Goal: Task Accomplishment & Management: Use online tool/utility

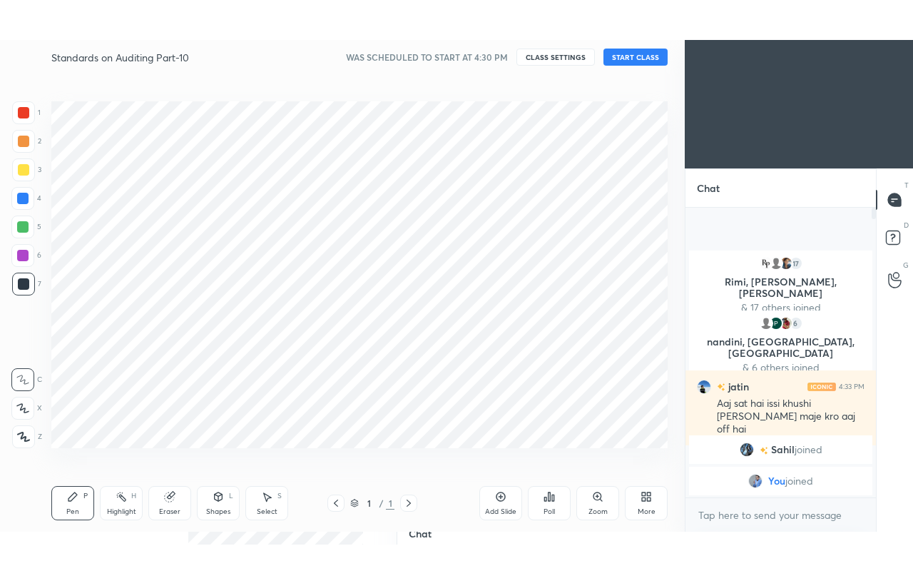
scroll to position [70952, 70725]
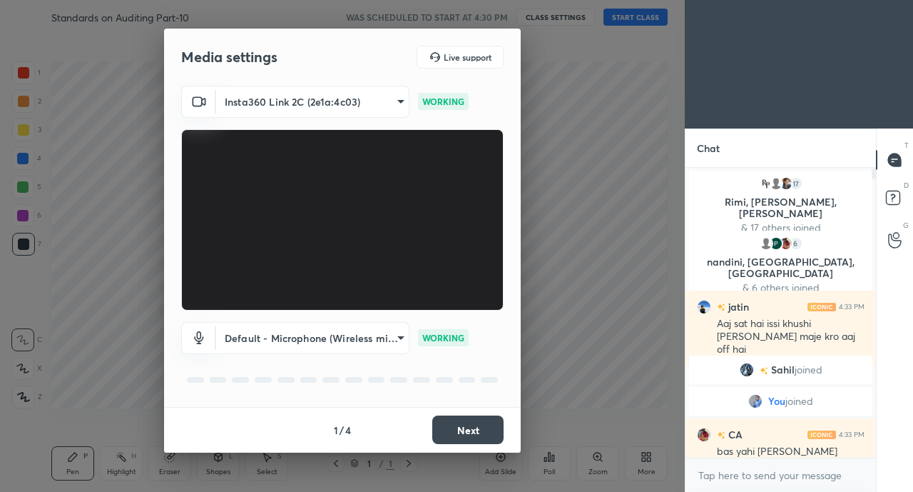
click at [464, 427] on button "Next" at bounding box center [467, 429] width 71 height 29
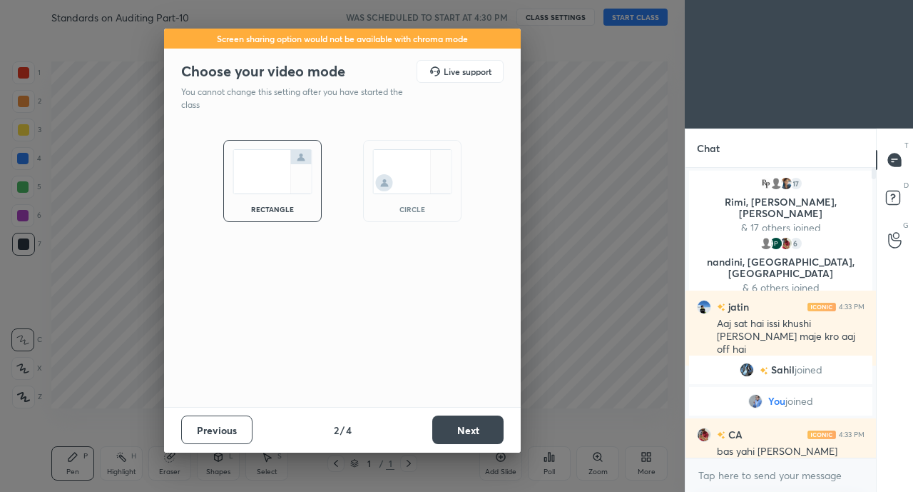
click at [457, 432] on button "Next" at bounding box center [467, 429] width 71 height 29
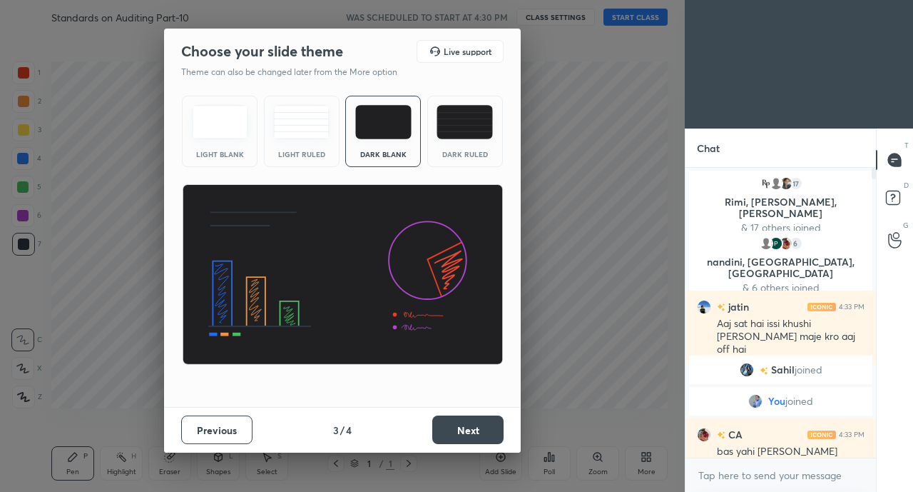
click at [460, 435] on button "Next" at bounding box center [467, 429] width 71 height 29
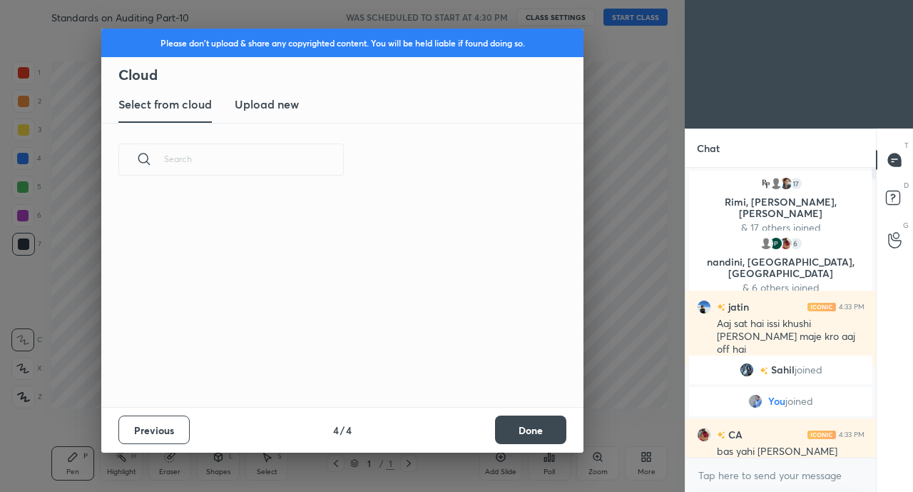
click at [541, 430] on button "Done" at bounding box center [530, 429] width 71 height 29
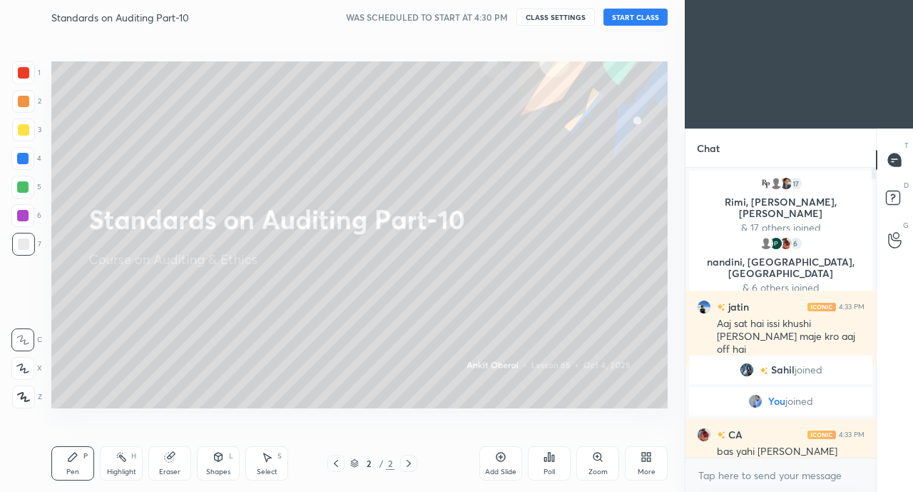
click at [645, 461] on icon at bounding box center [644, 459] width 4 height 4
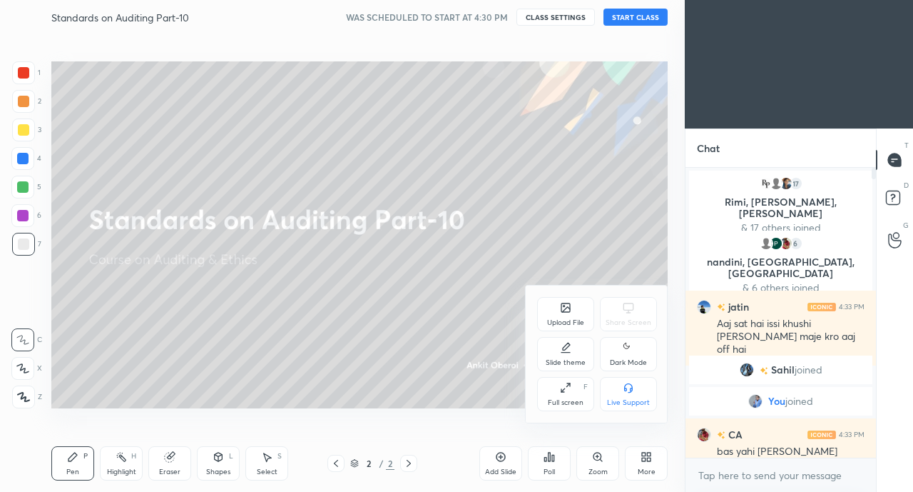
click at [562, 391] on icon at bounding box center [563, 390] width 3 height 3
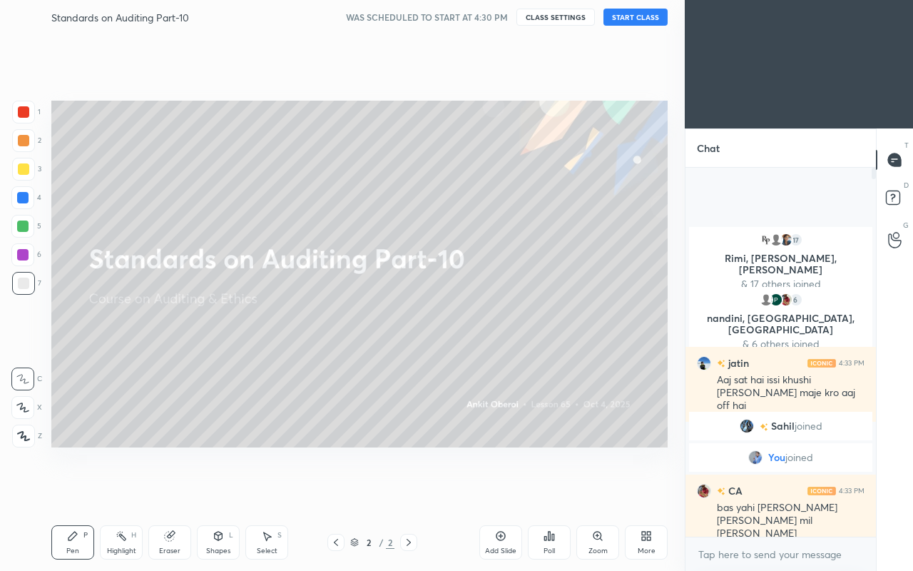
scroll to position [399, 186]
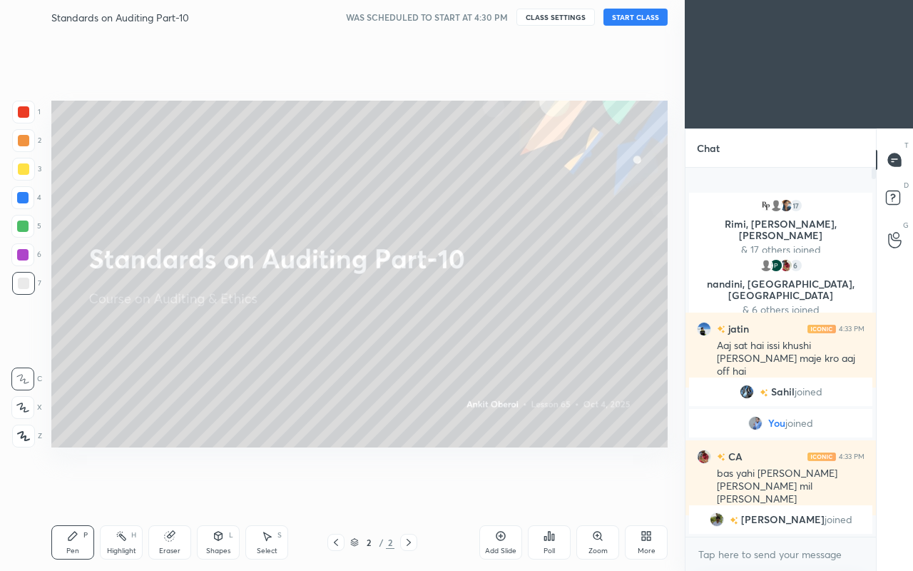
click at [635, 17] on button "START CLASS" at bounding box center [636, 17] width 64 height 17
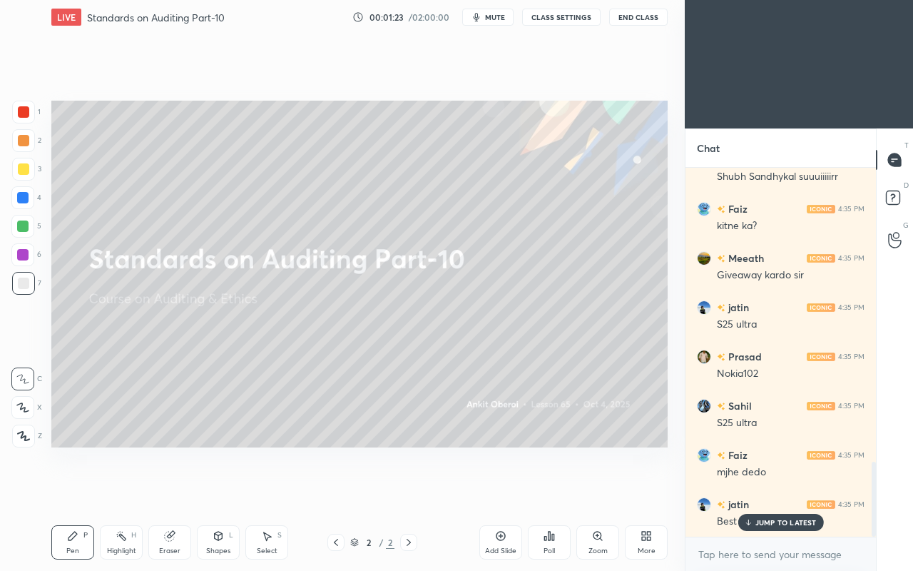
scroll to position [1498, 0]
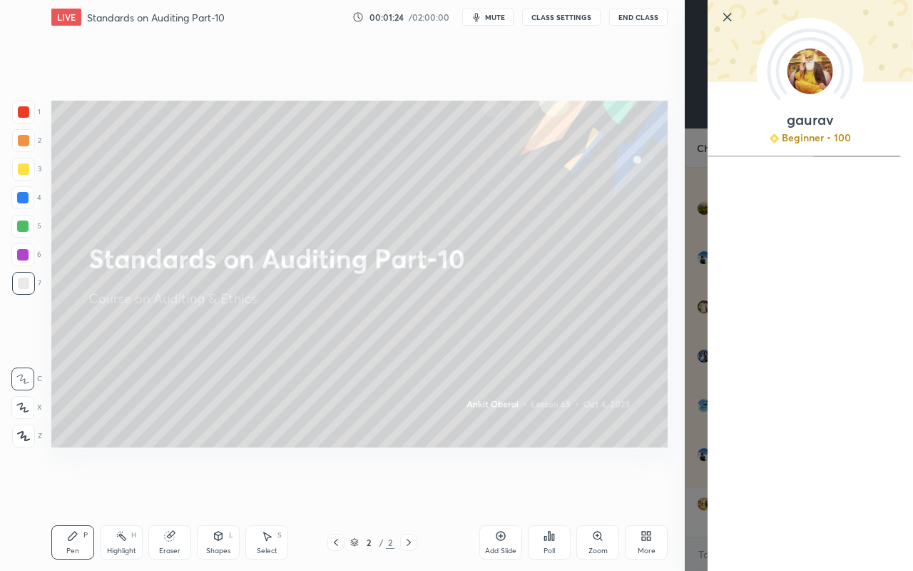
click at [544, 489] on div "Setting up your live class Poll for secs No correct answer Start poll" at bounding box center [360, 273] width 628 height 479
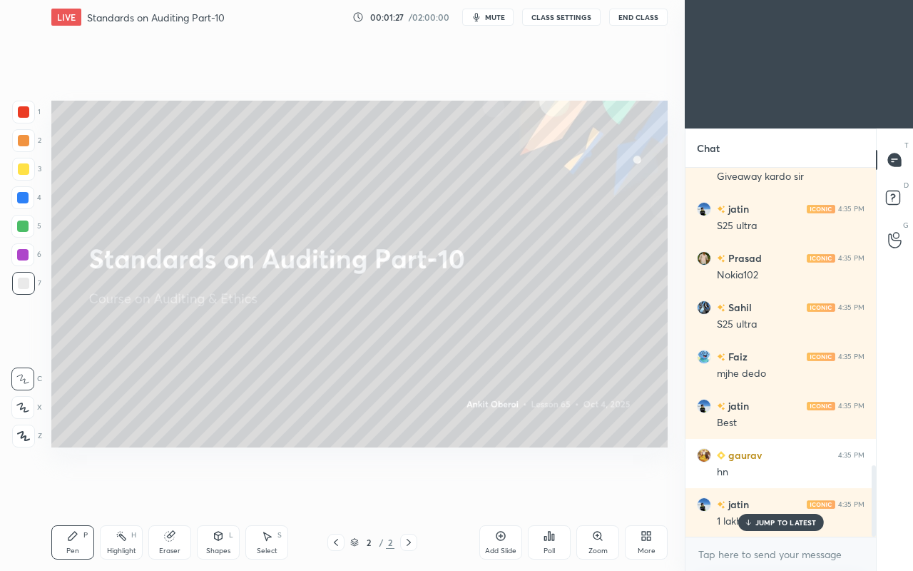
scroll to position [1597, 0]
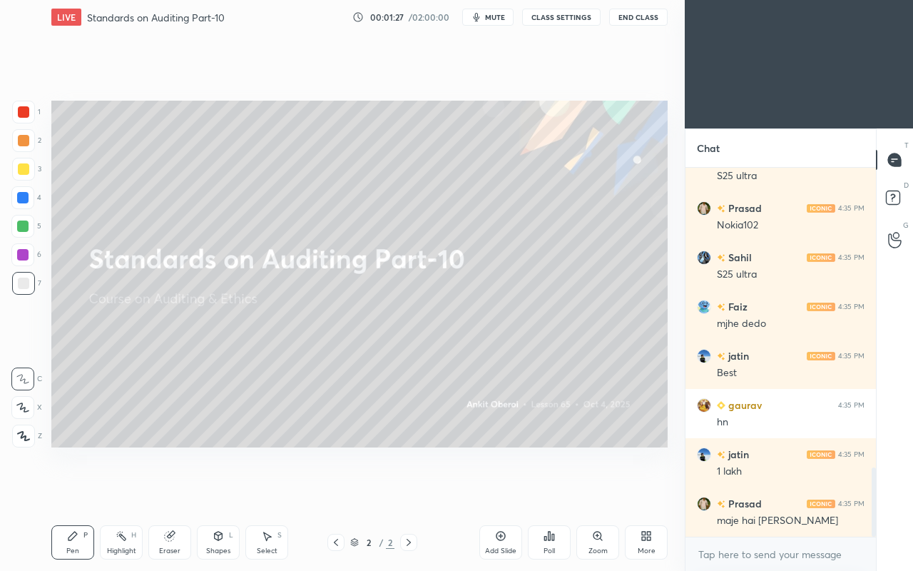
click at [772, 491] on div "maje hai [PERSON_NAME]" at bounding box center [791, 521] width 148 height 14
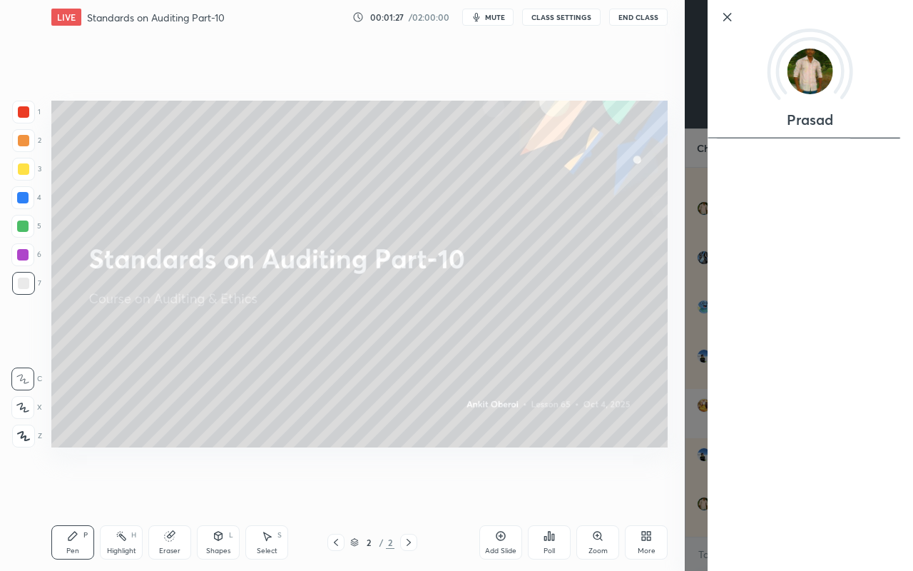
click at [592, 474] on div "Setting up your live class Poll for secs No correct answer Start poll" at bounding box center [360, 273] width 628 height 479
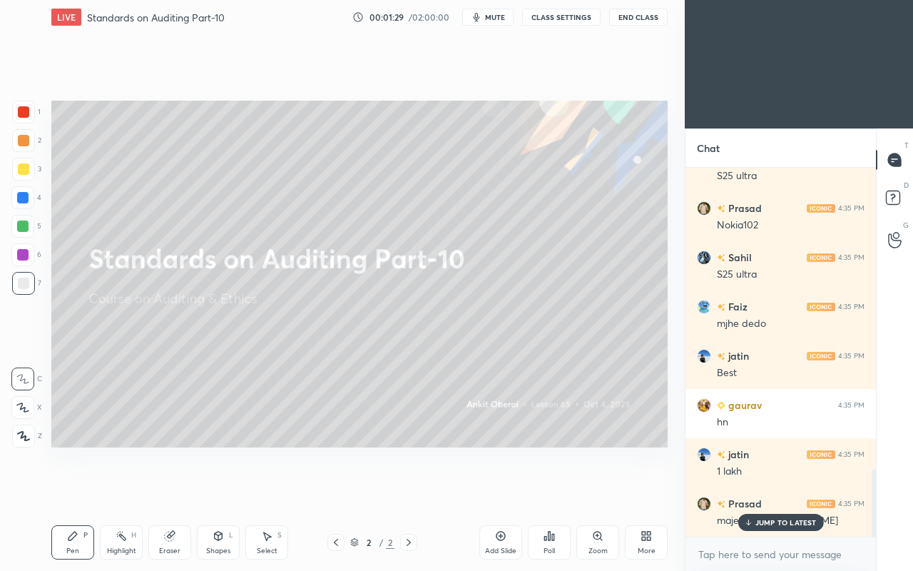
scroll to position [1645, 0]
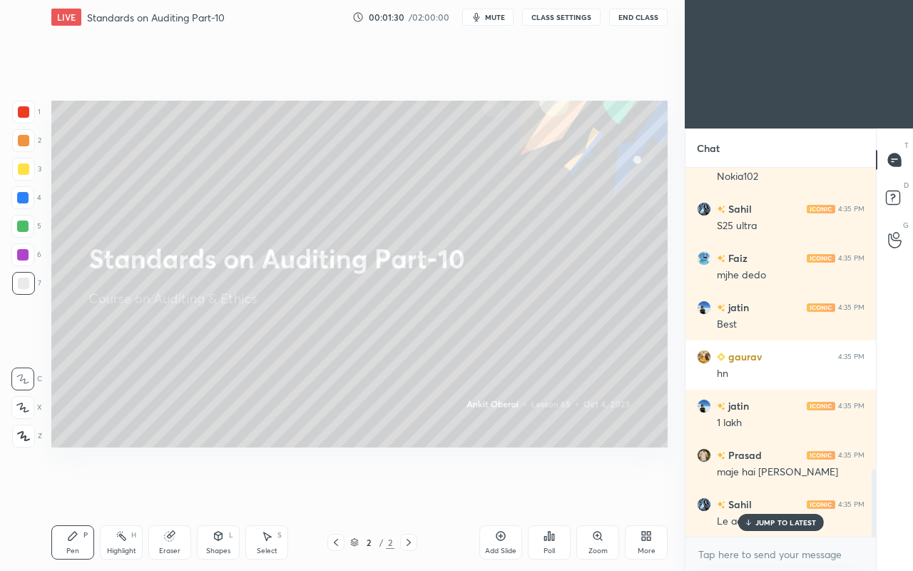
click at [764, 491] on p "JUMP TO LATEST" at bounding box center [786, 522] width 61 height 9
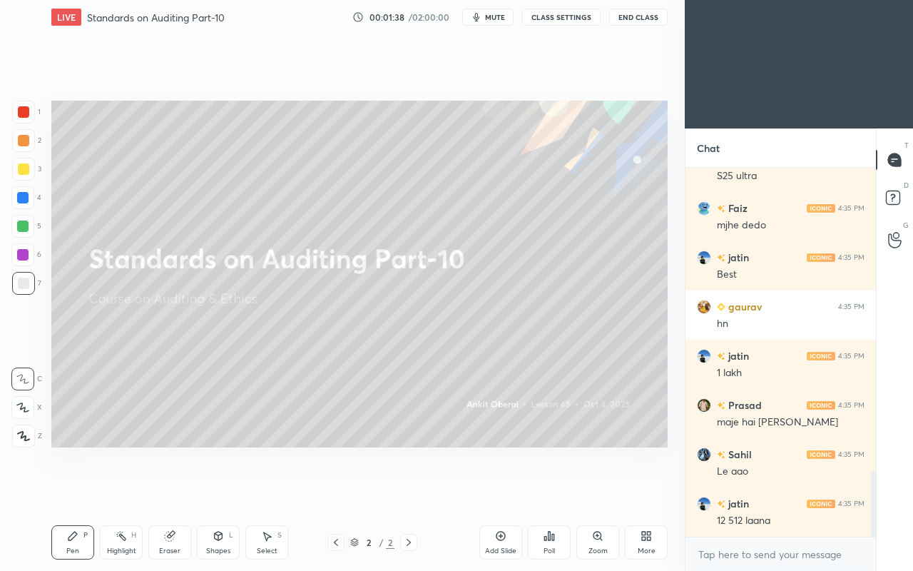
scroll to position [1744, 0]
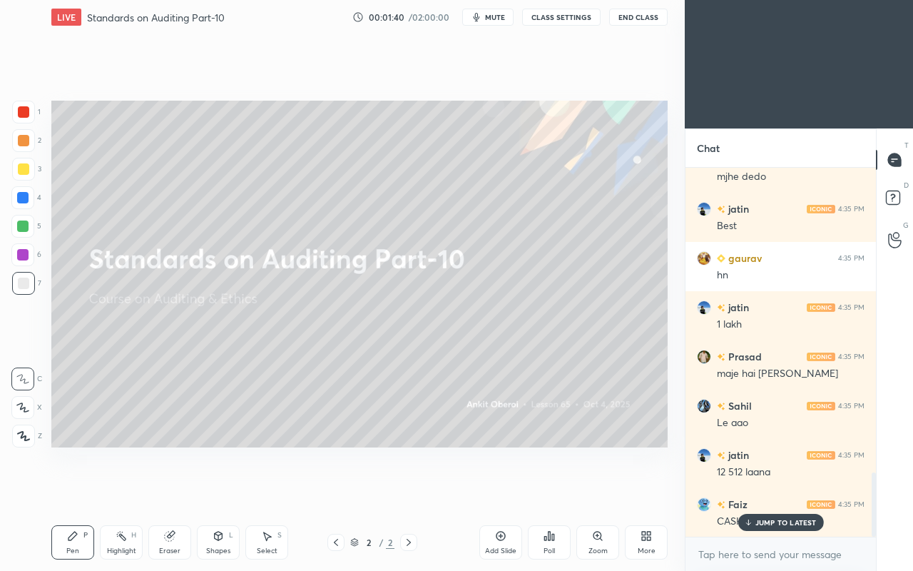
click at [778, 491] on p "JUMP TO LATEST" at bounding box center [786, 522] width 61 height 9
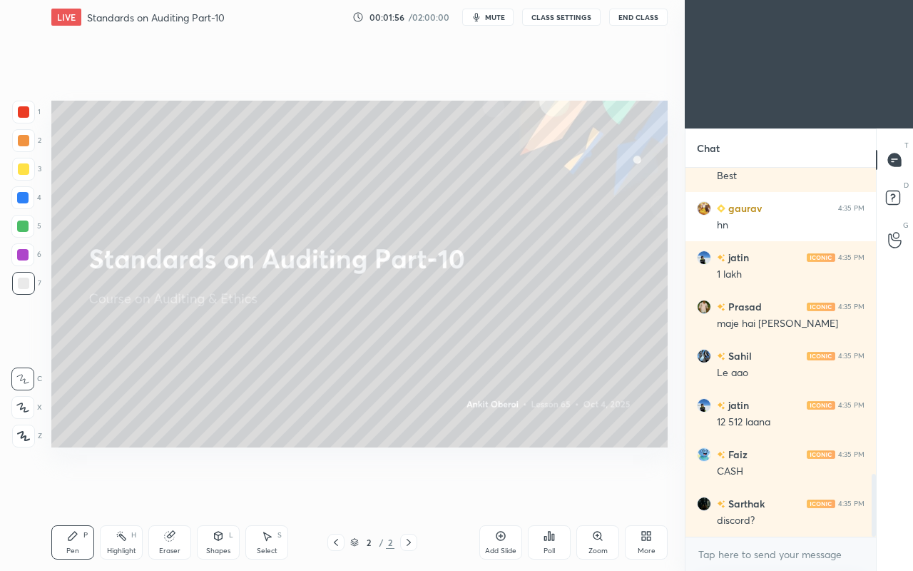
scroll to position [1842, 0]
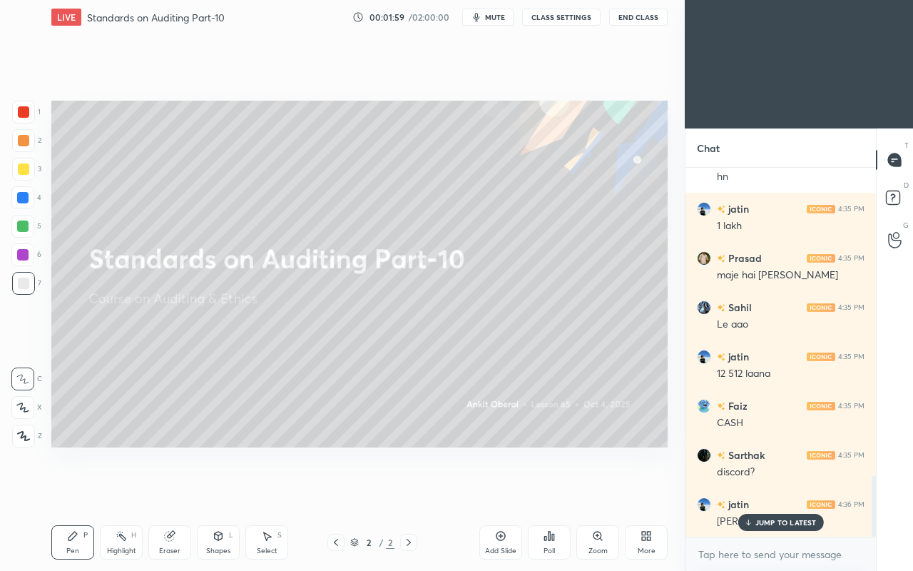
click at [772, 491] on p "JUMP TO LATEST" at bounding box center [786, 522] width 61 height 9
click at [498, 491] on icon at bounding box center [501, 536] width 9 height 9
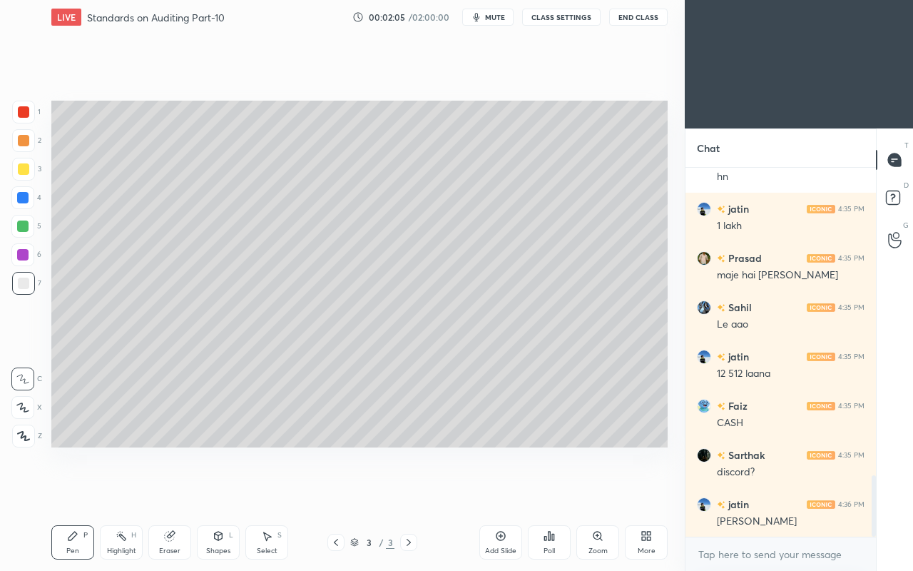
click at [25, 409] on icon at bounding box center [22, 407] width 11 height 9
click at [24, 167] on div at bounding box center [23, 168] width 11 height 11
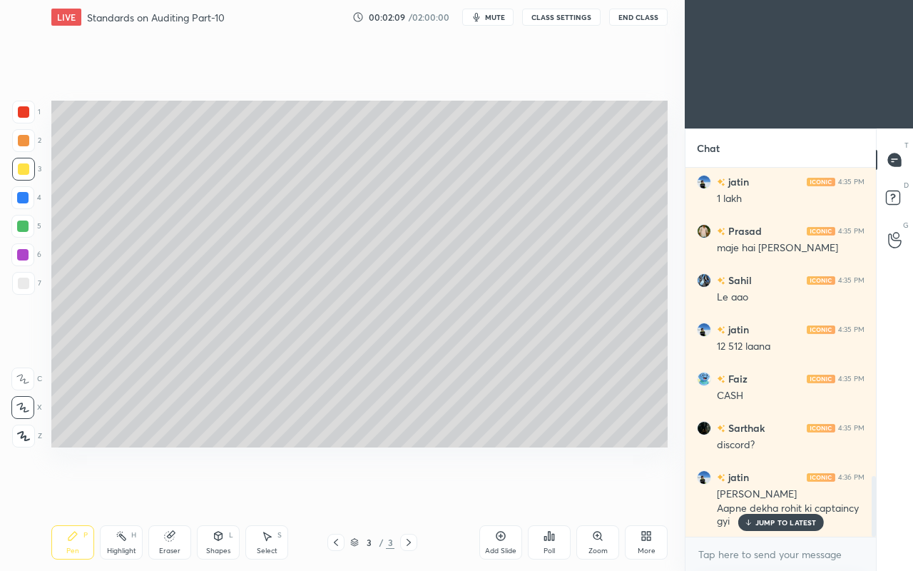
click at [764, 491] on div "JUMP TO LATEST" at bounding box center [781, 522] width 86 height 17
click at [178, 491] on div "Eraser" at bounding box center [169, 542] width 43 height 34
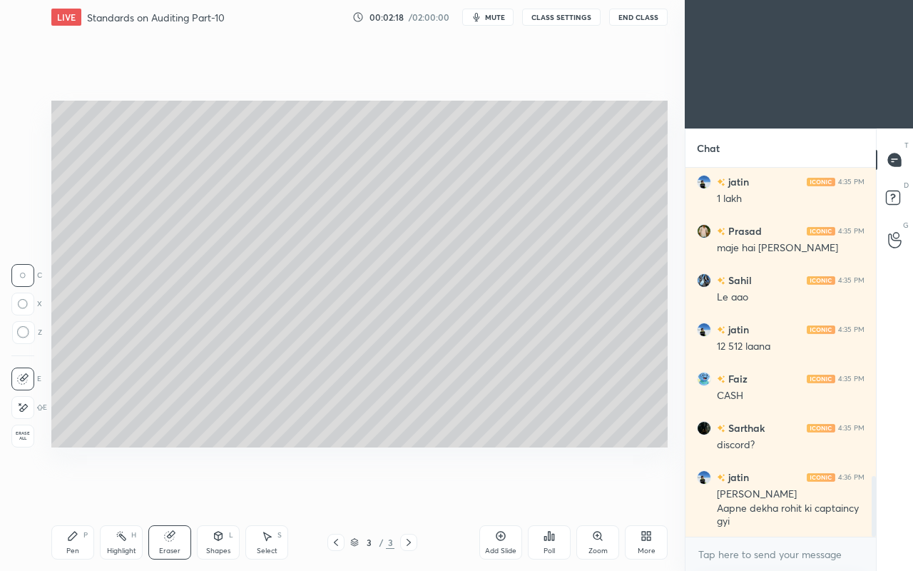
click at [176, 491] on div "Eraser" at bounding box center [169, 542] width 43 height 34
click at [27, 437] on span "Erase all" at bounding box center [22, 436] width 21 height 10
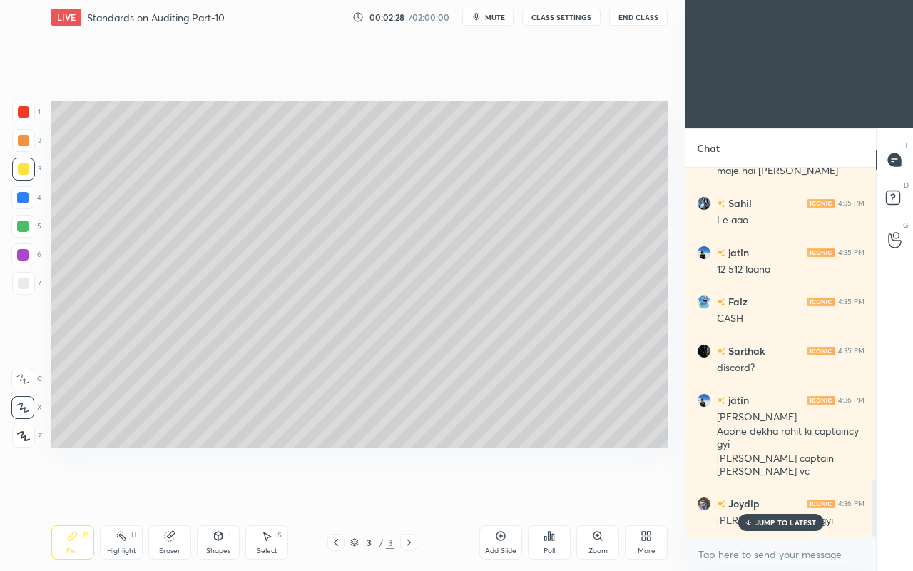
scroll to position [1995, 0]
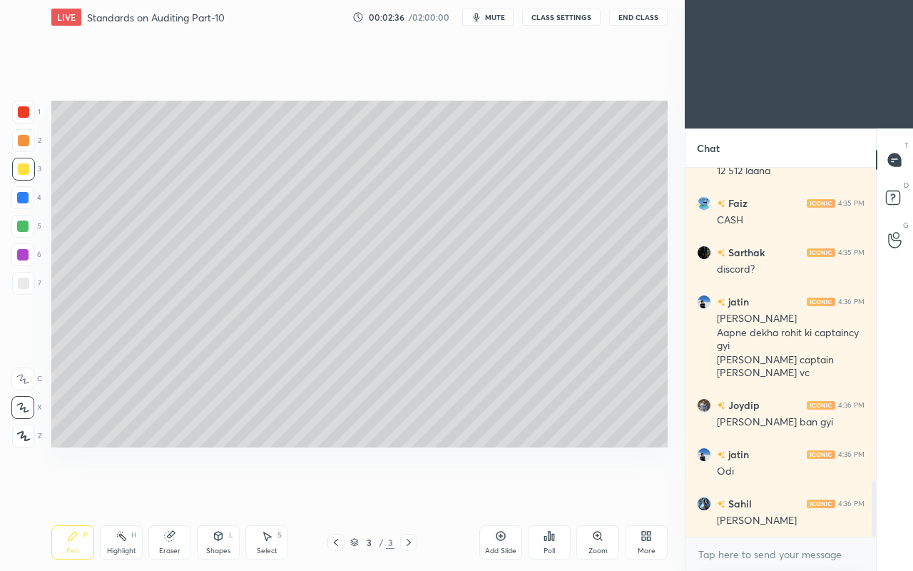
click at [172, 491] on div "Eraser" at bounding box center [169, 542] width 43 height 34
click at [178, 491] on div "Eraser" at bounding box center [169, 542] width 43 height 34
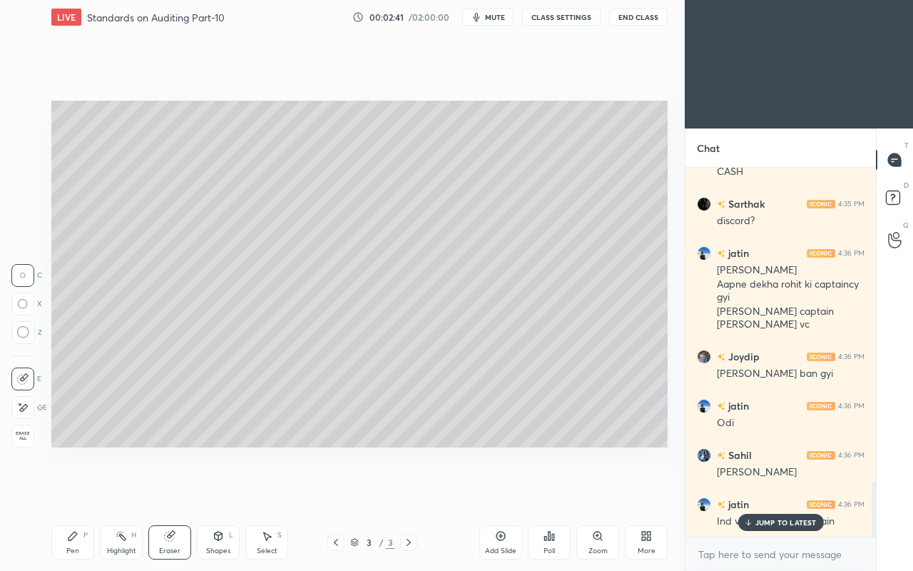
click at [785, 491] on p "JUMP TO LATEST" at bounding box center [786, 522] width 61 height 9
click at [73, 491] on icon at bounding box center [72, 536] width 9 height 9
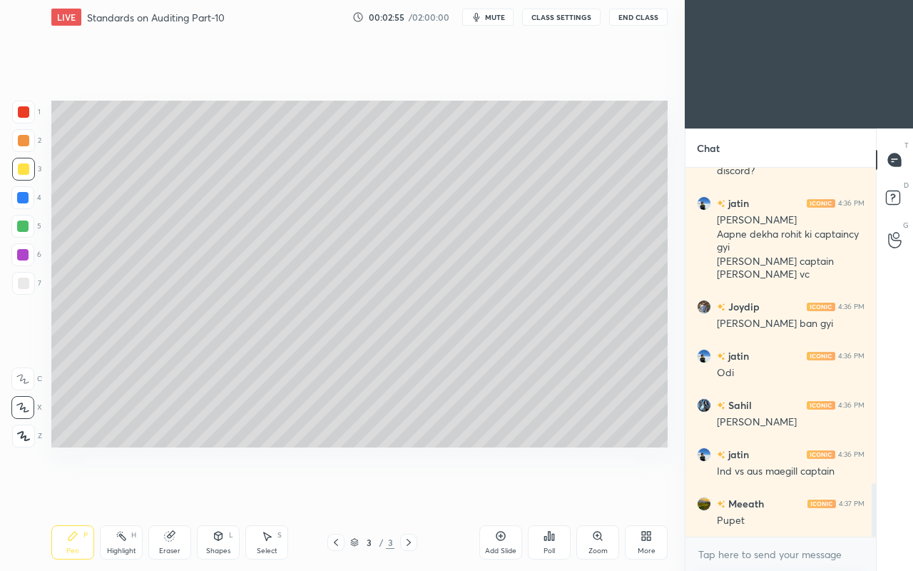
scroll to position [2192, 0]
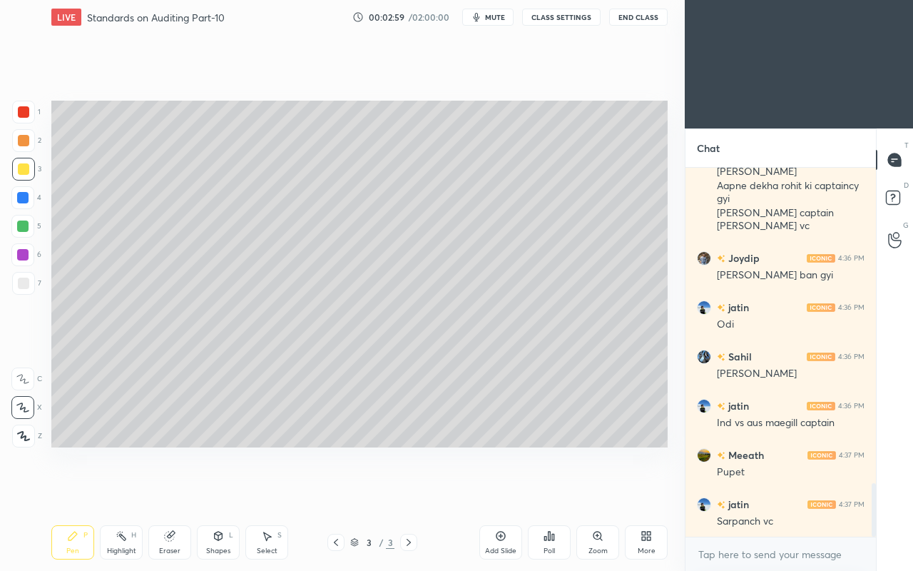
click at [161, 491] on div "Eraser" at bounding box center [169, 542] width 43 height 34
click at [26, 441] on div "Erase all" at bounding box center [22, 436] width 23 height 23
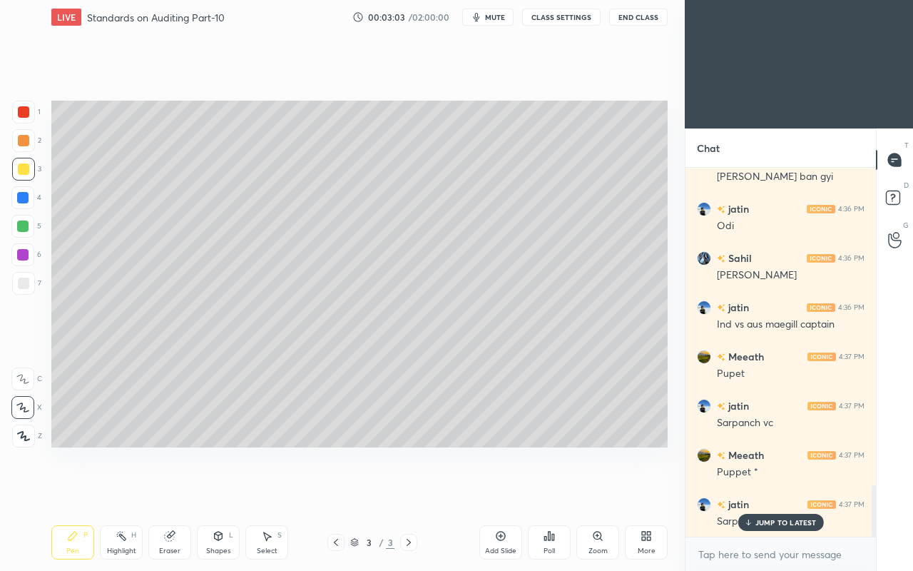
scroll to position [2340, 0]
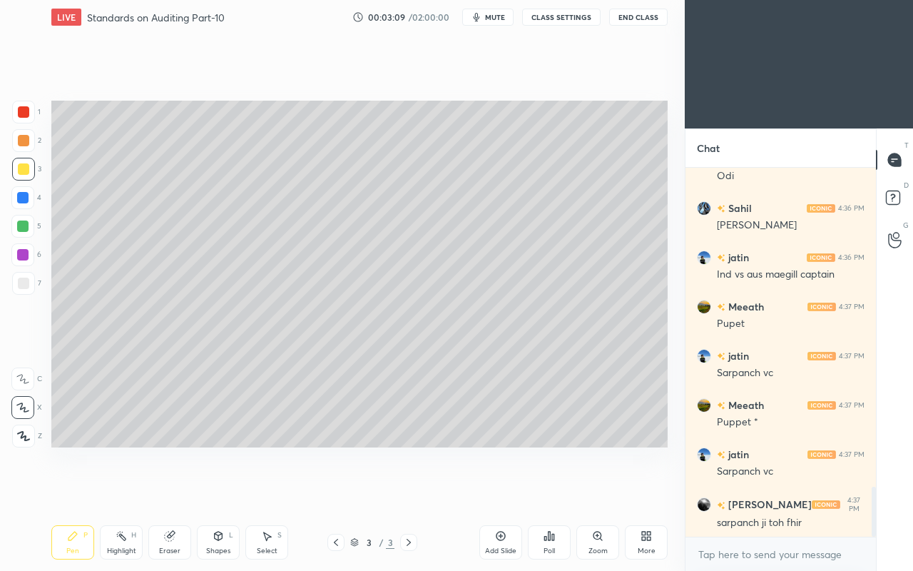
click at [26, 287] on div at bounding box center [23, 283] width 11 height 11
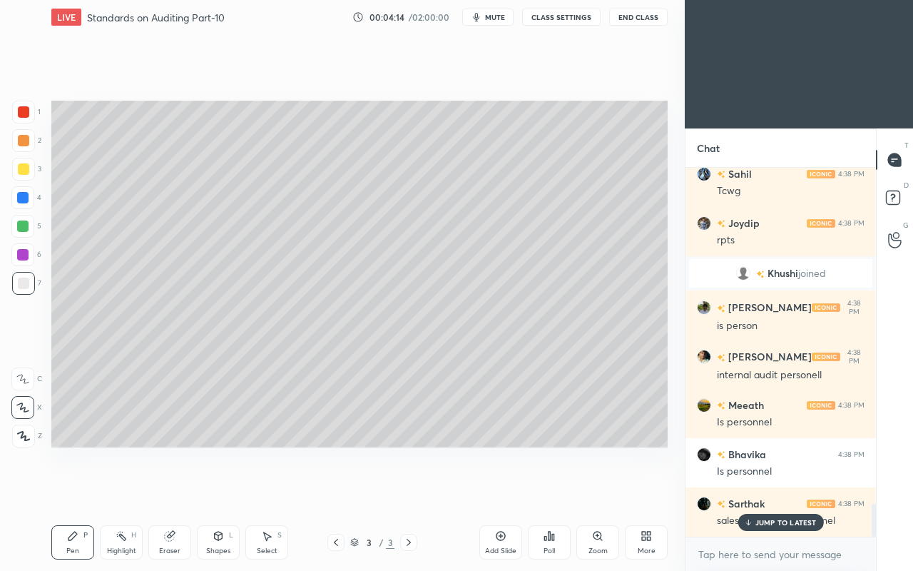
scroll to position [3755, 0]
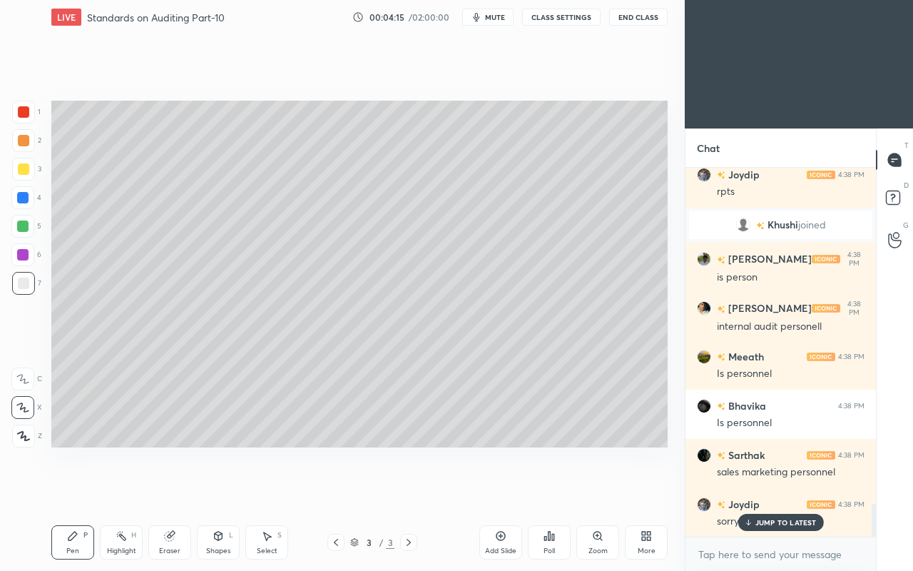
click at [771, 491] on p "JUMP TO LATEST" at bounding box center [786, 522] width 61 height 9
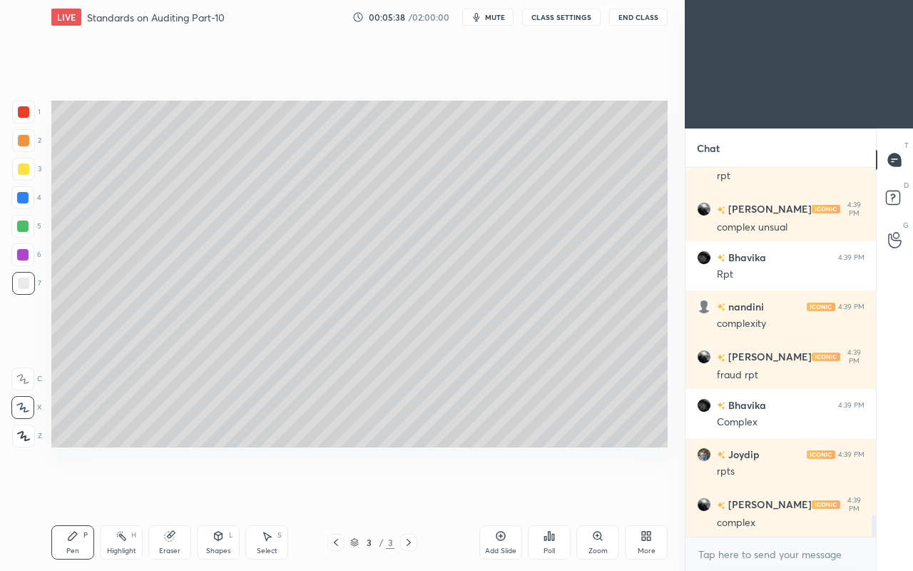
scroll to position [5852, 0]
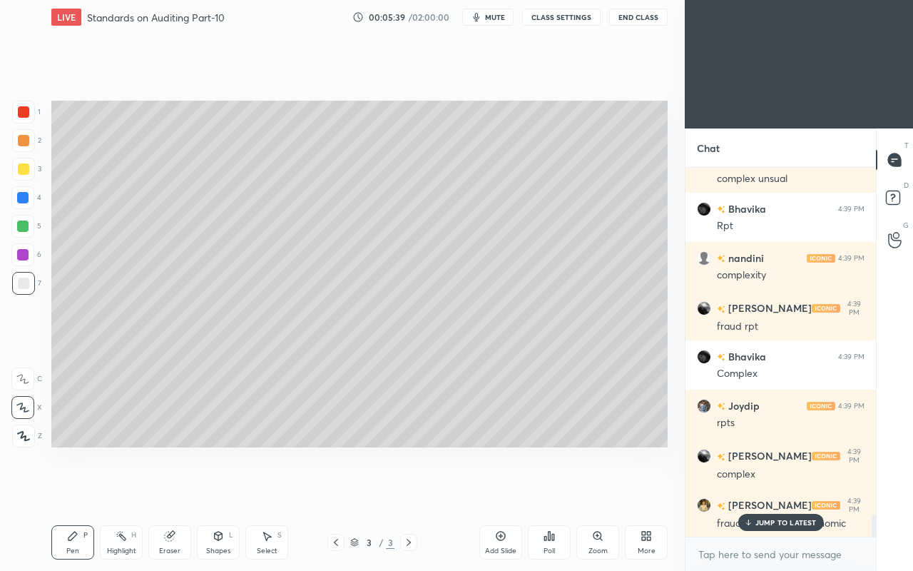
click at [770, 491] on p "JUMP TO LATEST" at bounding box center [786, 522] width 61 height 9
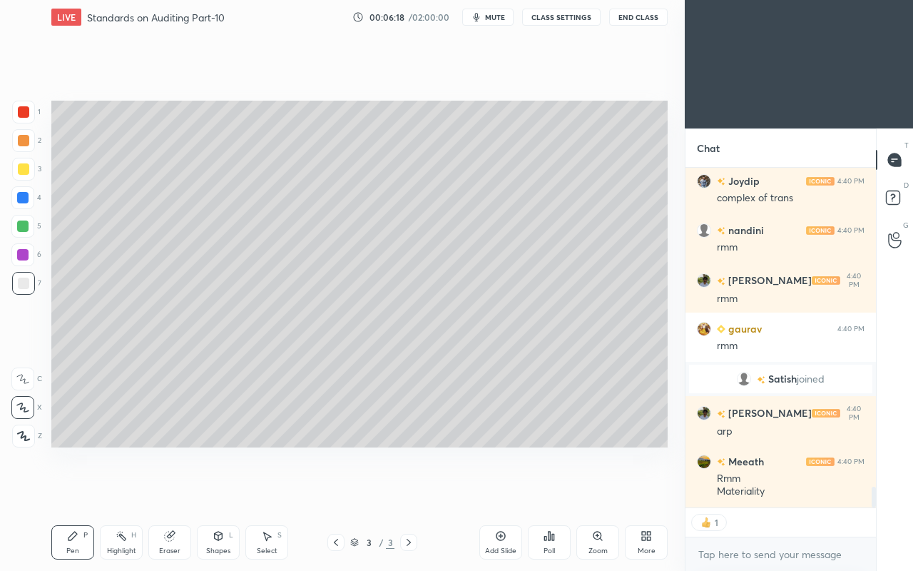
scroll to position [5294, 0]
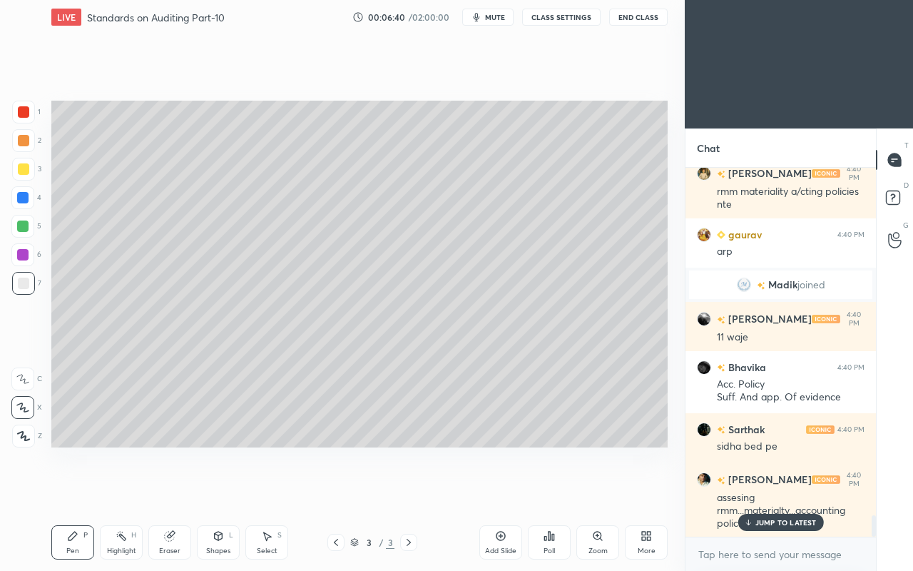
click at [777, 491] on p "JUMP TO LATEST" at bounding box center [786, 522] width 61 height 9
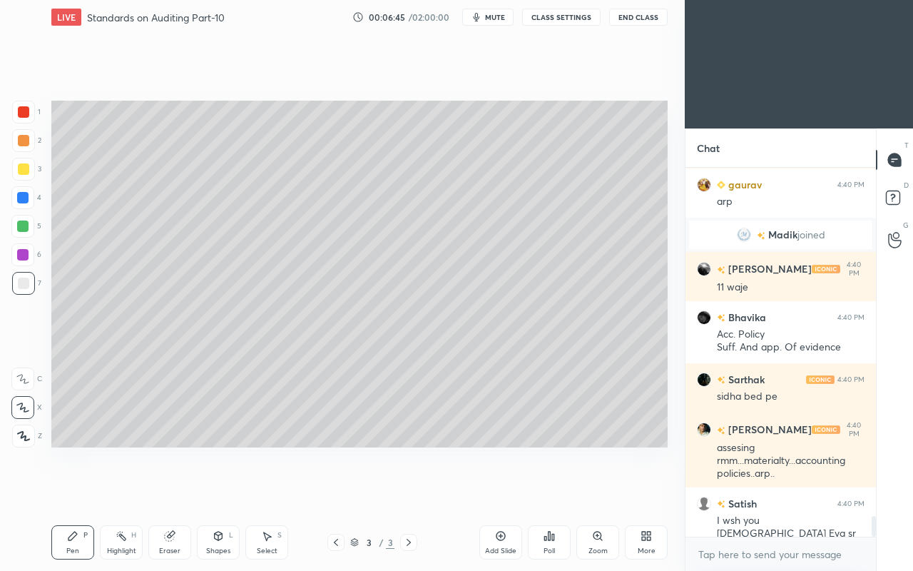
scroll to position [6152, 0]
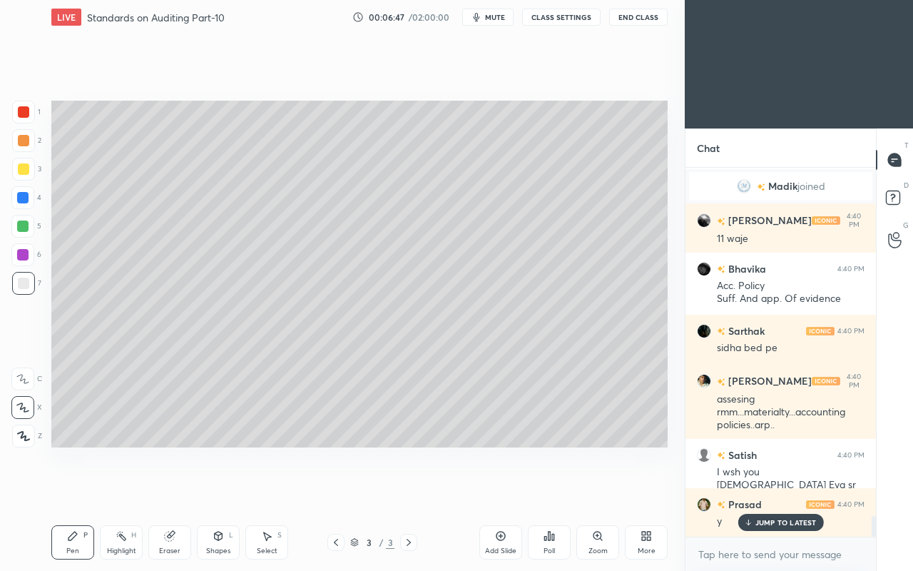
click at [781, 491] on p "JUMP TO LATEST" at bounding box center [786, 522] width 61 height 9
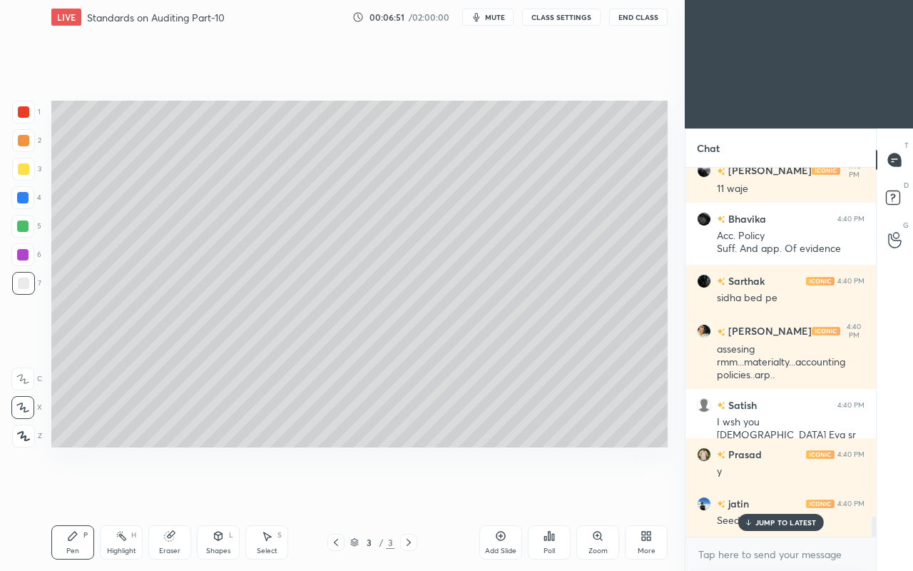
scroll to position [6251, 0]
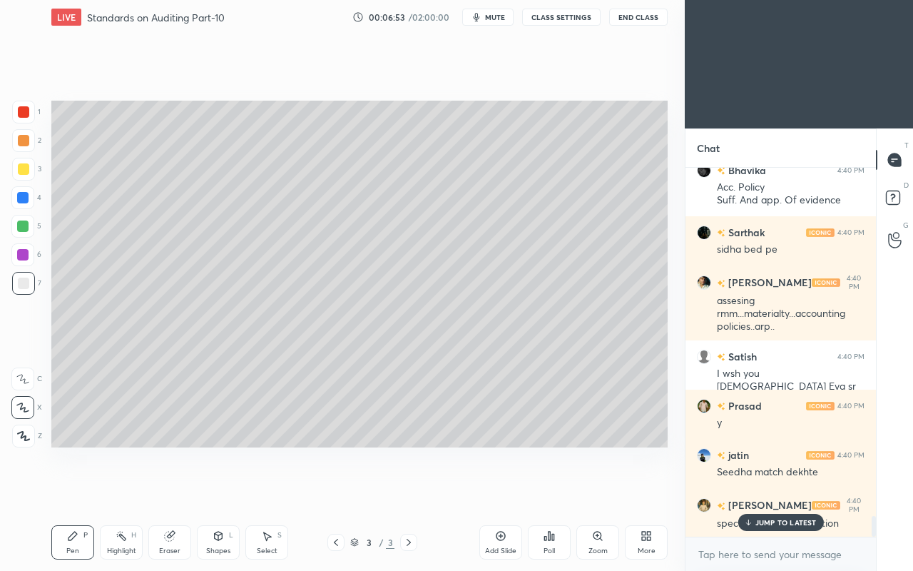
click at [760, 491] on div "JUMP TO LATEST" at bounding box center [781, 522] width 86 height 17
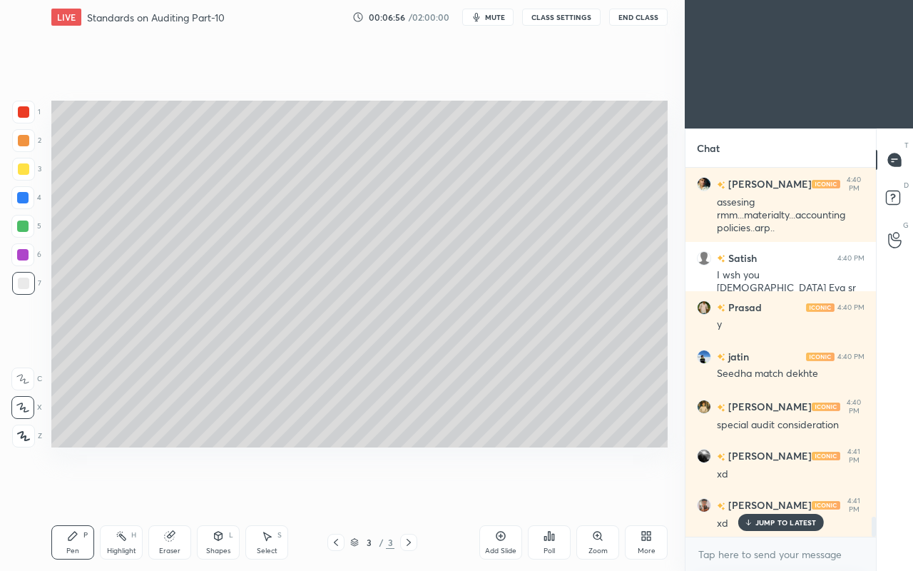
scroll to position [6399, 0]
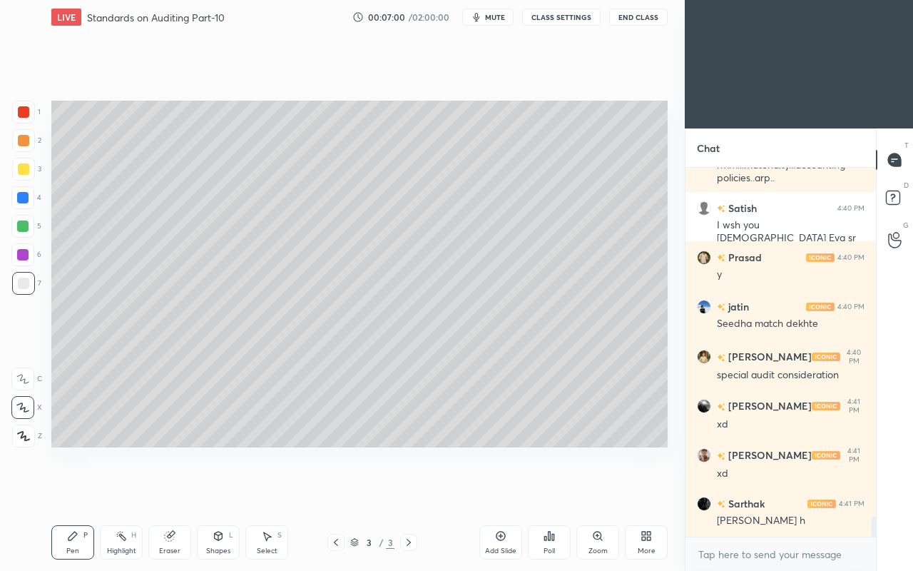
click at [418, 491] on div "3 / 3" at bounding box center [372, 542] width 214 height 17
click at [335, 491] on icon at bounding box center [335, 542] width 11 height 11
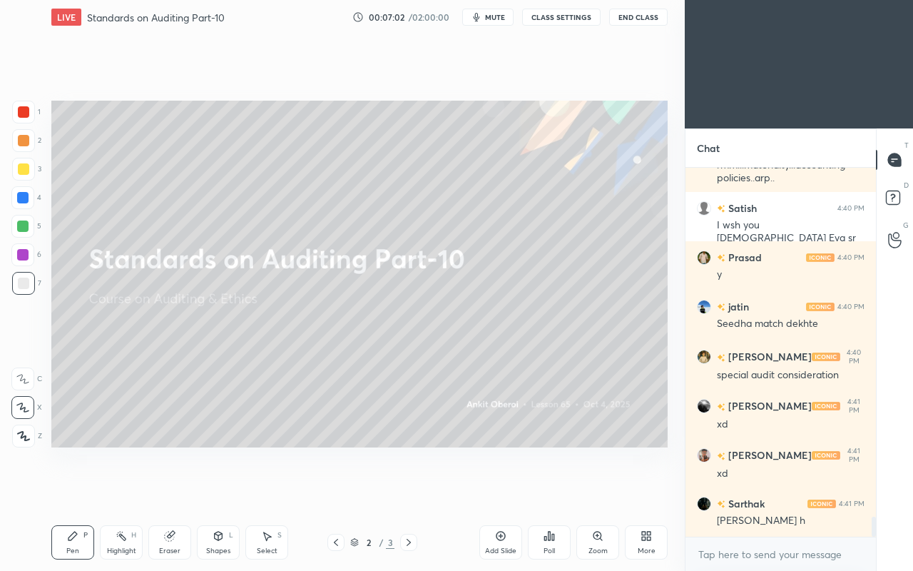
click at [414, 491] on icon at bounding box center [408, 542] width 11 height 11
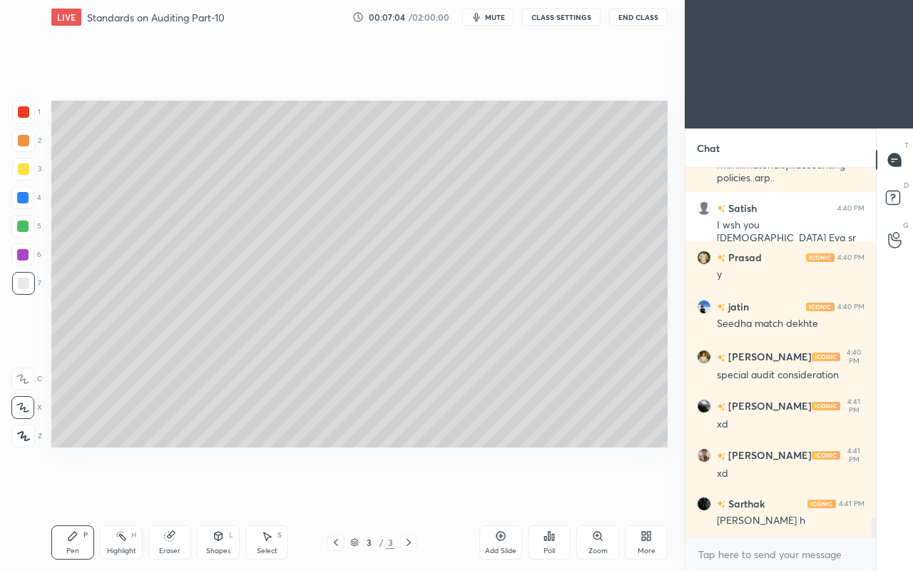
scroll to position [6447, 0]
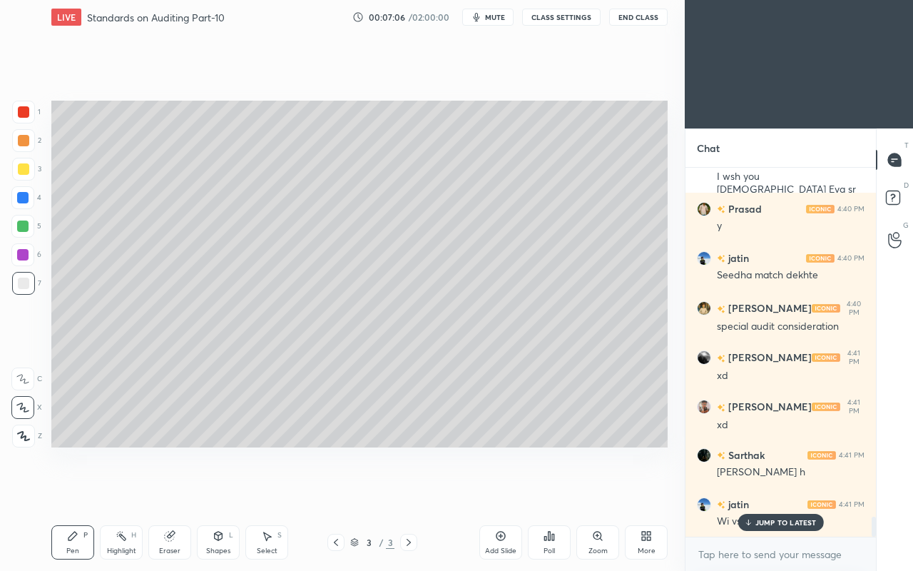
click at [766, 491] on p "JUMP TO LATEST" at bounding box center [786, 522] width 61 height 9
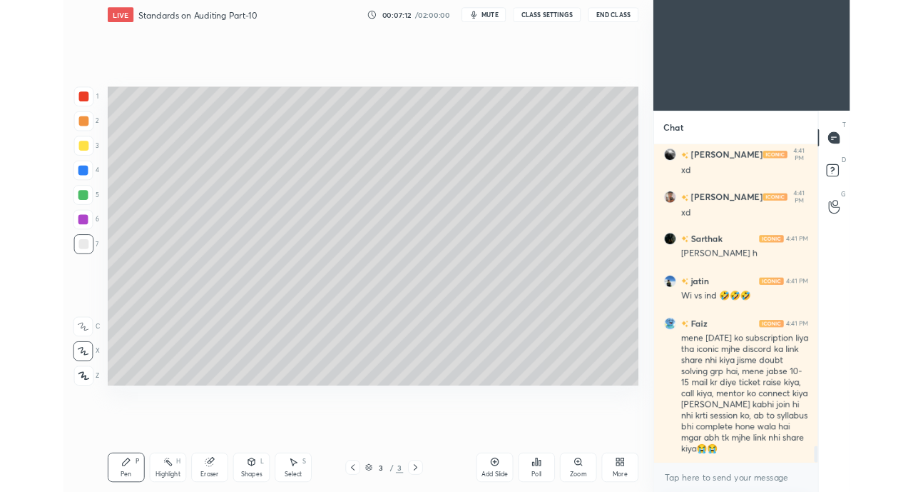
scroll to position [6674, 0]
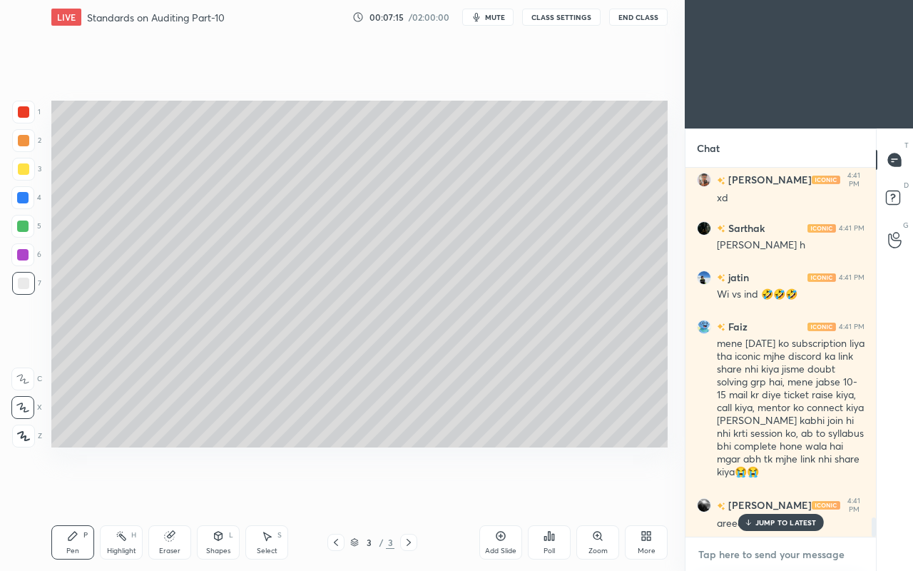
click at [759, 491] on textarea at bounding box center [781, 554] width 168 height 23
click at [649, 491] on icon at bounding box center [649, 534] width 4 height 4
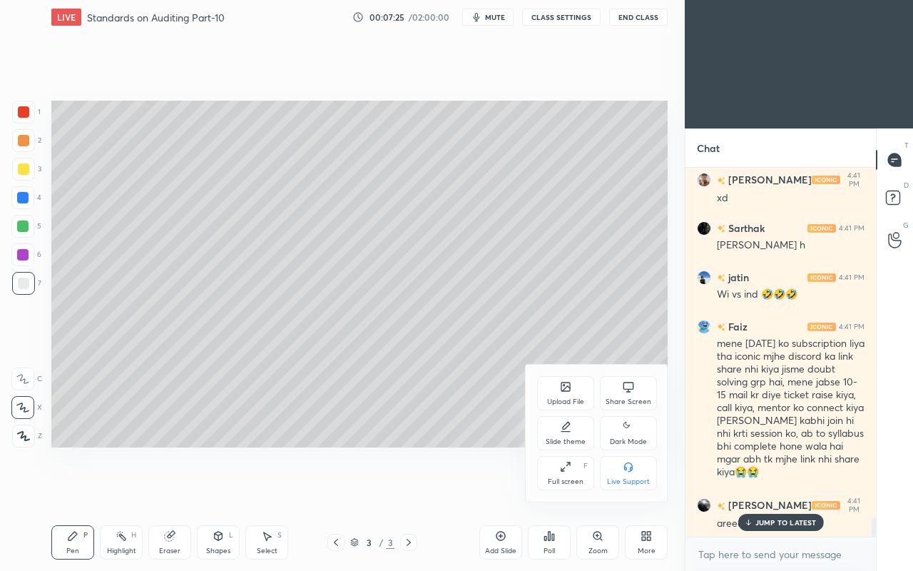
click at [628, 385] on icon at bounding box center [628, 386] width 11 height 11
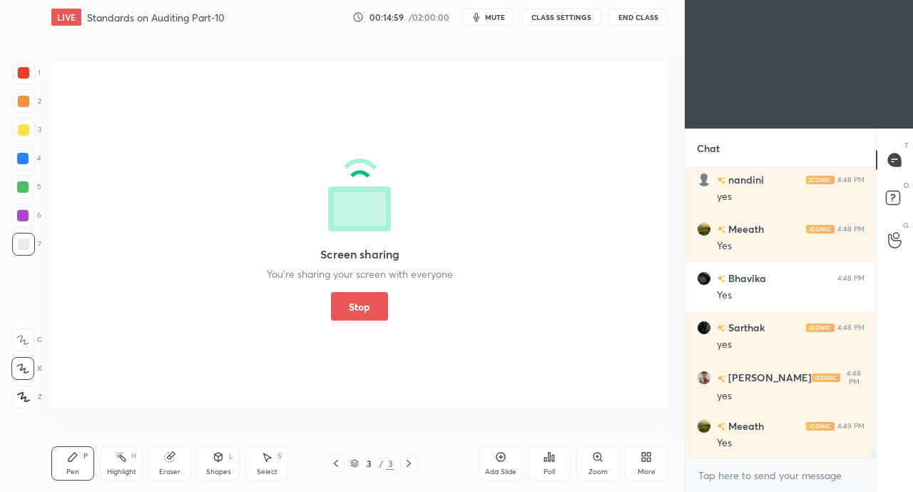
scroll to position [9219, 0]
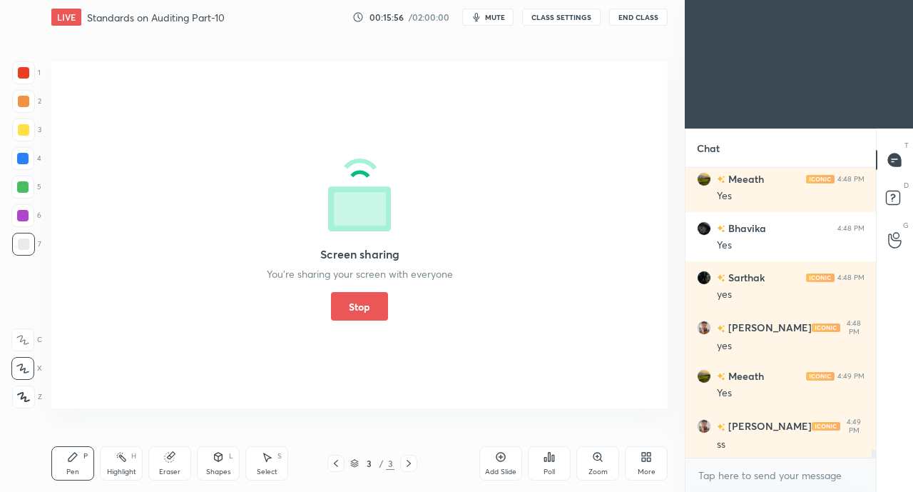
click at [375, 307] on button "Stop" at bounding box center [359, 306] width 57 height 29
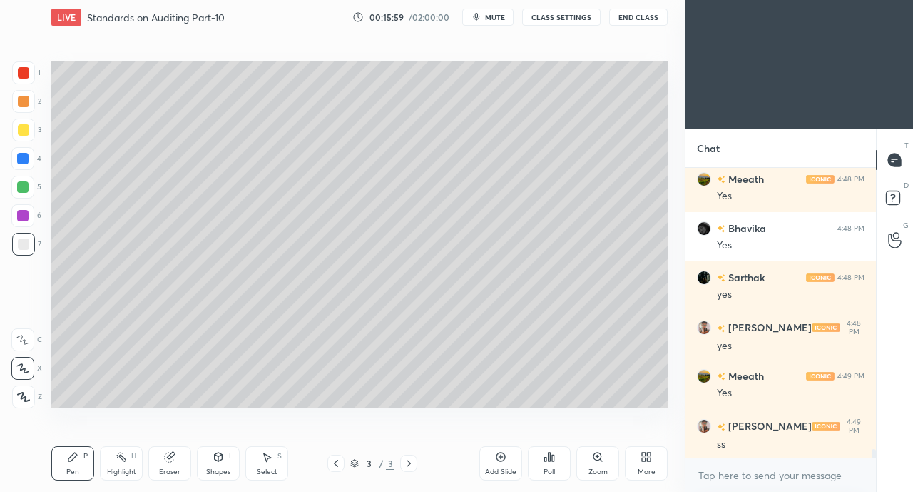
scroll to position [9280, 0]
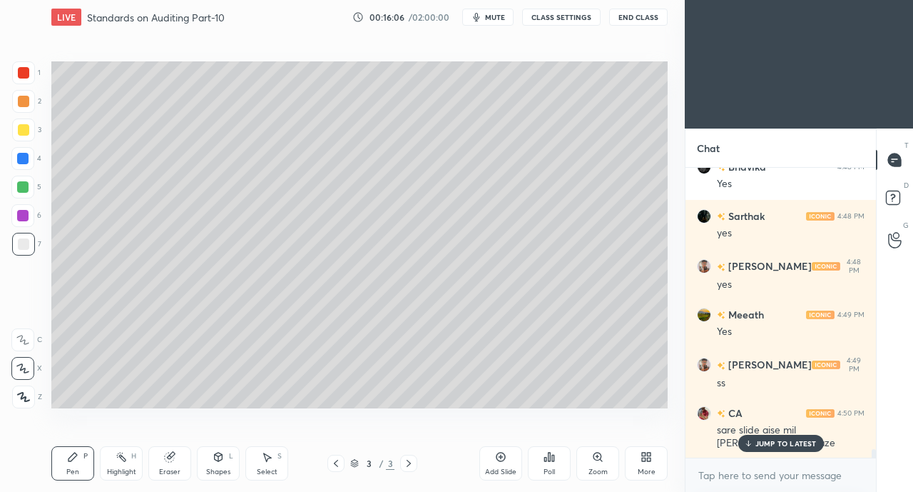
click at [778, 443] on p "JUMP TO LATEST" at bounding box center [786, 443] width 61 height 9
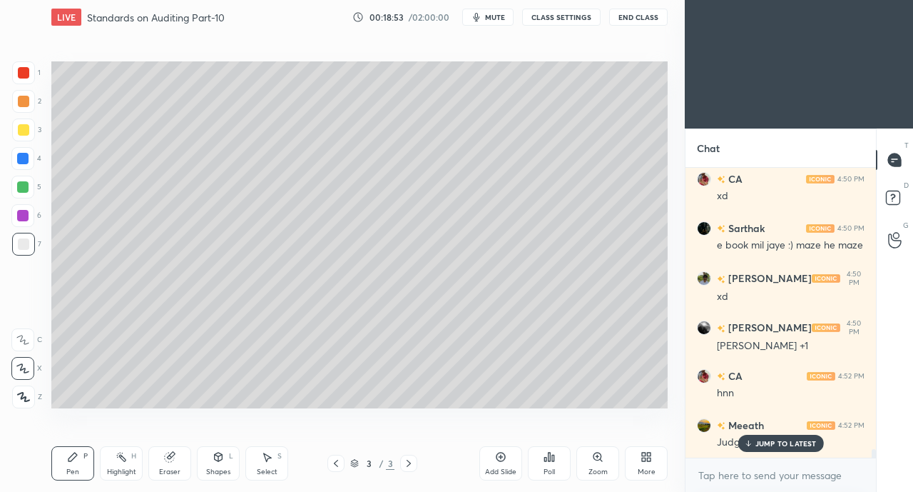
scroll to position [9674, 0]
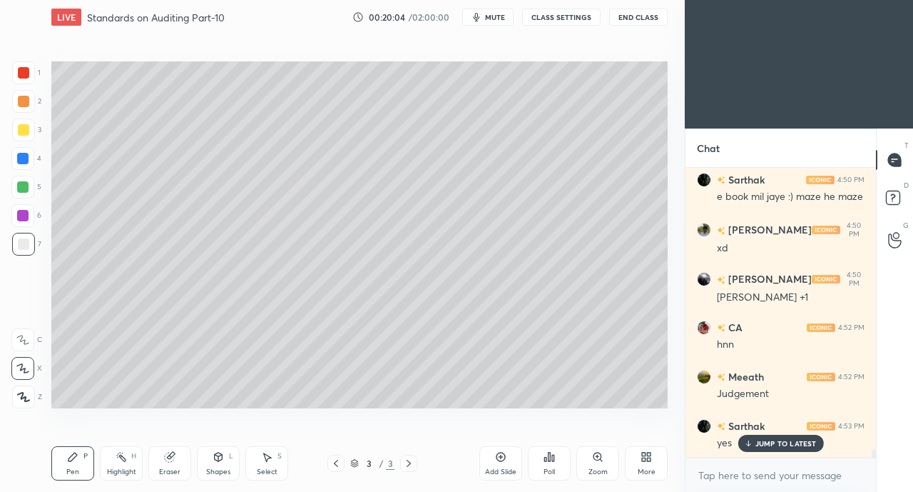
click at [654, 469] on div "More" at bounding box center [647, 471] width 18 height 7
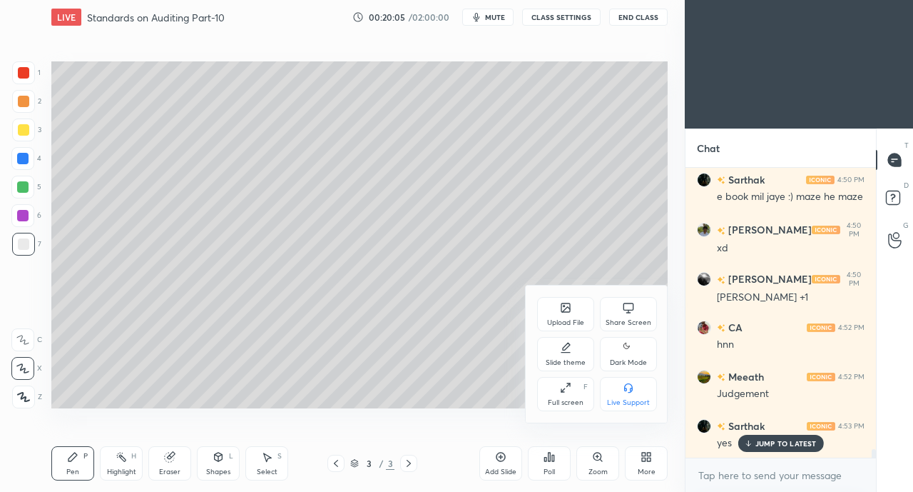
click at [618, 319] on div "Share Screen" at bounding box center [629, 322] width 46 height 7
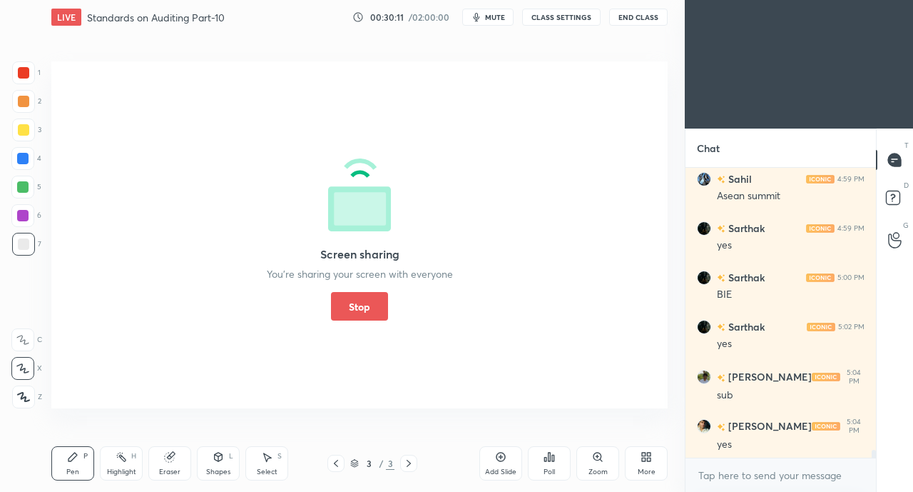
scroll to position [10757, 0]
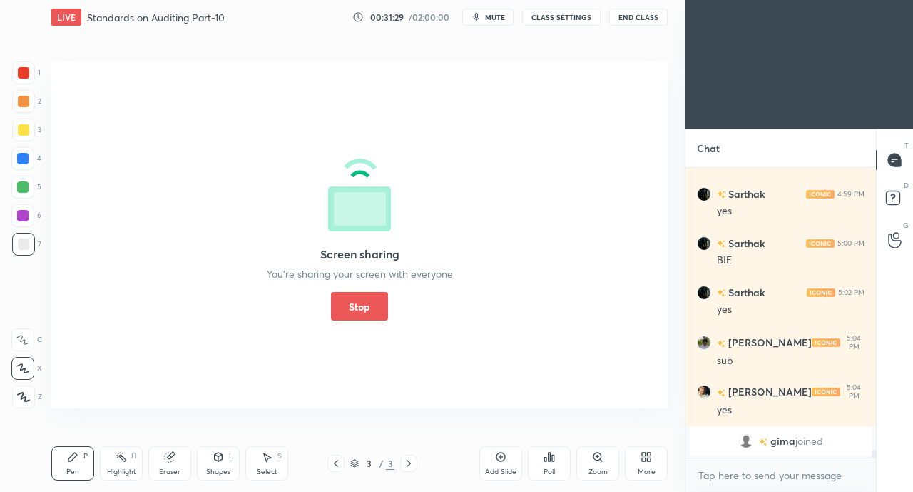
click at [361, 308] on button "Stop" at bounding box center [359, 306] width 57 height 29
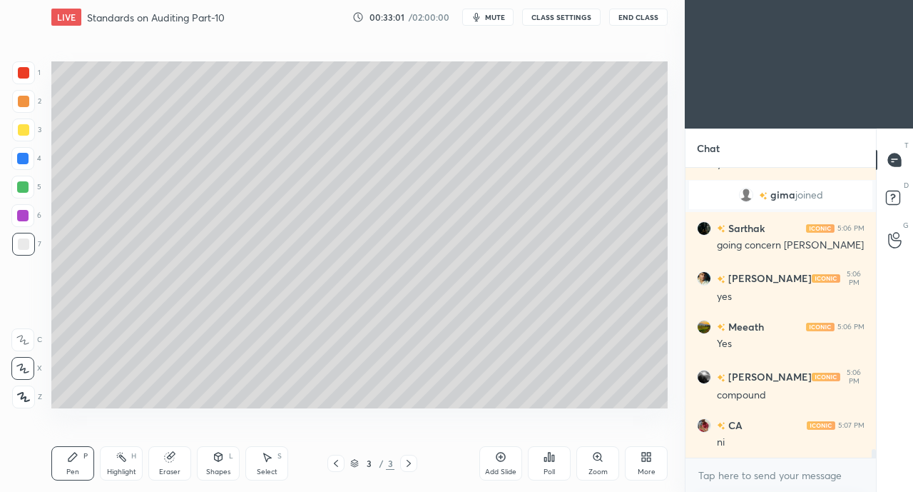
scroll to position [9323, 0]
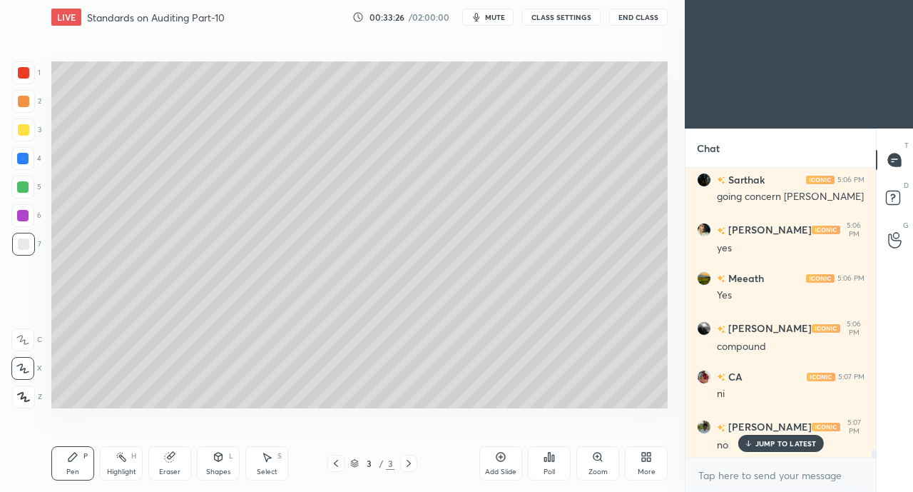
click at [795, 442] on p "JUMP TO LATEST" at bounding box center [786, 443] width 61 height 9
click at [649, 468] on div "More" at bounding box center [647, 471] width 18 height 7
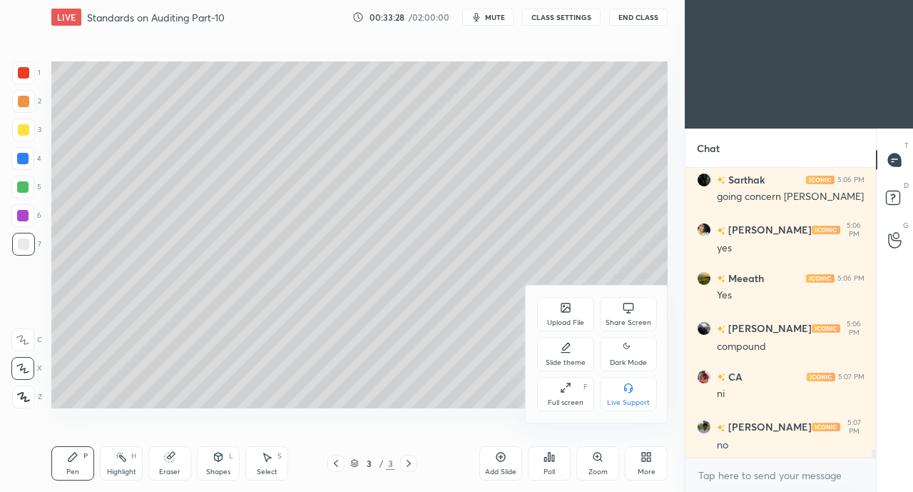
click at [616, 323] on div "Share Screen" at bounding box center [629, 322] width 46 height 7
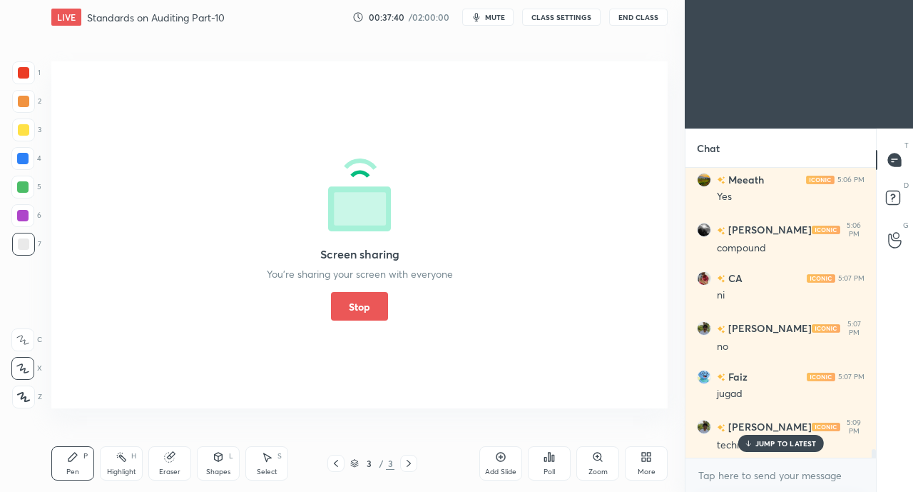
scroll to position [9471, 0]
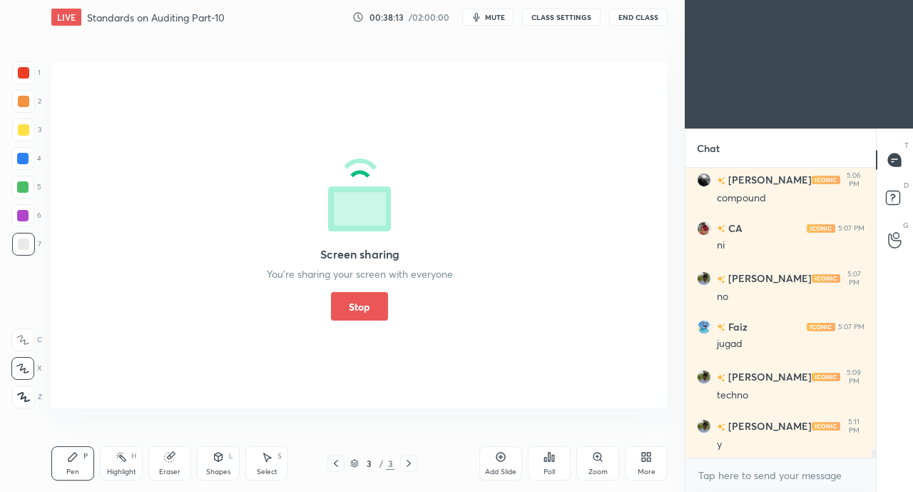
click at [370, 308] on button "Stop" at bounding box center [359, 306] width 57 height 29
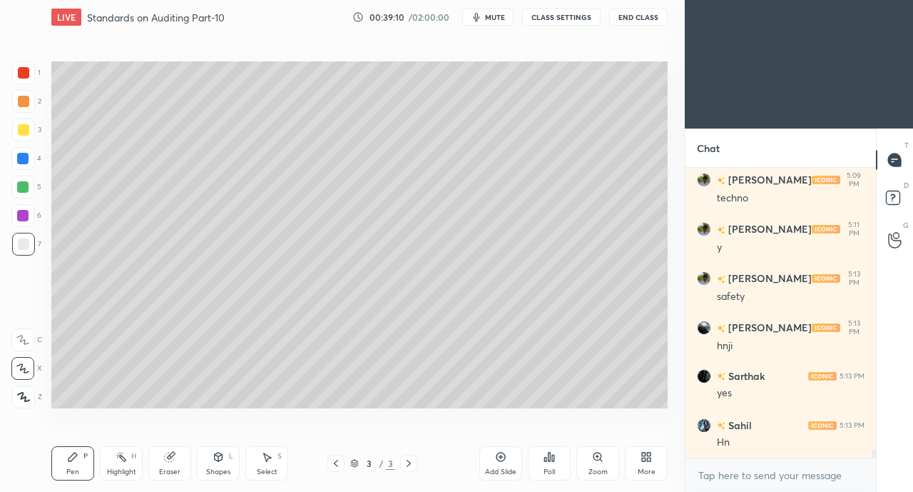
scroll to position [9717, 0]
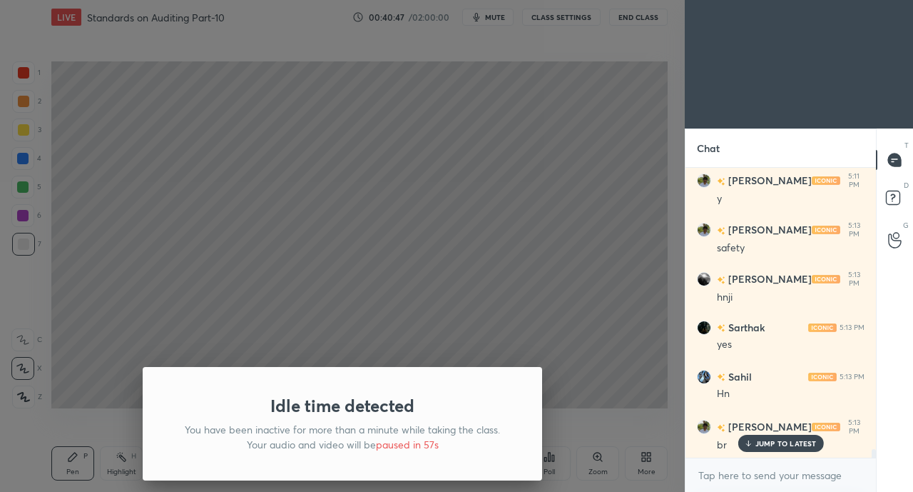
click at [237, 274] on div "Idle time detected You have been inactive for more than a minute while taking t…" at bounding box center [342, 246] width 685 height 492
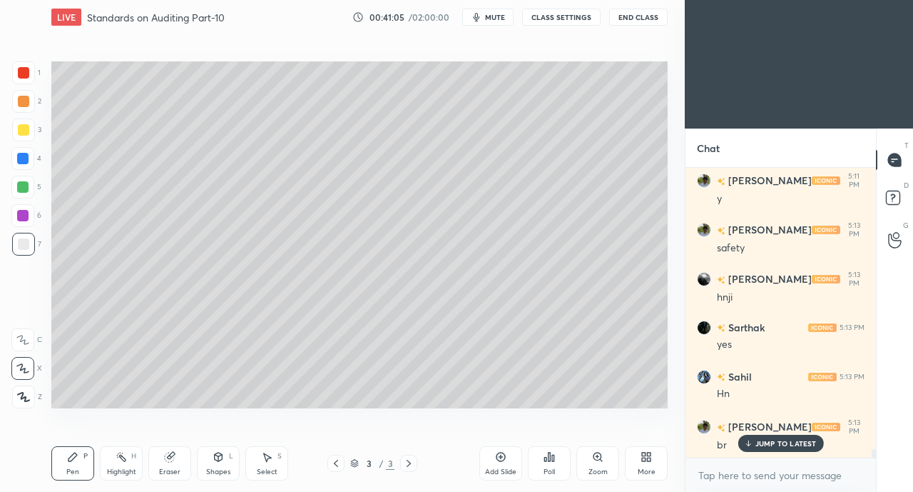
click at [646, 472] on div "More" at bounding box center [647, 471] width 18 height 7
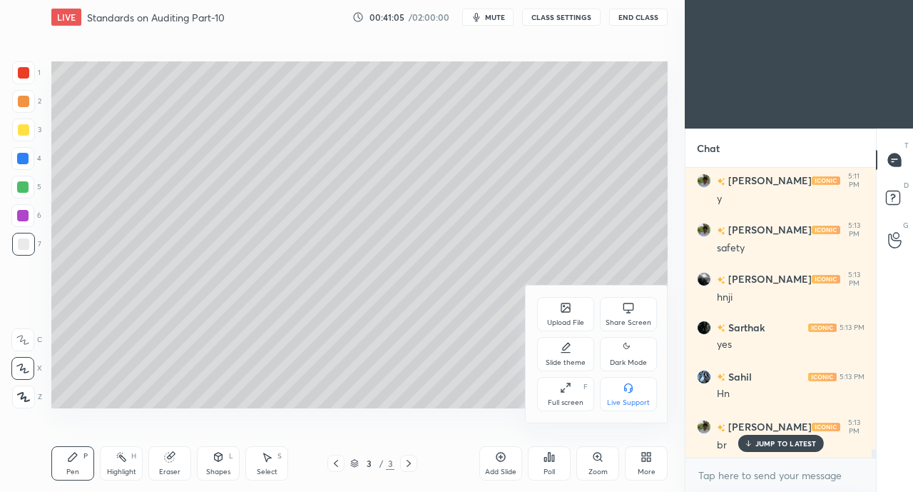
click at [621, 311] on div "Share Screen" at bounding box center [628, 314] width 57 height 34
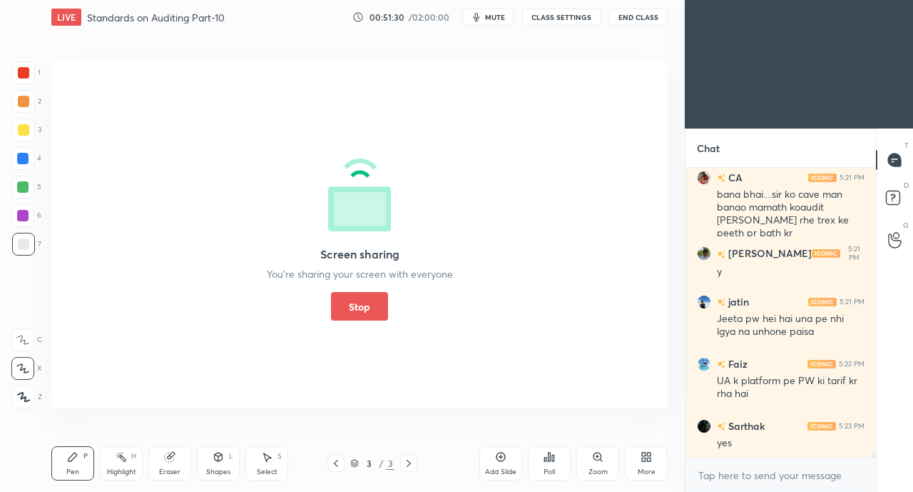
scroll to position [12976, 0]
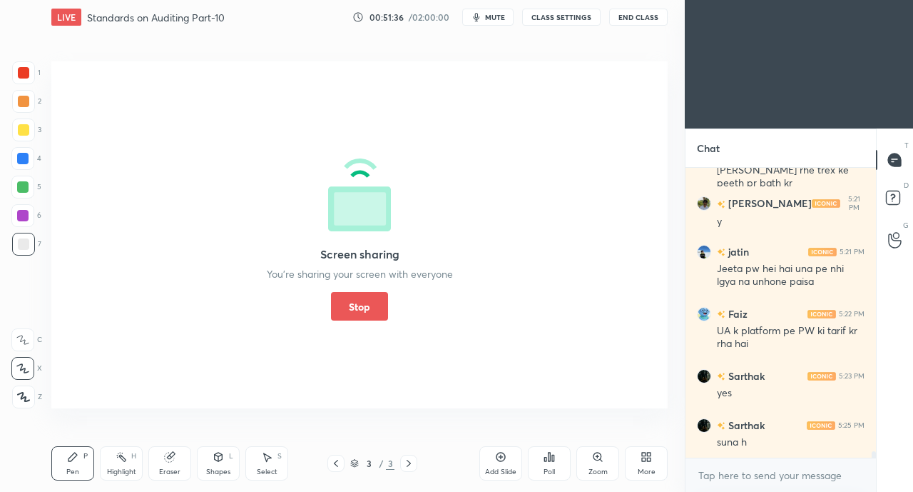
click at [370, 308] on button "Stop" at bounding box center [359, 306] width 57 height 29
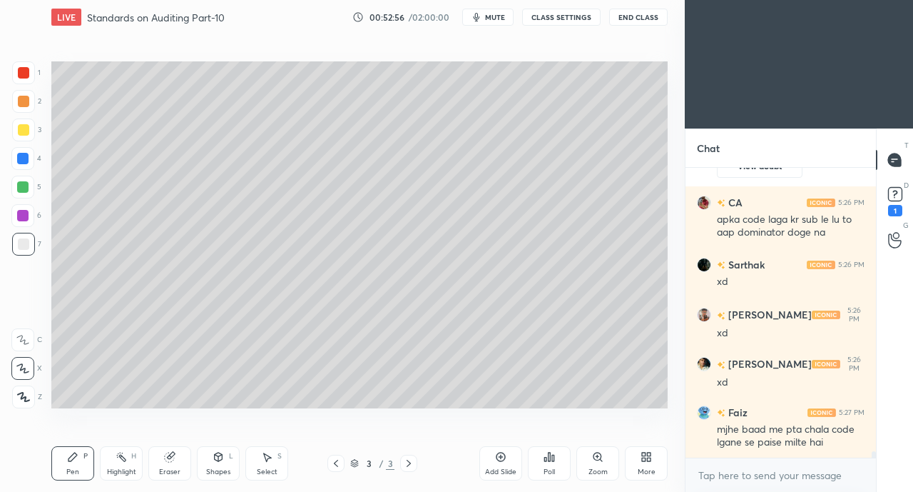
scroll to position [12354, 0]
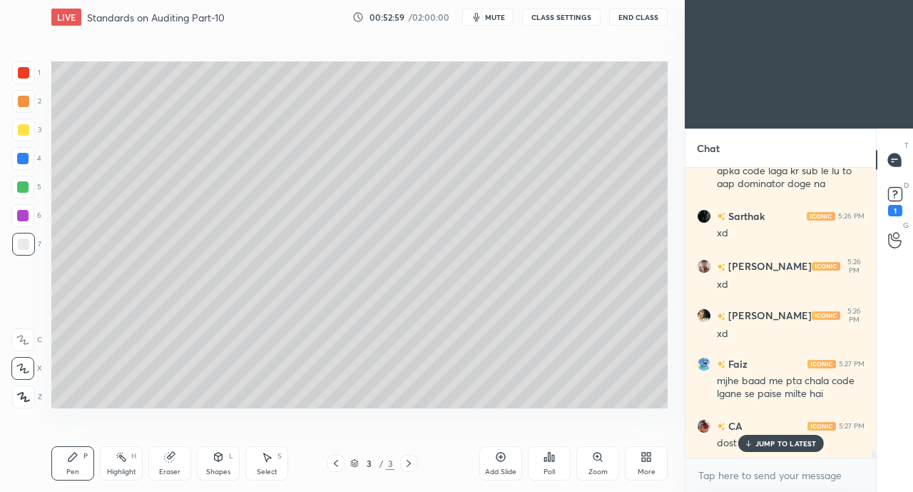
click at [748, 445] on icon at bounding box center [748, 442] width 0 height 5
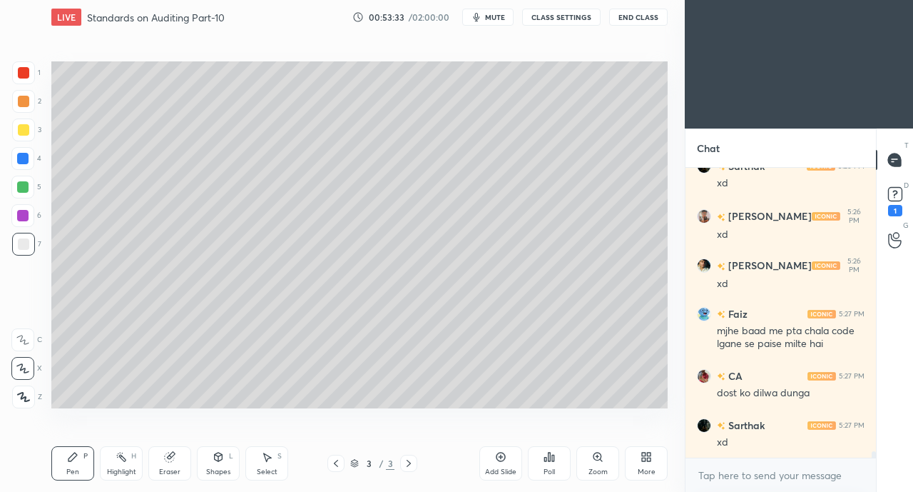
scroll to position [12453, 0]
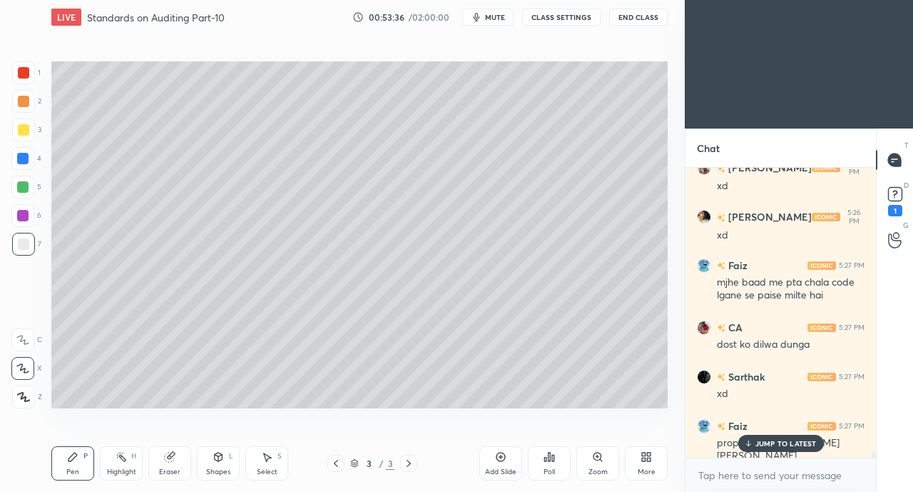
click at [763, 438] on div "JUMP TO LATEST" at bounding box center [781, 443] width 86 height 17
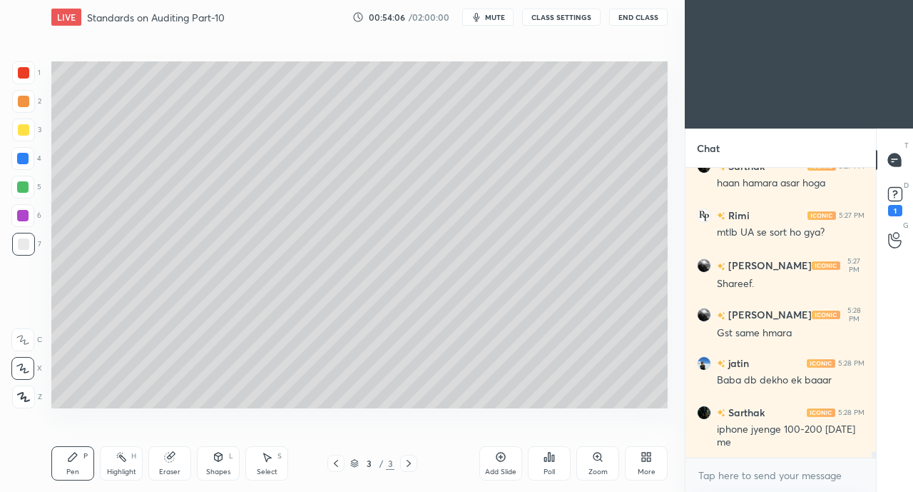
scroll to position [12971, 0]
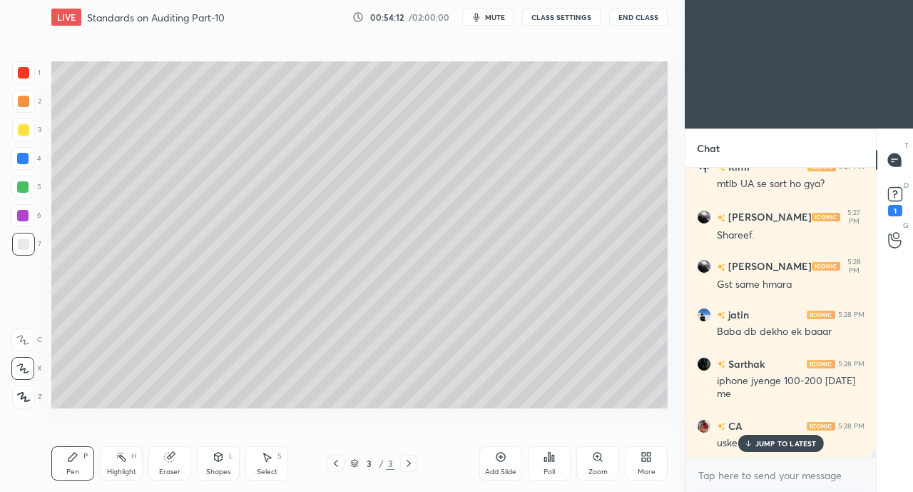
click at [895, 210] on div "1" at bounding box center [895, 210] width 14 height 11
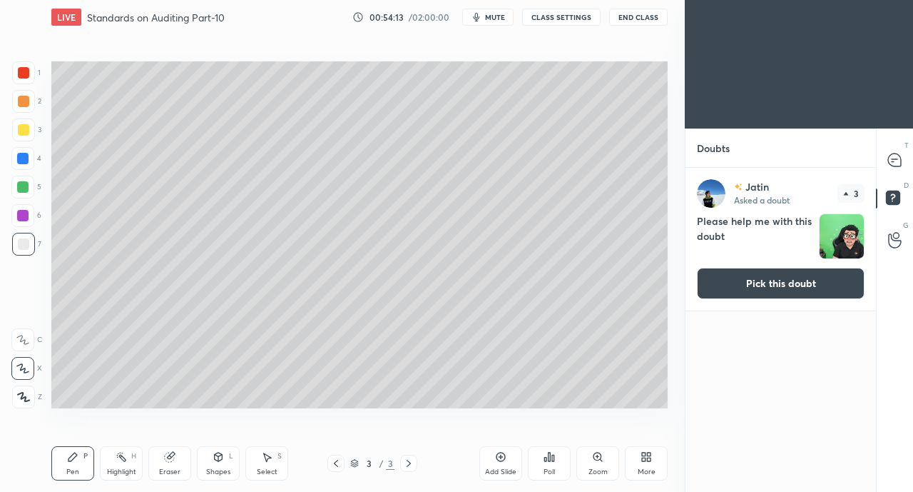
click at [835, 284] on button "Pick this doubt" at bounding box center [781, 283] width 168 height 31
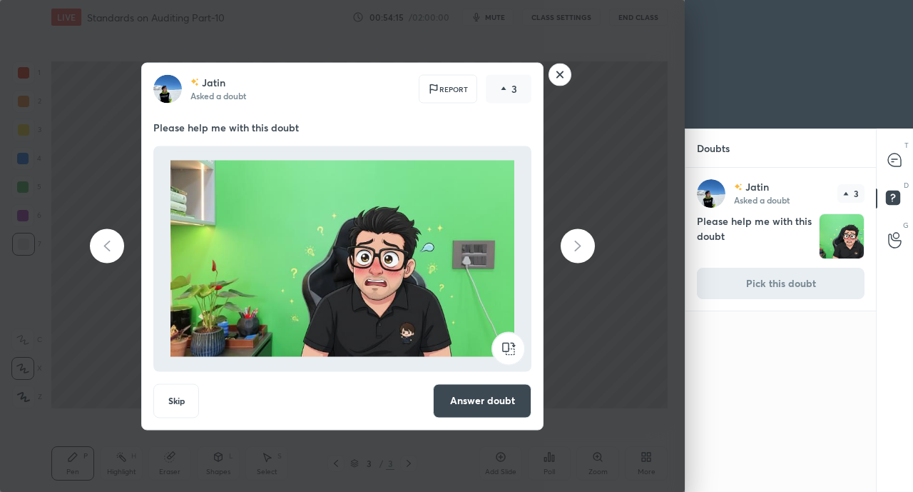
click at [479, 388] on button "Answer doubt" at bounding box center [482, 400] width 98 height 34
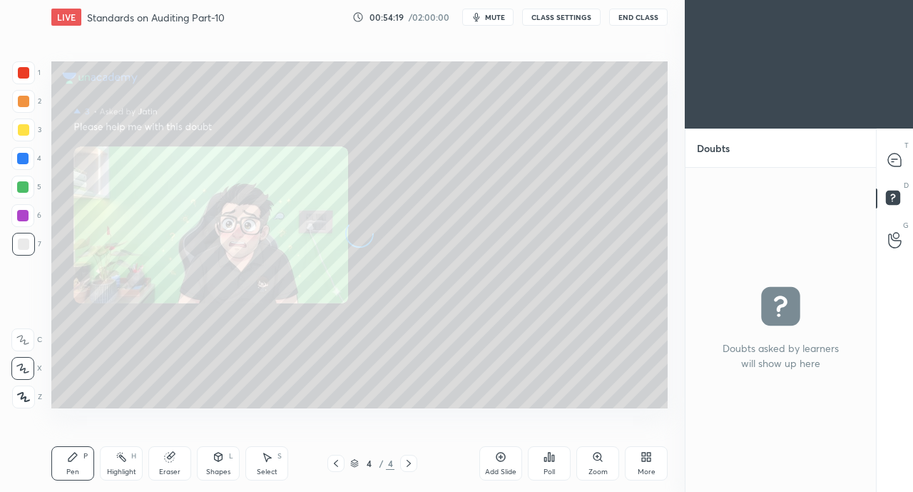
click at [894, 159] on icon at bounding box center [895, 159] width 6 height 0
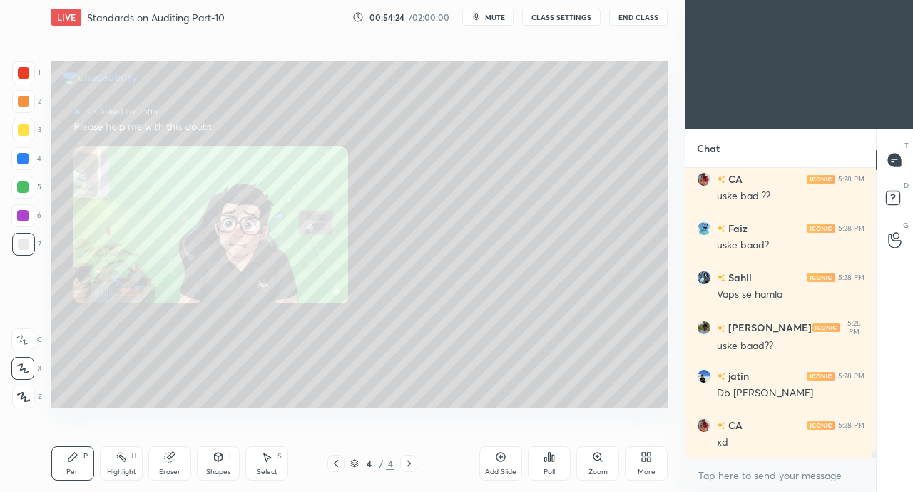
scroll to position [13452, 0]
click at [594, 470] on div "Zoom" at bounding box center [598, 471] width 19 height 7
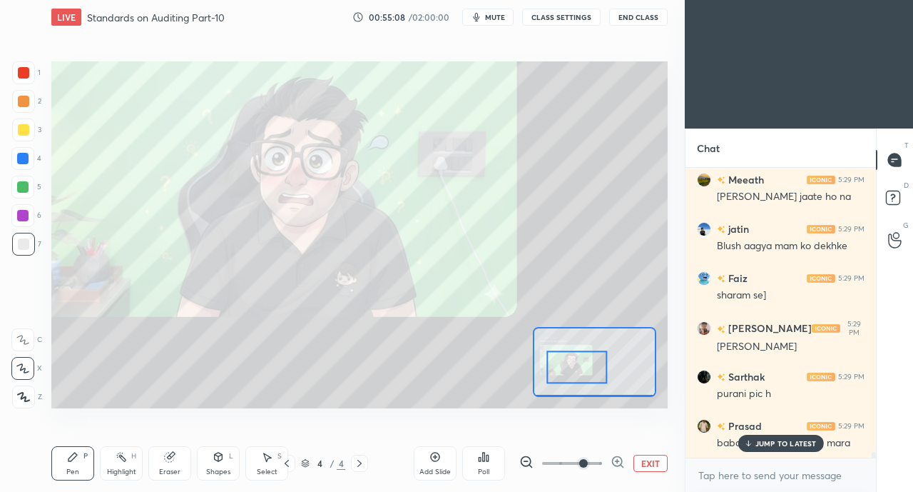
scroll to position [14782, 0]
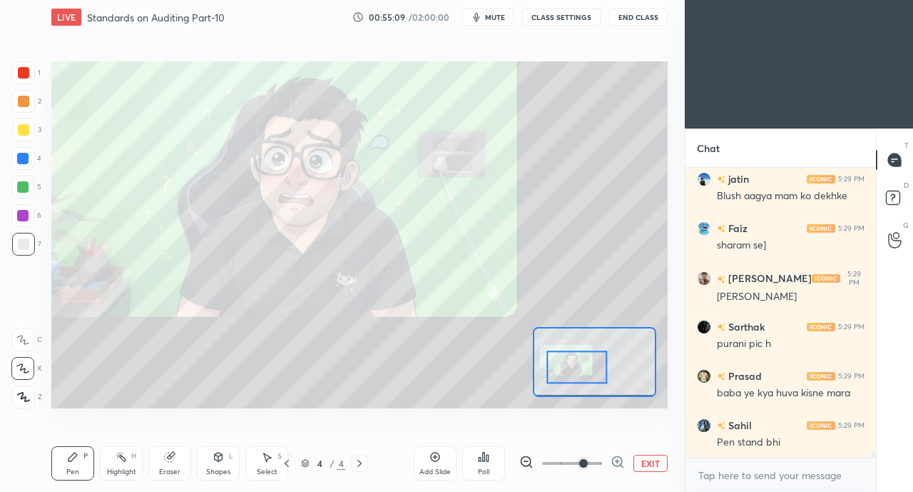
click at [778, 435] on div "Pen stand bhi" at bounding box center [791, 442] width 148 height 14
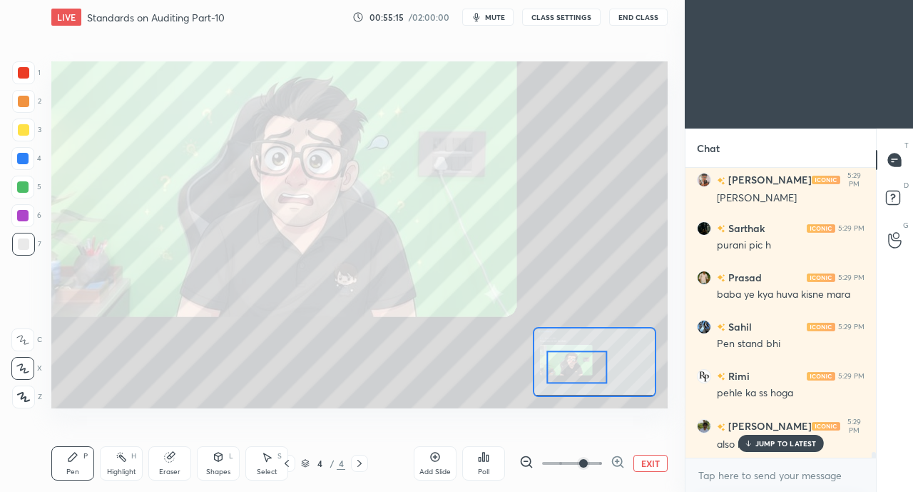
scroll to position [14929, 0]
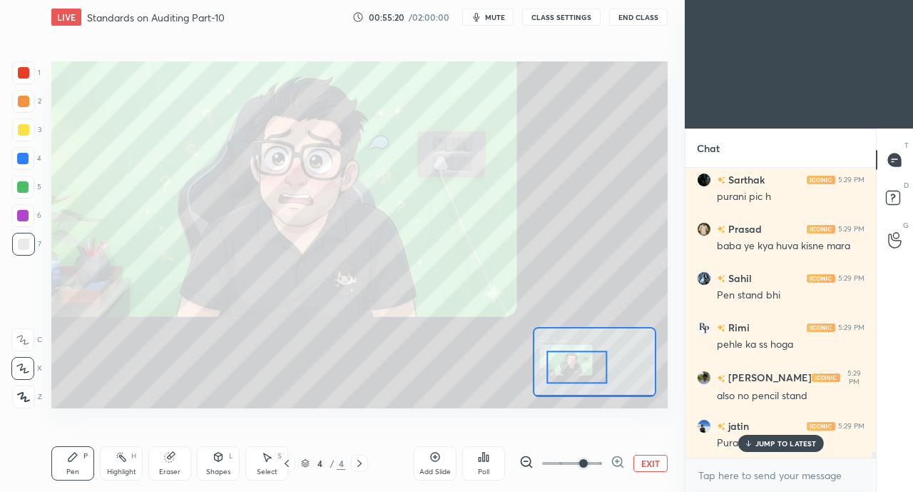
click at [772, 442] on p "JUMP TO LATEST" at bounding box center [786, 443] width 61 height 9
click at [314, 487] on div "Pen P Highlight H Eraser Shapes L Select S 4 / 4 Add Slide Poll EXIT" at bounding box center [359, 463] width 616 height 57
click at [287, 463] on icon at bounding box center [286, 462] width 11 height 11
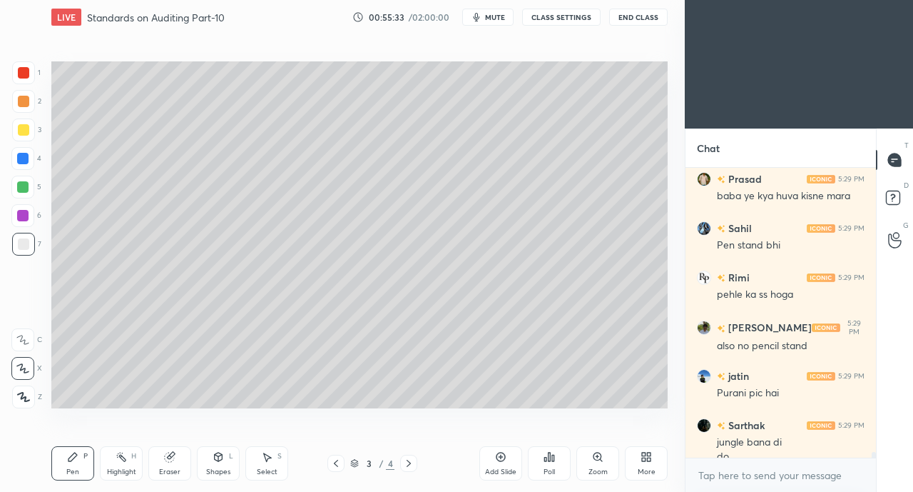
scroll to position [14993, 0]
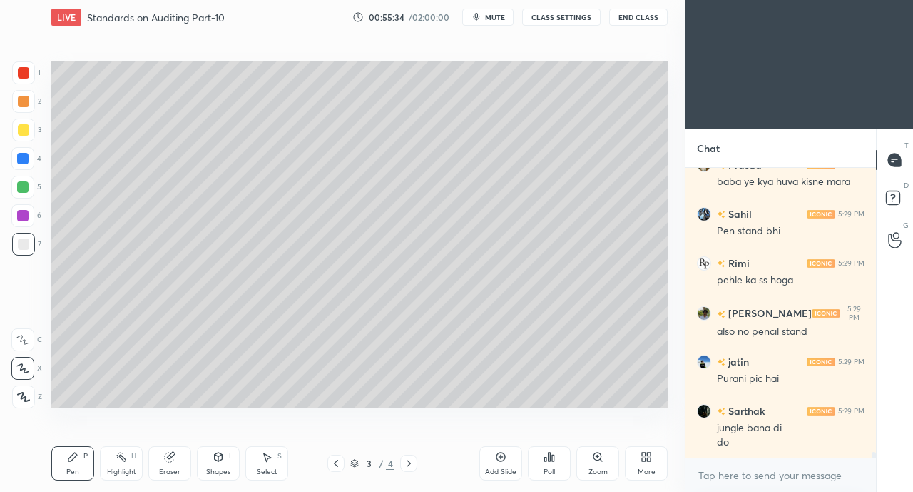
click at [341, 465] on icon at bounding box center [335, 462] width 11 height 11
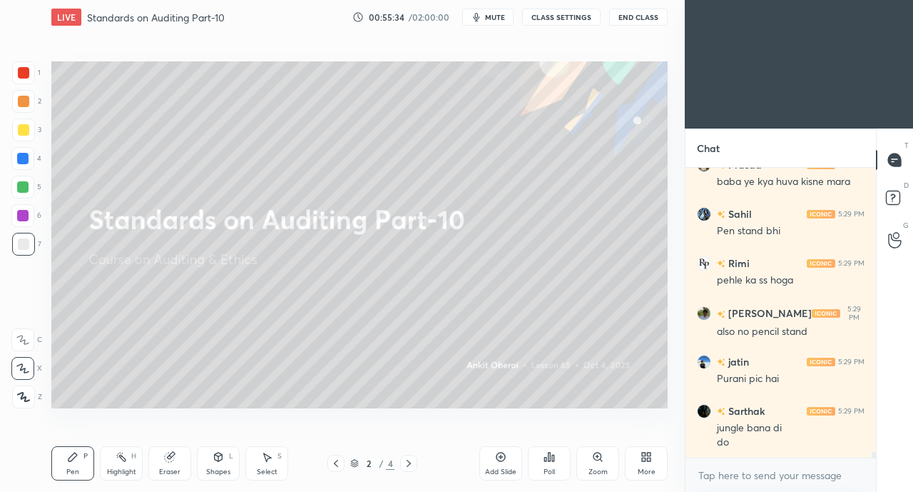
click at [340, 468] on icon at bounding box center [335, 462] width 11 height 11
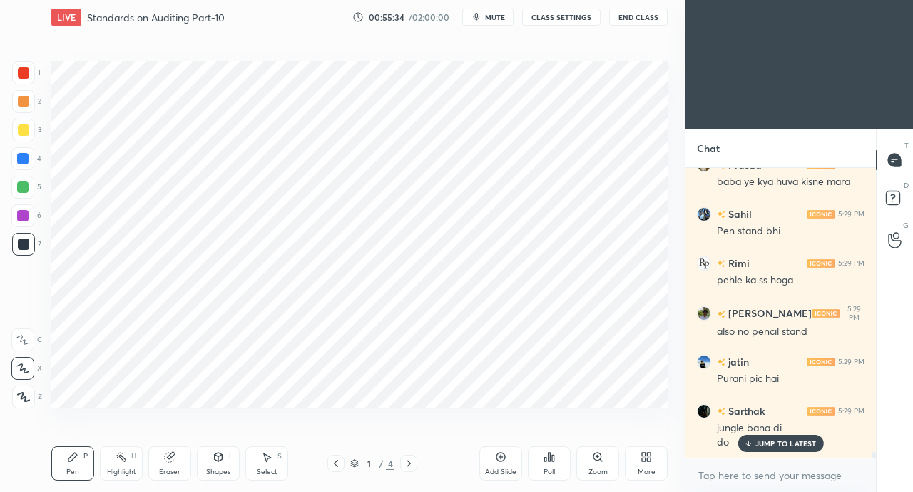
scroll to position [15041, 0]
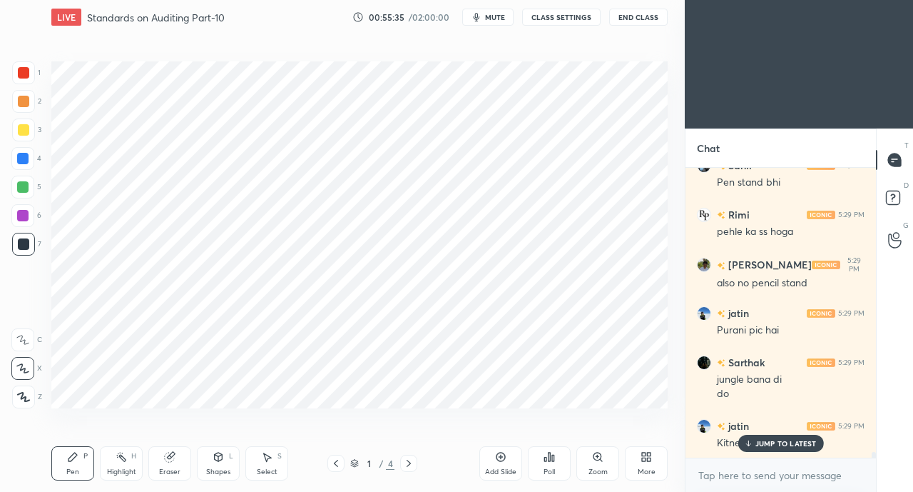
click at [761, 453] on div "[PERSON_NAME] 5:29 PM Kitne cute lag rhe ho" at bounding box center [781, 434] width 191 height 49
click at [789, 443] on p "JUMP TO LATEST" at bounding box center [786, 443] width 61 height 9
click at [665, 467] on div "More" at bounding box center [646, 463] width 43 height 34
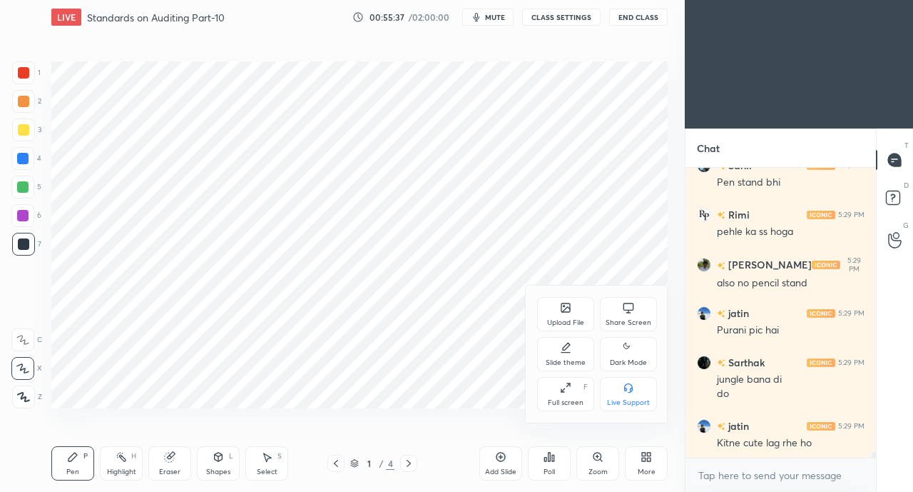
scroll to position [15091, 0]
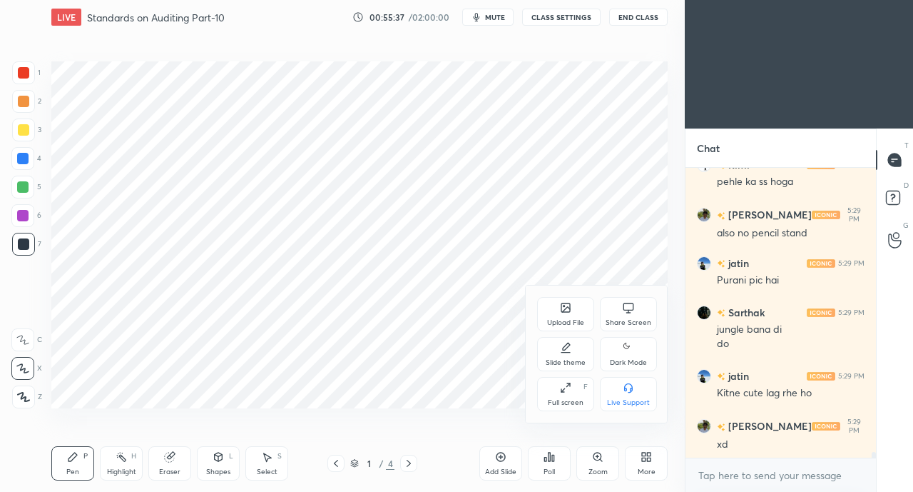
click at [627, 320] on div "Share Screen" at bounding box center [629, 322] width 46 height 7
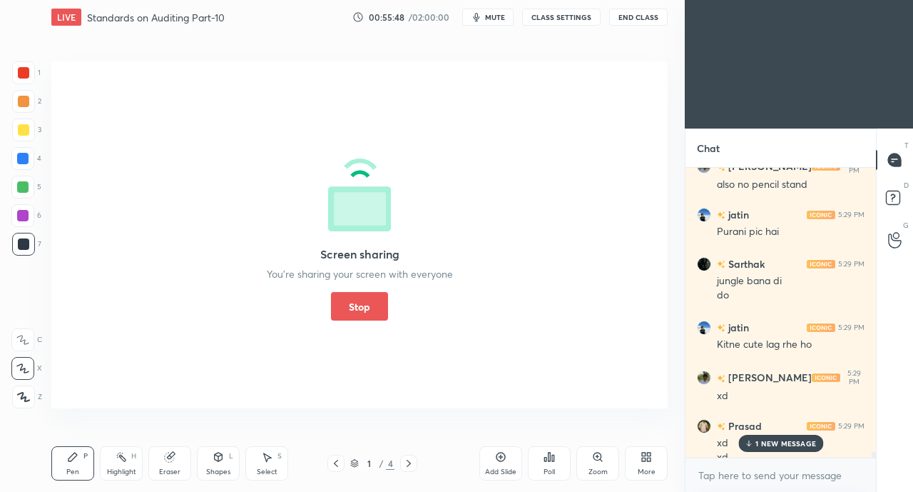
scroll to position [15154, 0]
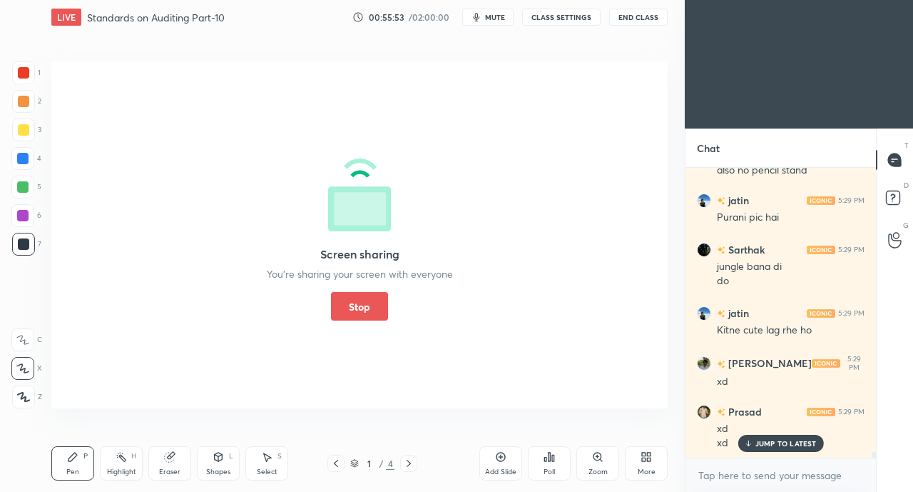
click at [360, 315] on button "Stop" at bounding box center [359, 306] width 57 height 29
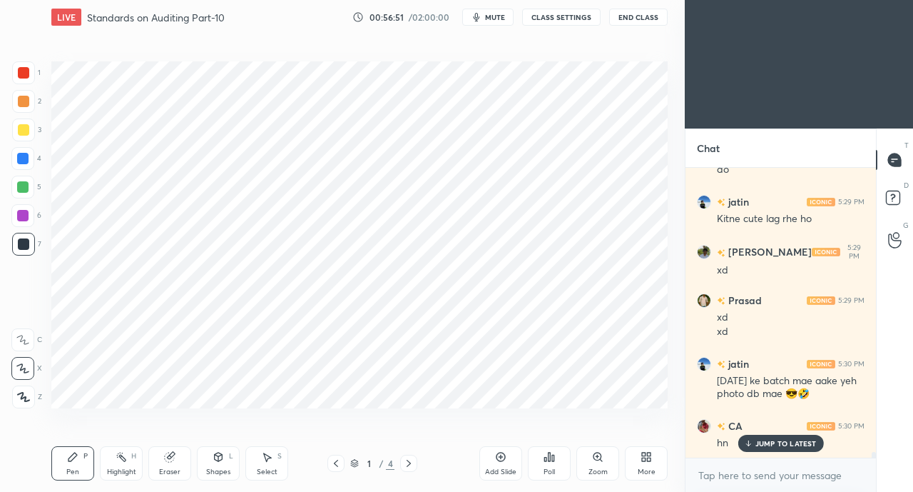
scroll to position [15315, 0]
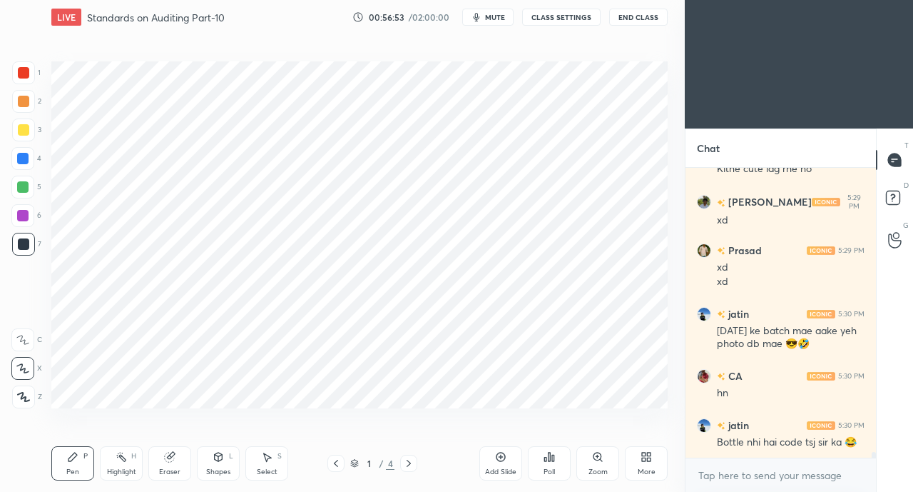
click at [646, 472] on div "More" at bounding box center [647, 471] width 18 height 7
click at [623, 319] on div "Share Screen" at bounding box center [629, 322] width 46 height 7
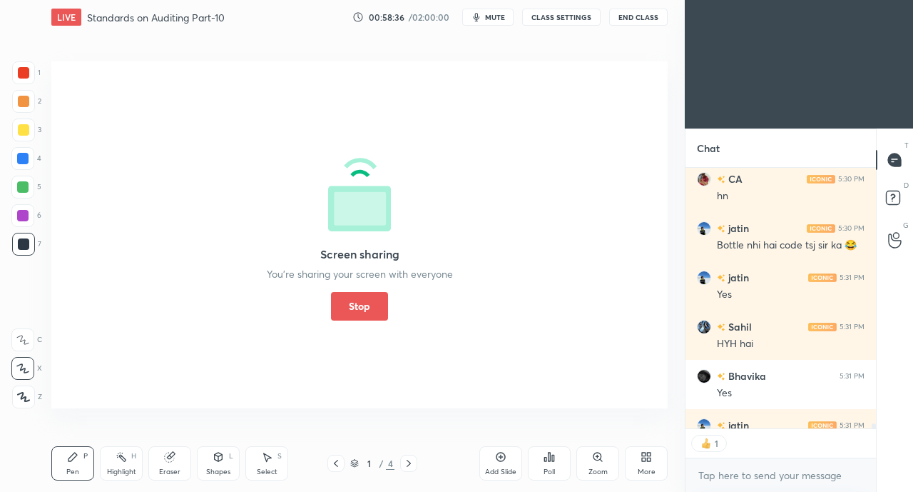
scroll to position [5, 4]
click at [362, 312] on button "Stop" at bounding box center [359, 306] width 57 height 29
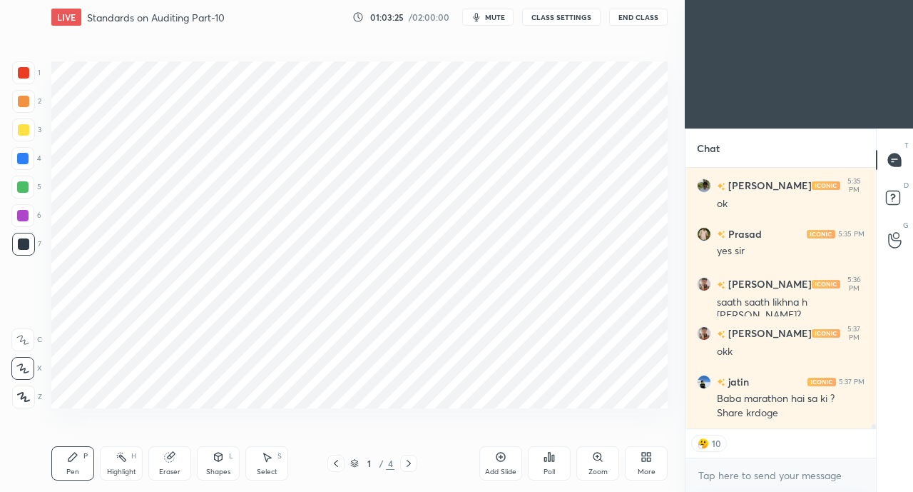
scroll to position [16209, 0]
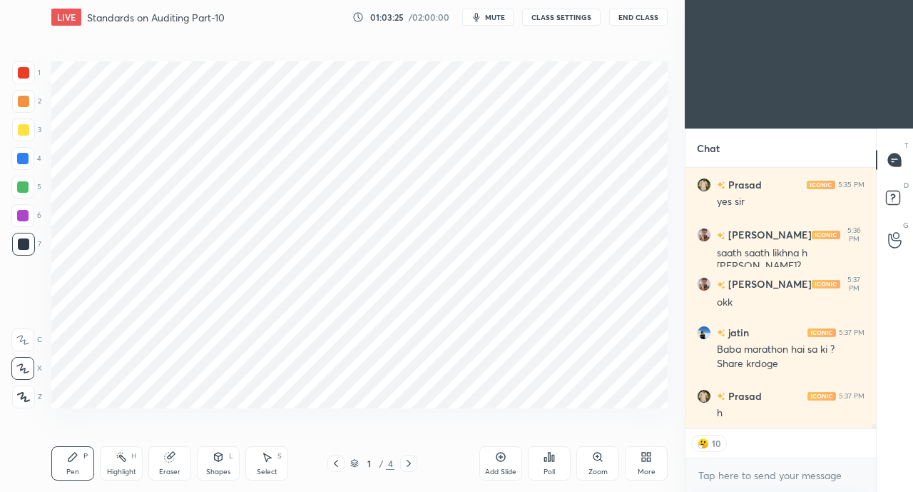
click at [566, 16] on button "CLASS SETTINGS" at bounding box center [561, 17] width 78 height 17
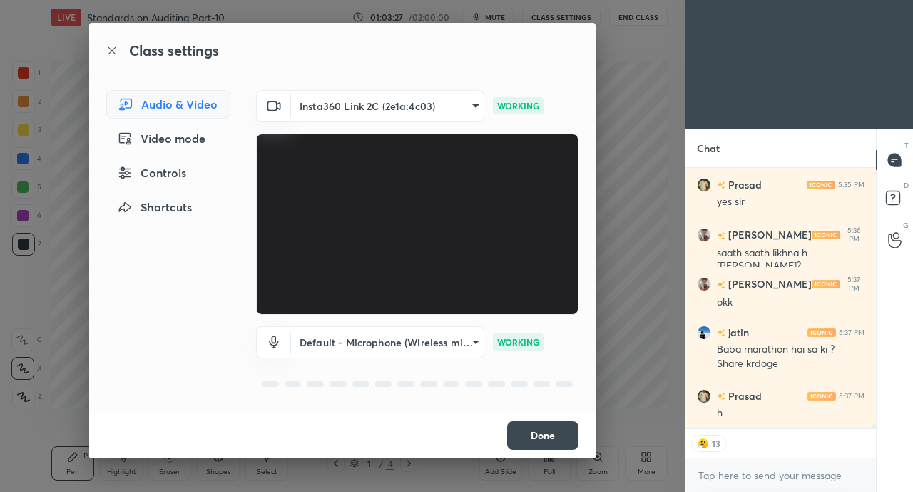
click at [186, 180] on div "Controls" at bounding box center [168, 172] width 124 height 29
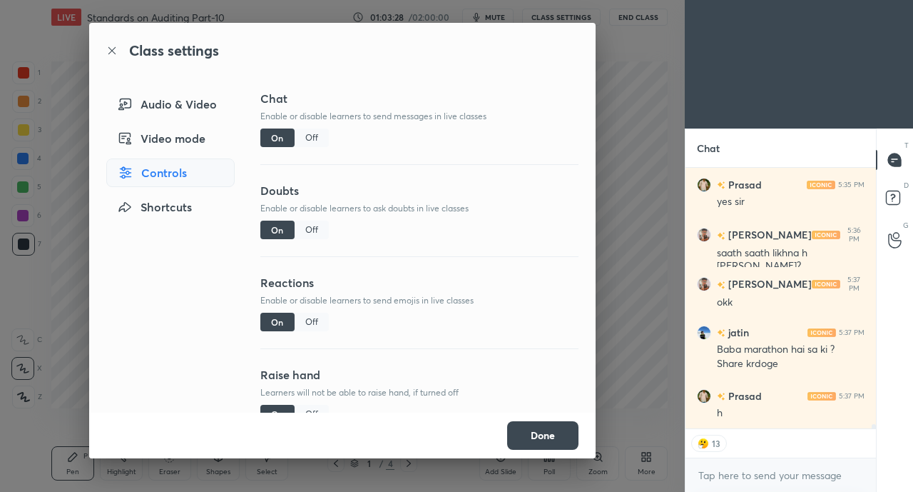
click at [309, 321] on div "Off" at bounding box center [312, 322] width 34 height 19
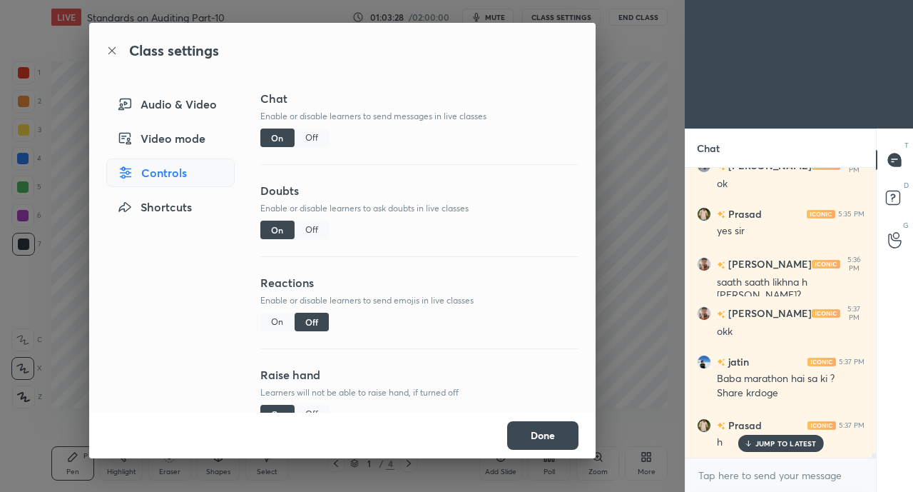
scroll to position [16179, 0]
click at [552, 436] on button "Done" at bounding box center [542, 435] width 71 height 29
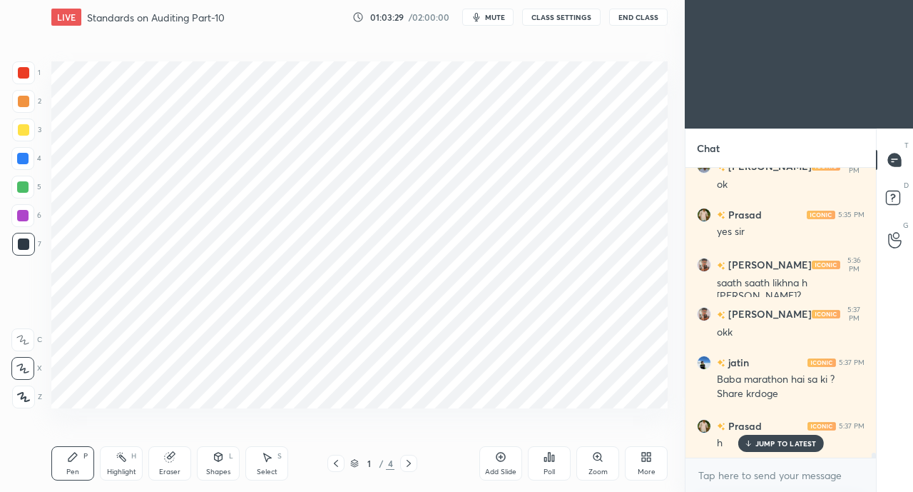
click at [770, 441] on p "JUMP TO LATEST" at bounding box center [786, 443] width 61 height 9
click at [644, 468] on div "More" at bounding box center [647, 471] width 18 height 7
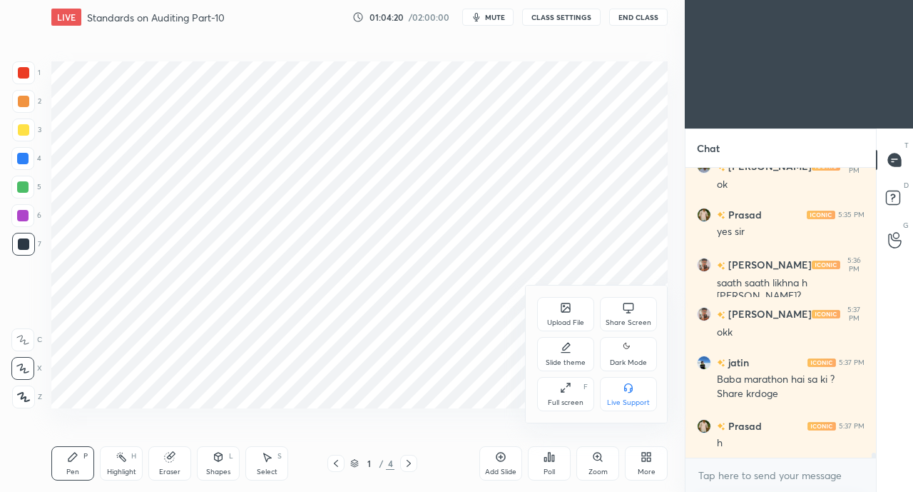
click at [632, 317] on div "Share Screen" at bounding box center [628, 314] width 57 height 34
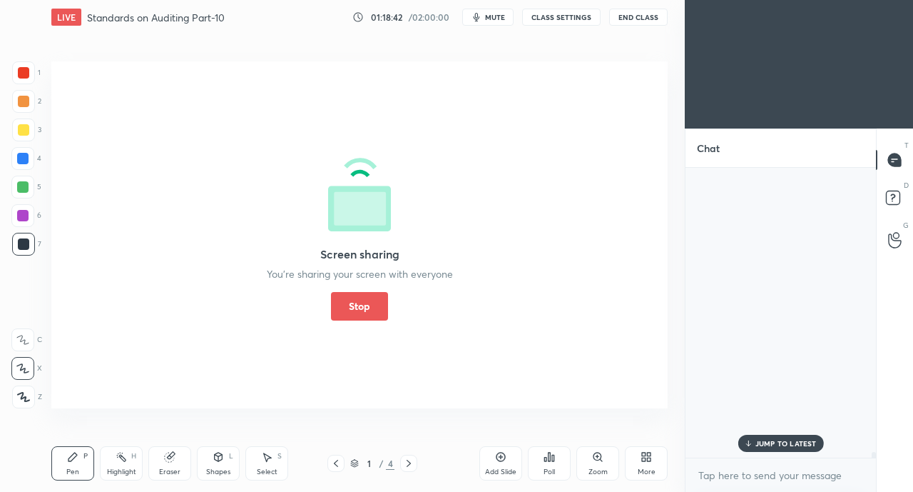
scroll to position [17887, 0]
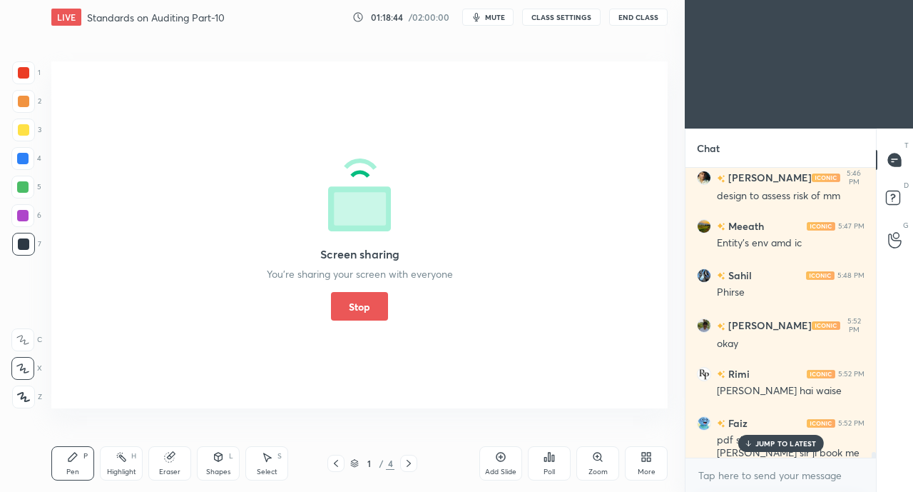
click at [378, 295] on button "Stop" at bounding box center [359, 306] width 57 height 29
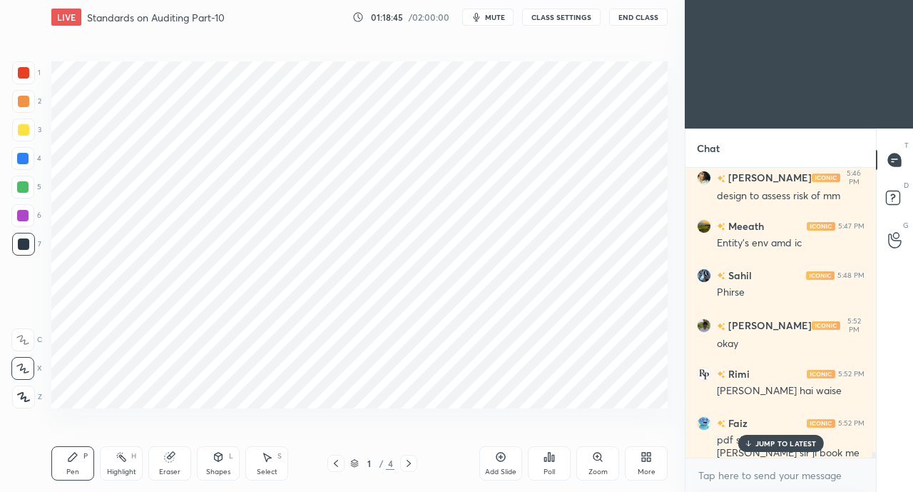
click at [768, 450] on div "JUMP TO LATEST" at bounding box center [781, 443] width 86 height 17
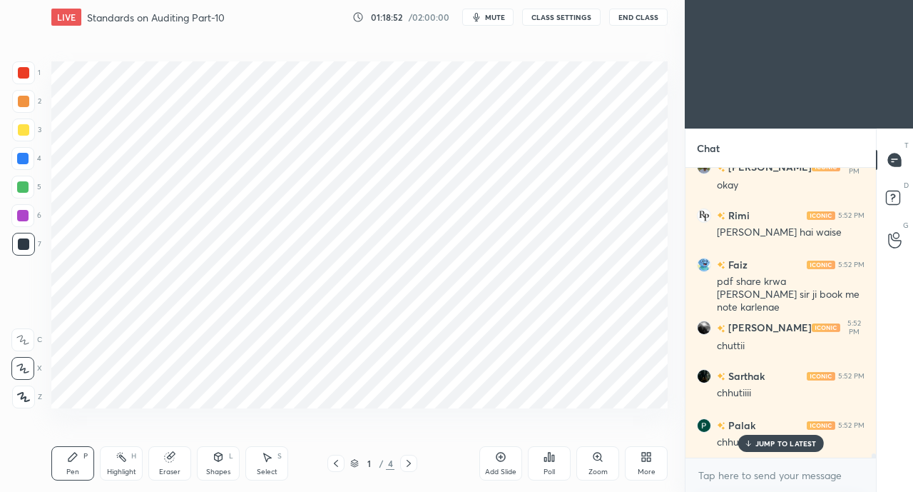
scroll to position [18107, 0]
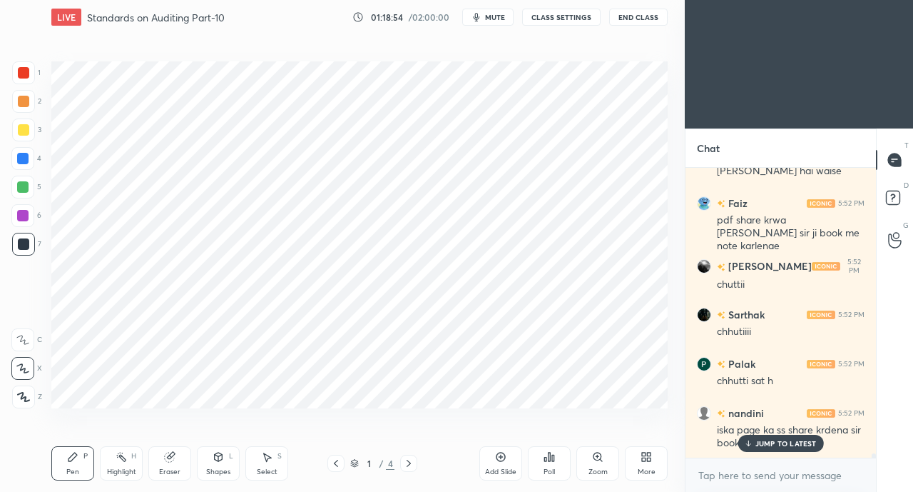
click at [772, 442] on p "JUMP TO LATEST" at bounding box center [786, 443] width 61 height 9
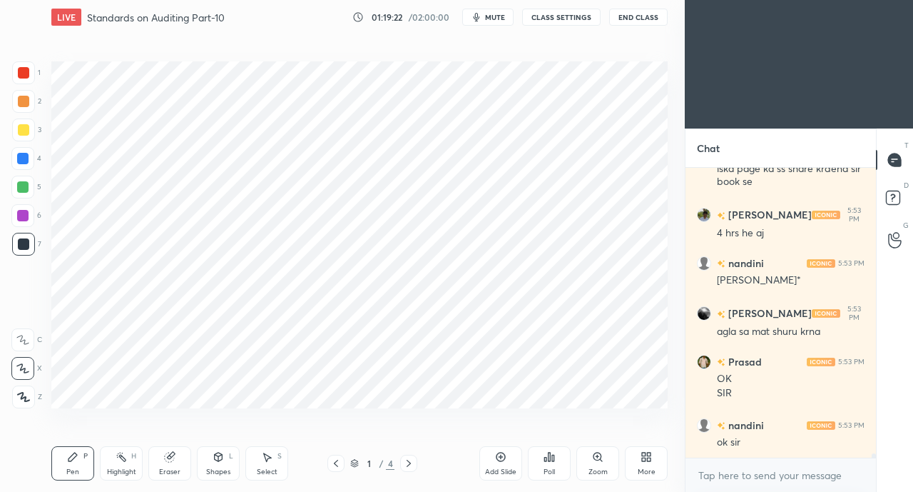
scroll to position [18429, 0]
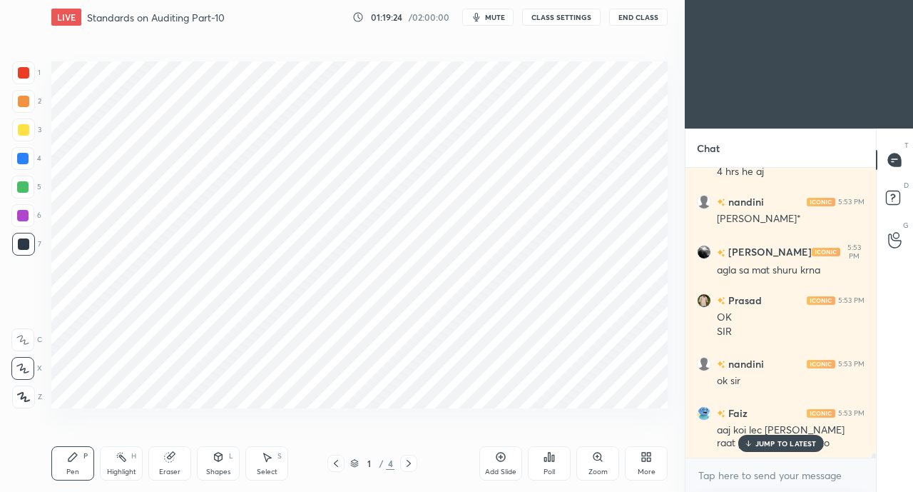
click at [770, 445] on p "JUMP TO LATEST" at bounding box center [786, 443] width 61 height 9
click at [664, 465] on div "More" at bounding box center [646, 463] width 43 height 34
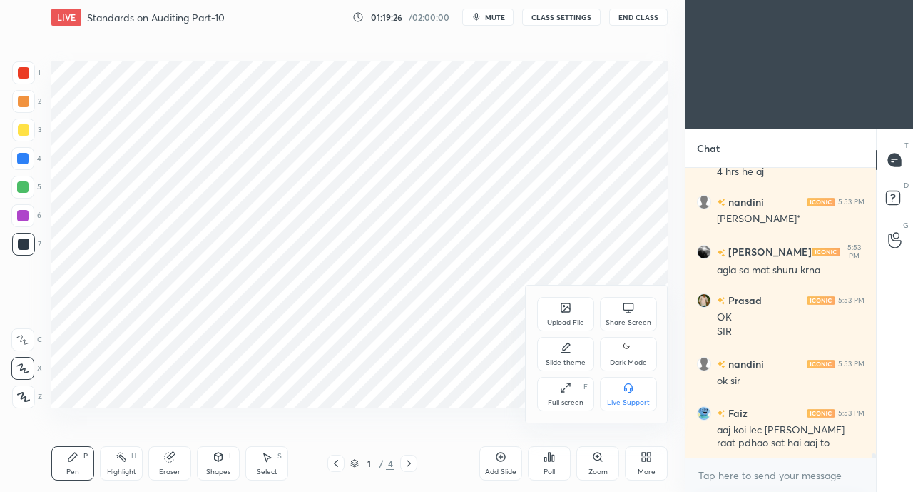
click at [621, 311] on div "Share Screen" at bounding box center [628, 314] width 57 height 34
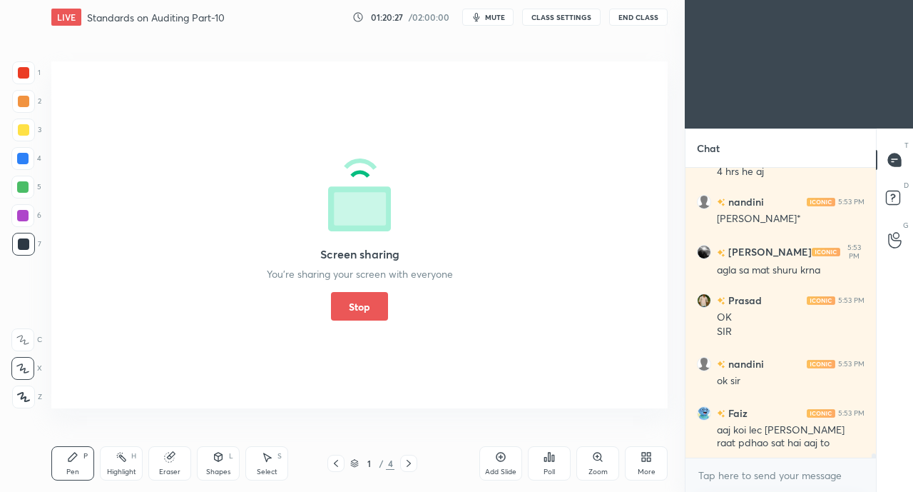
click at [365, 303] on button "Stop" at bounding box center [359, 306] width 57 height 29
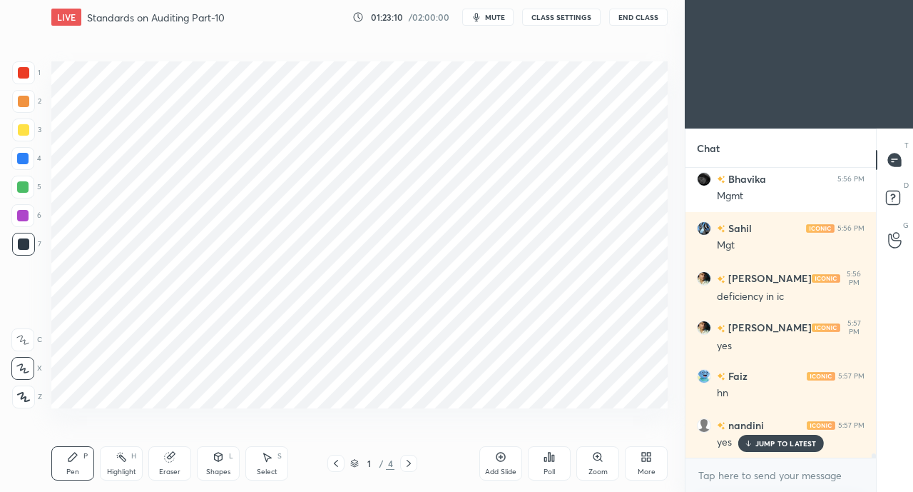
scroll to position [19709, 0]
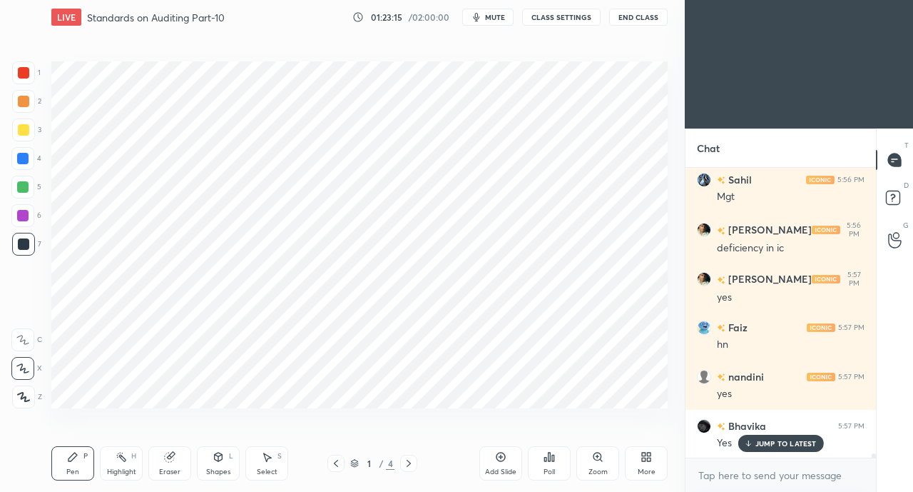
click at [654, 470] on div "More" at bounding box center [647, 471] width 18 height 7
click at [622, 322] on div "Share Screen" at bounding box center [629, 322] width 46 height 7
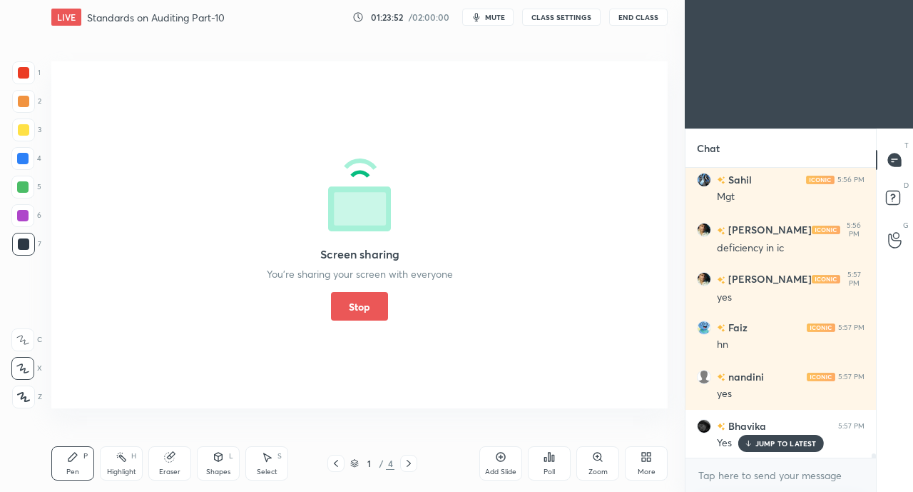
click at [375, 313] on button "Stop" at bounding box center [359, 306] width 57 height 29
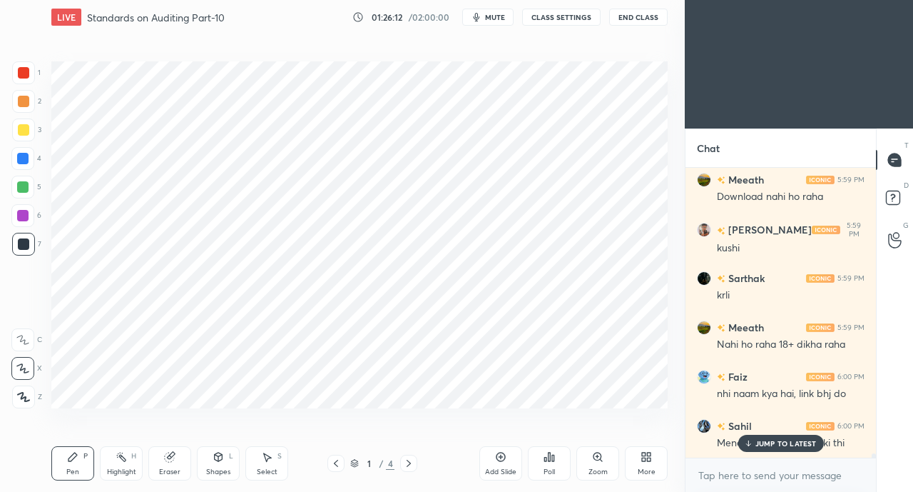
scroll to position [20560, 0]
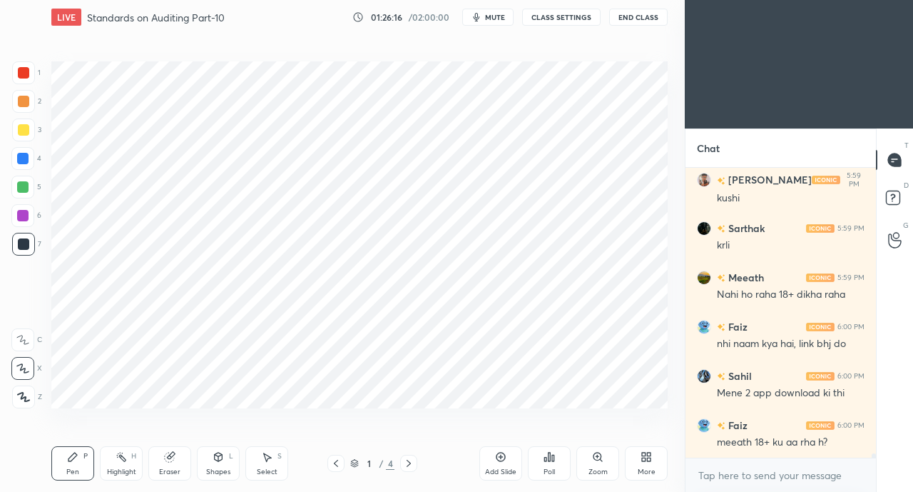
click at [654, 471] on div "More" at bounding box center [647, 471] width 18 height 7
click at [624, 317] on div "Share Screen" at bounding box center [628, 314] width 57 height 34
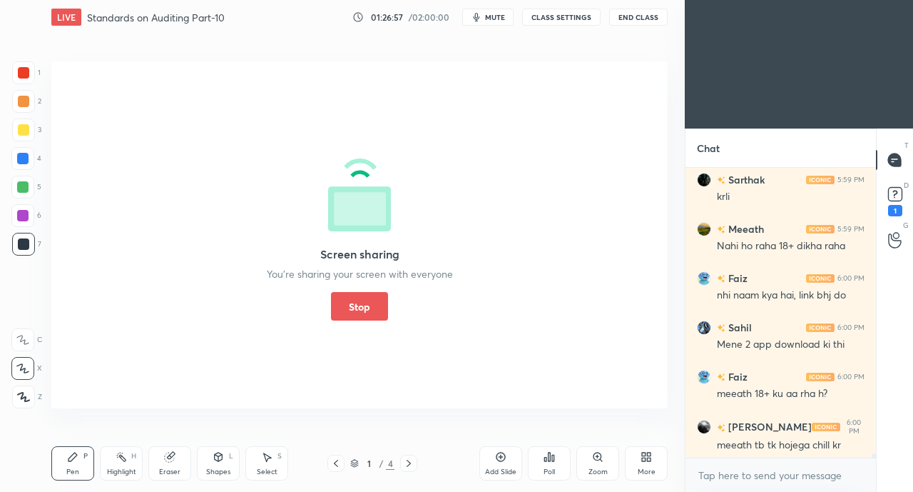
scroll to position [20658, 0]
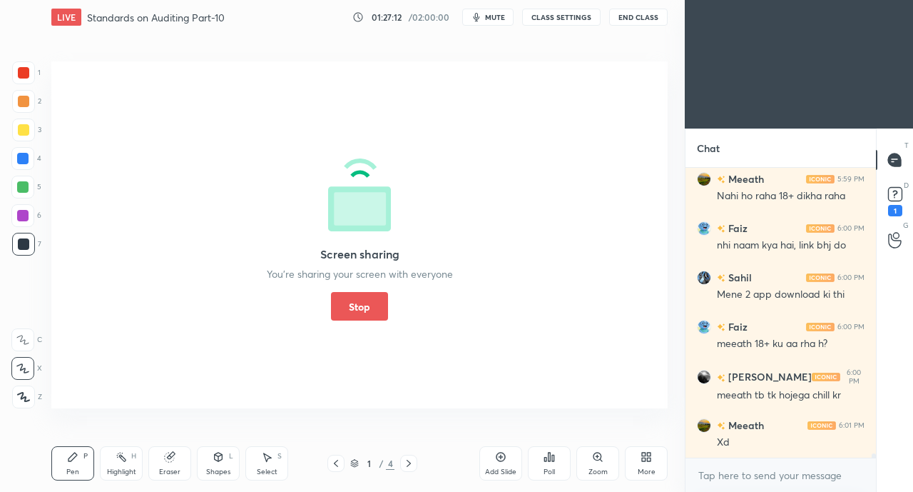
click at [369, 304] on button "Stop" at bounding box center [359, 306] width 57 height 29
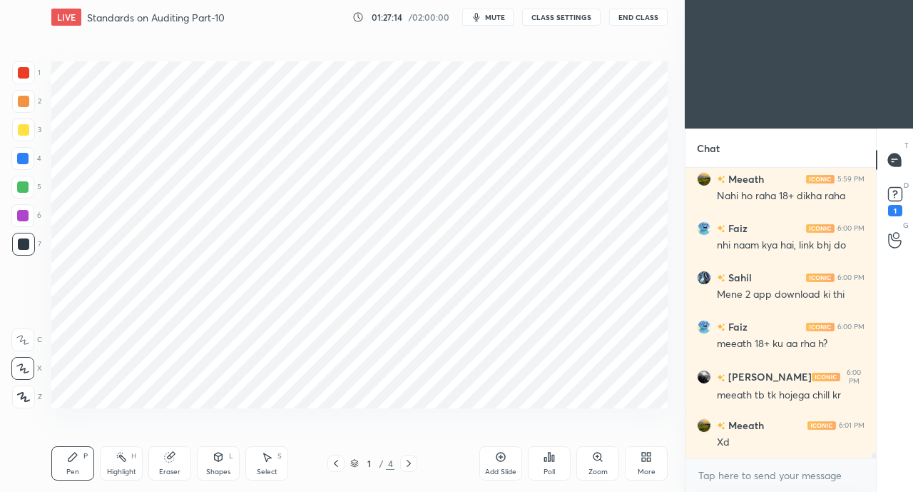
scroll to position [20781, 0]
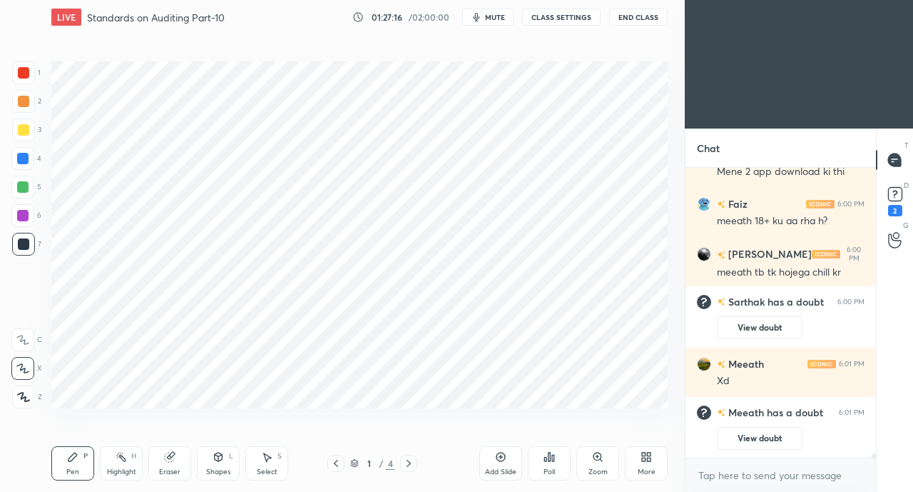
click at [895, 193] on rect at bounding box center [895, 195] width 14 height 14
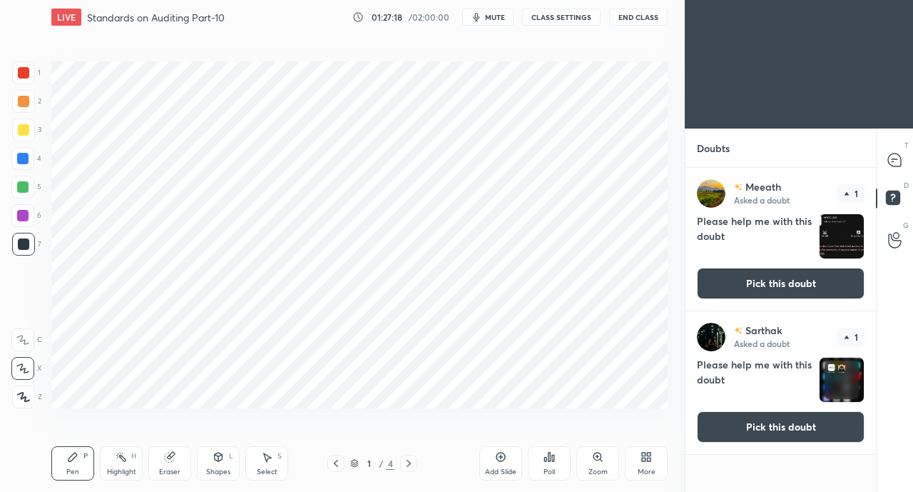
click at [825, 434] on button "Pick this doubt" at bounding box center [781, 426] width 168 height 31
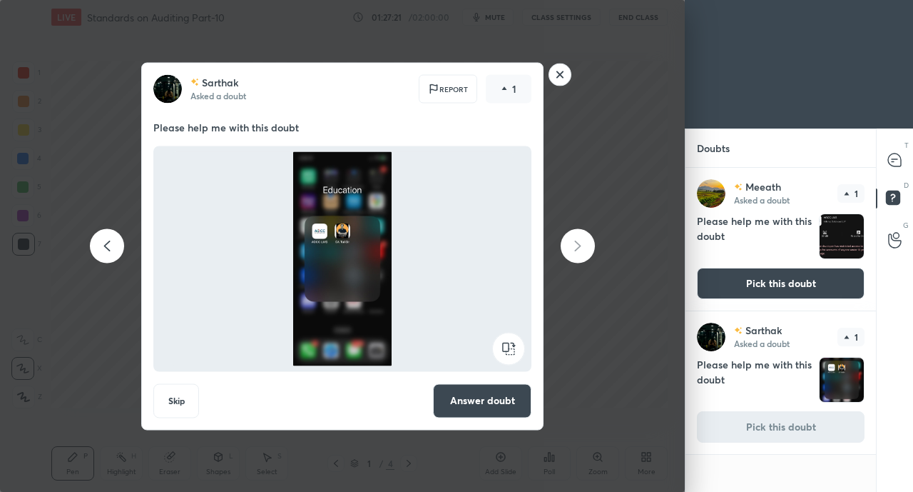
click at [560, 74] on rect at bounding box center [560, 75] width 22 height 22
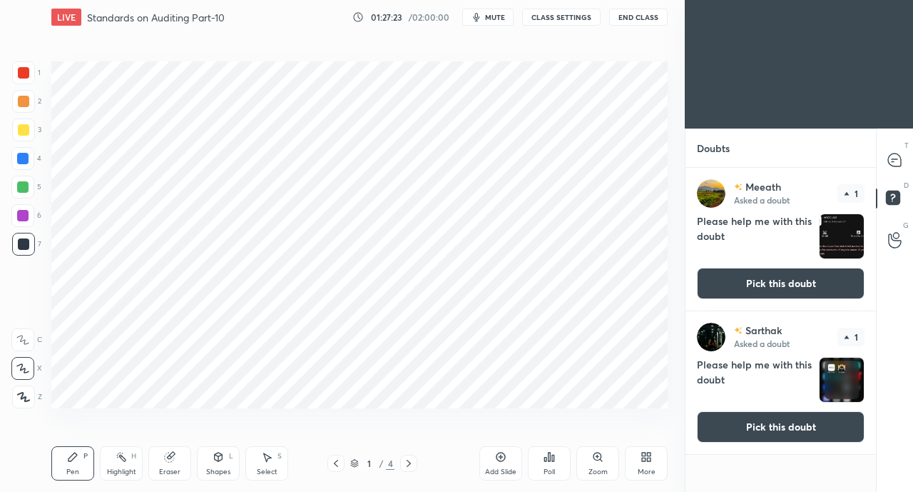
click at [799, 435] on button "Pick this doubt" at bounding box center [781, 426] width 168 height 31
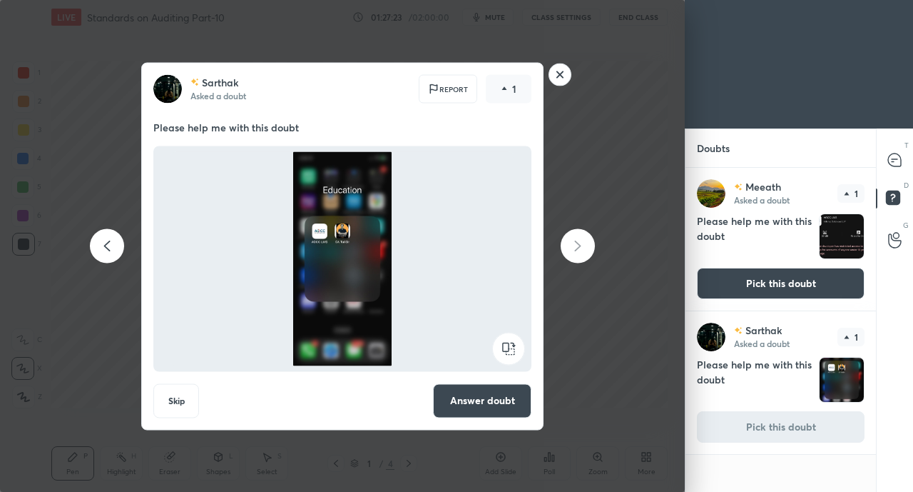
click at [466, 389] on button "Answer doubt" at bounding box center [482, 400] width 98 height 34
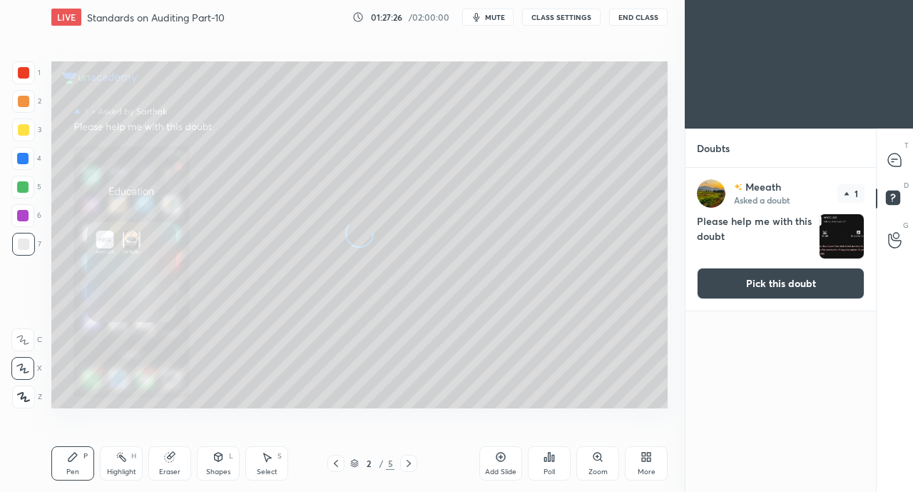
click at [893, 149] on div at bounding box center [895, 160] width 29 height 26
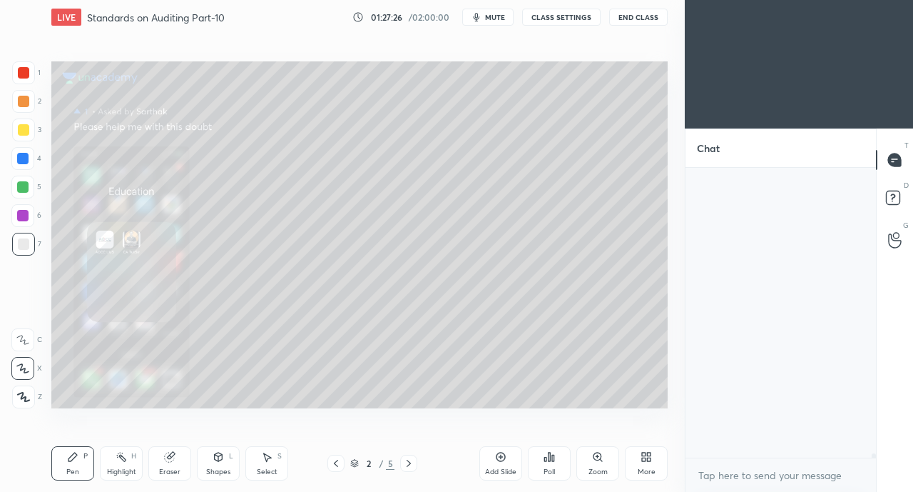
scroll to position [285, 186]
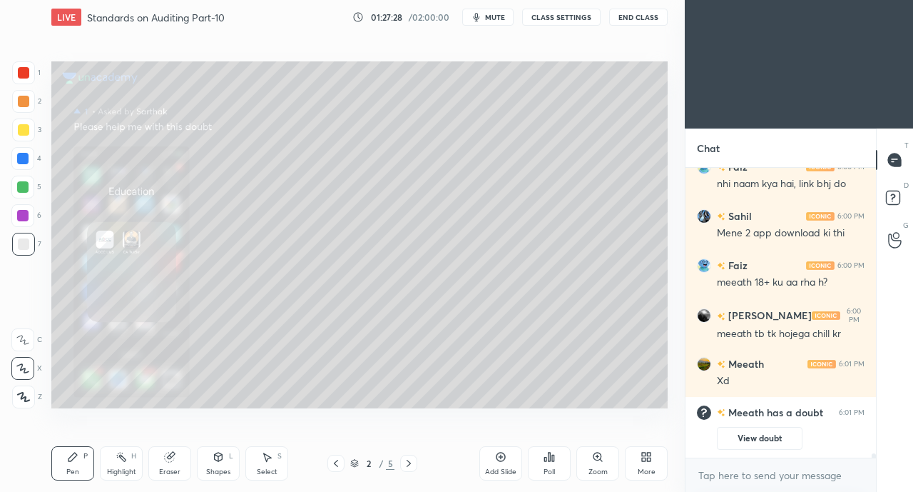
click at [614, 474] on div "Zoom" at bounding box center [598, 463] width 43 height 34
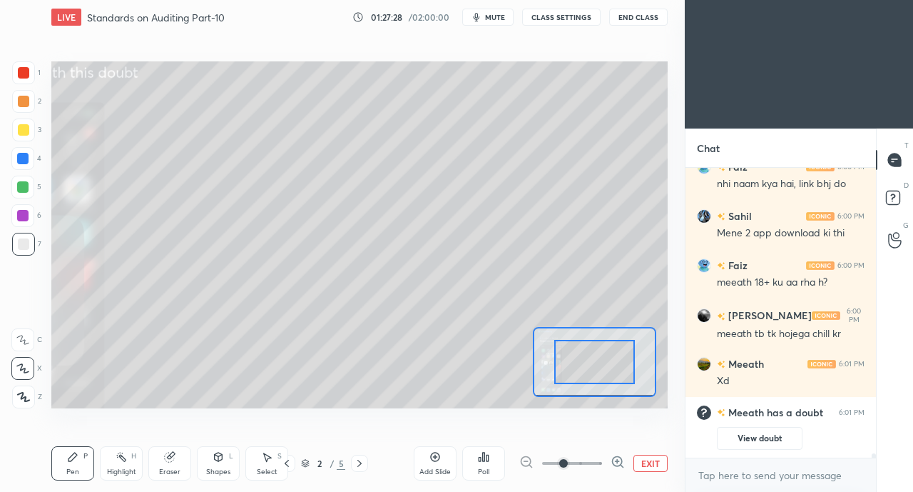
click at [616, 461] on icon at bounding box center [618, 461] width 4 height 0
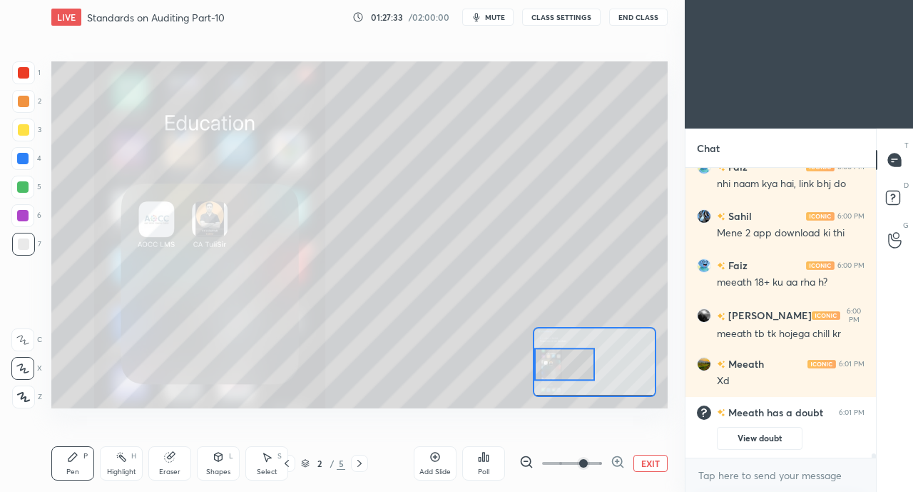
click at [892, 201] on icon at bounding box center [892, 201] width 1 height 1
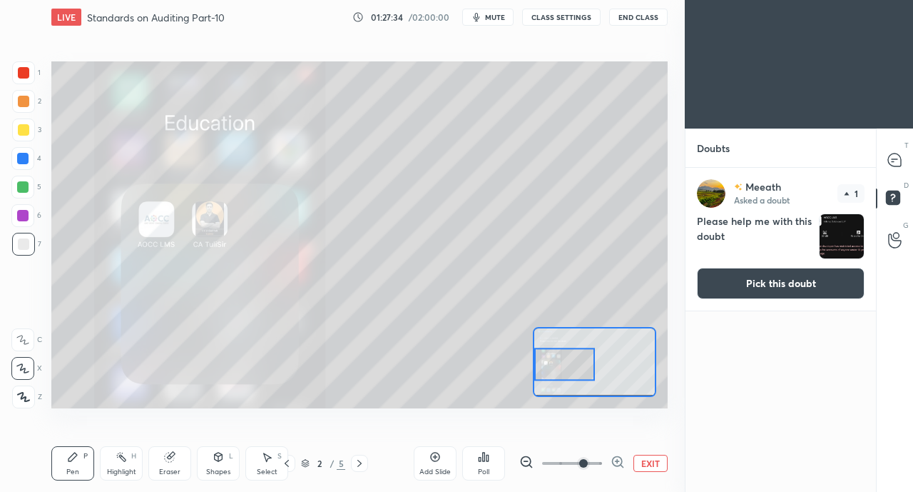
click at [831, 287] on button "Pick this doubt" at bounding box center [781, 283] width 168 height 31
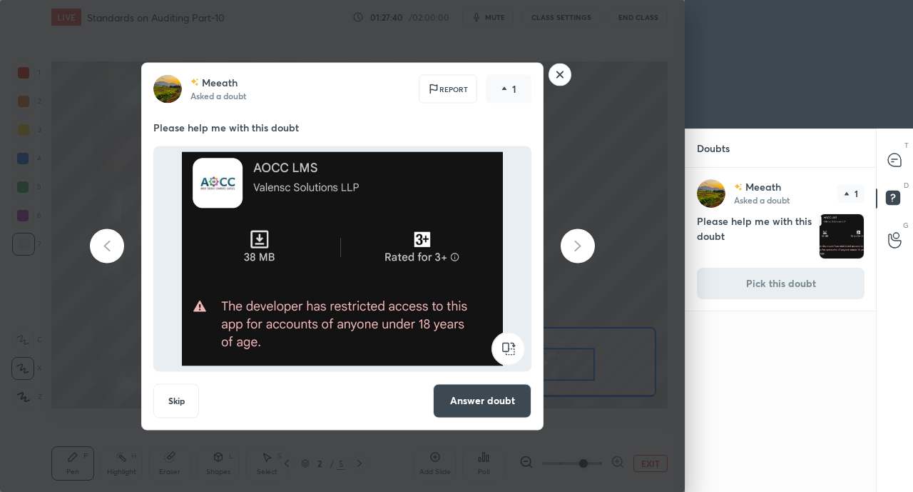
click at [499, 414] on button "Answer doubt" at bounding box center [482, 400] width 98 height 34
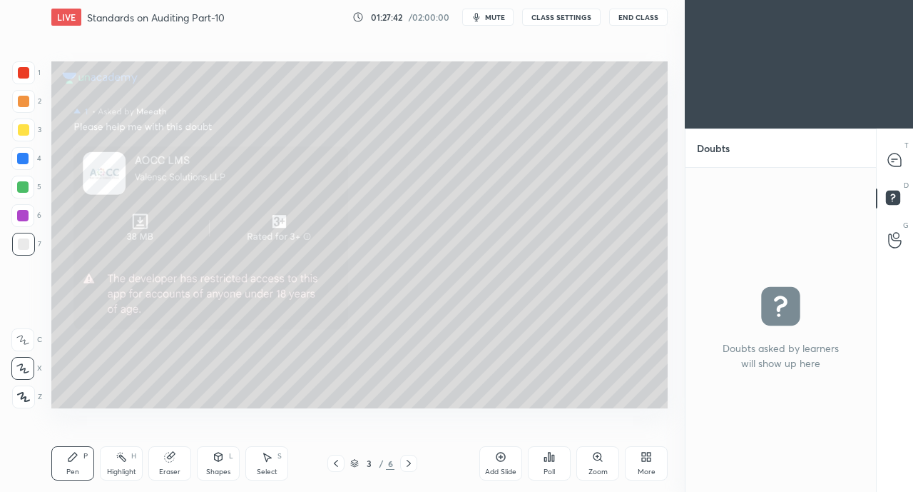
click at [891, 161] on icon at bounding box center [894, 159] width 13 height 13
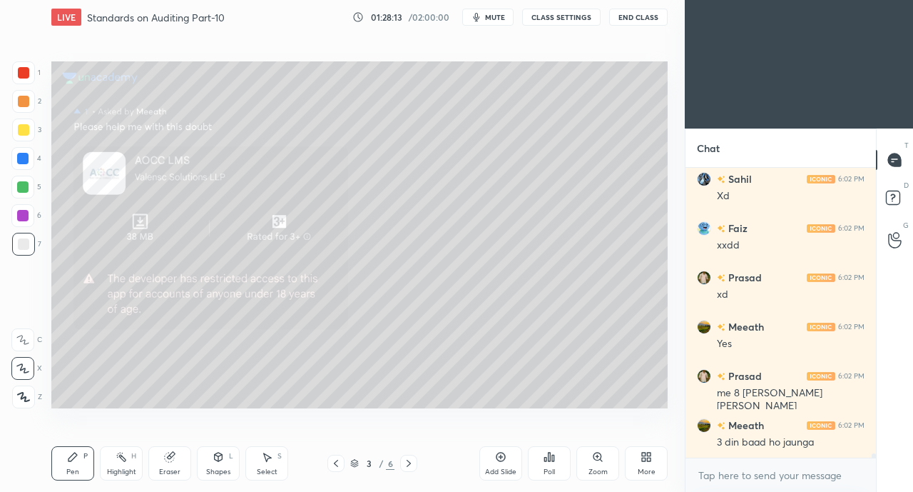
scroll to position [18940, 0]
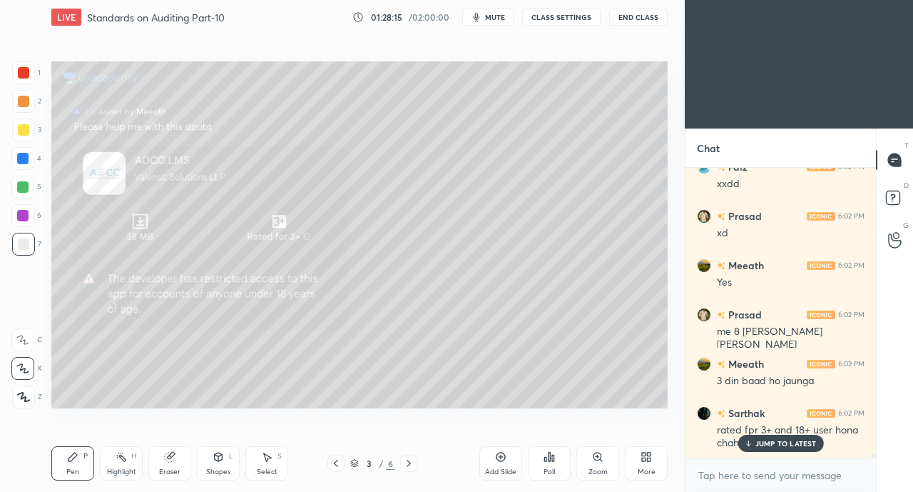
click at [773, 444] on p "JUMP TO LATEST" at bounding box center [786, 443] width 61 height 9
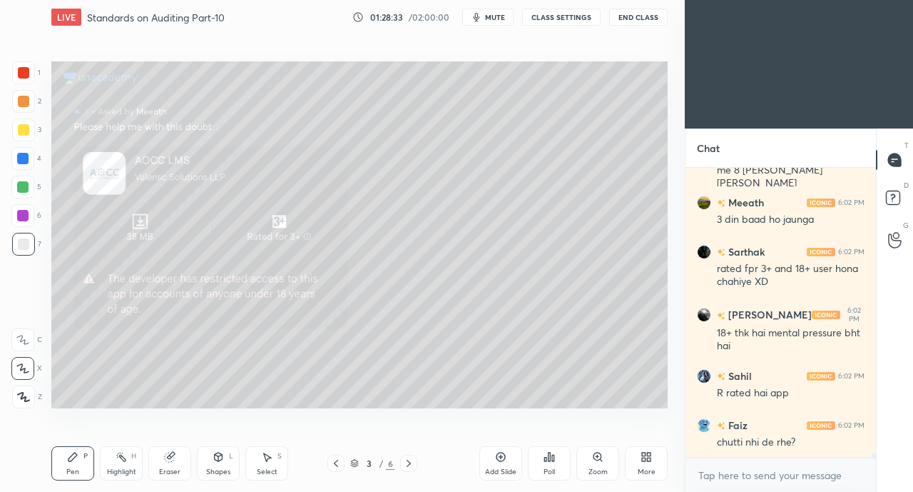
scroll to position [19150, 0]
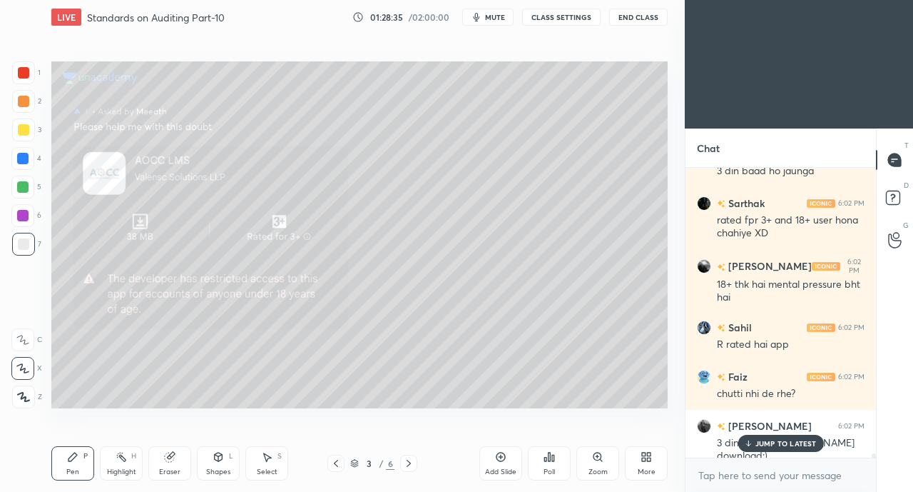
click at [778, 442] on p "JUMP TO LATEST" at bounding box center [786, 443] width 61 height 9
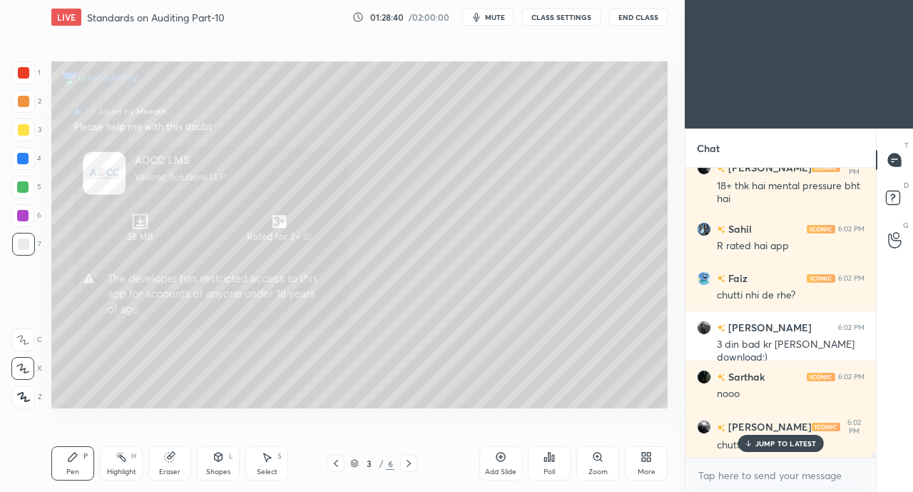
scroll to position [19298, 0]
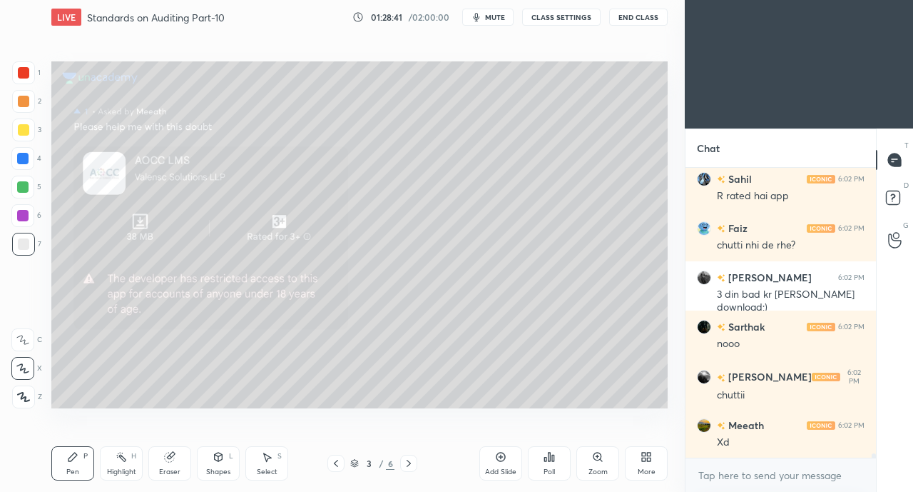
click at [494, 459] on div "Add Slide" at bounding box center [500, 463] width 43 height 34
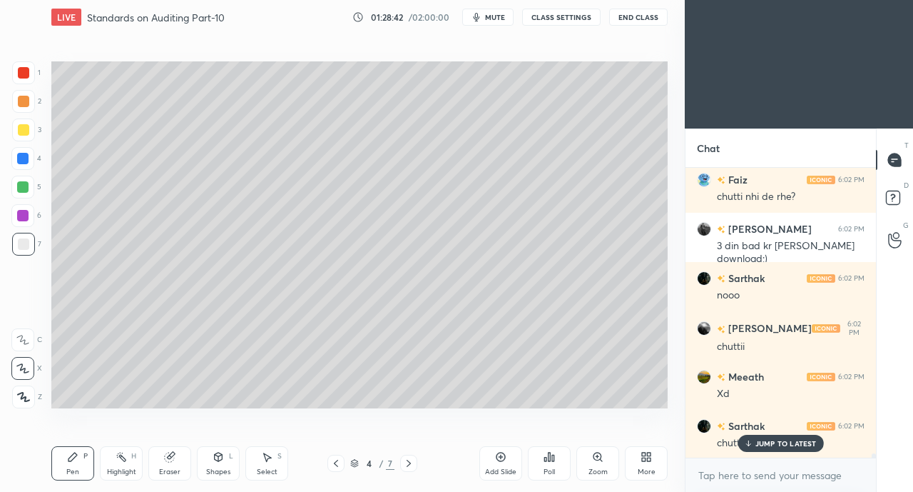
click at [24, 126] on div at bounding box center [23, 129] width 11 height 11
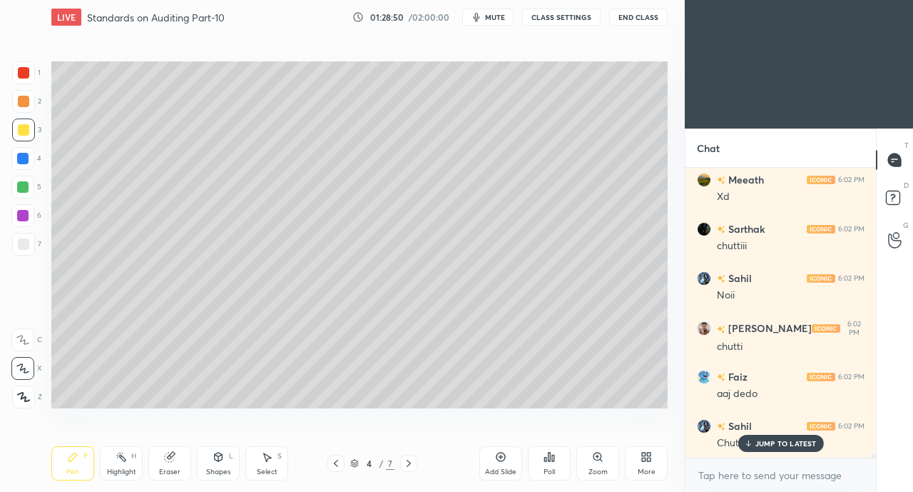
scroll to position [19642, 0]
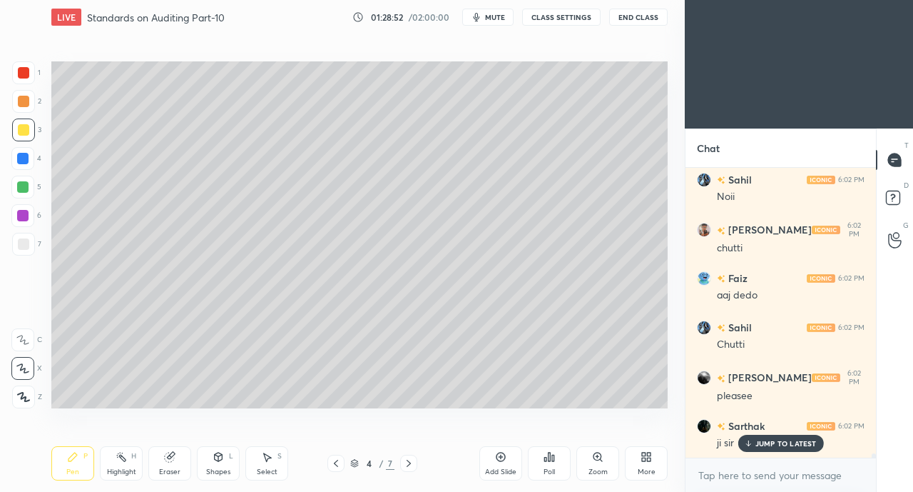
click at [761, 445] on p "JUMP TO LATEST" at bounding box center [786, 443] width 61 height 9
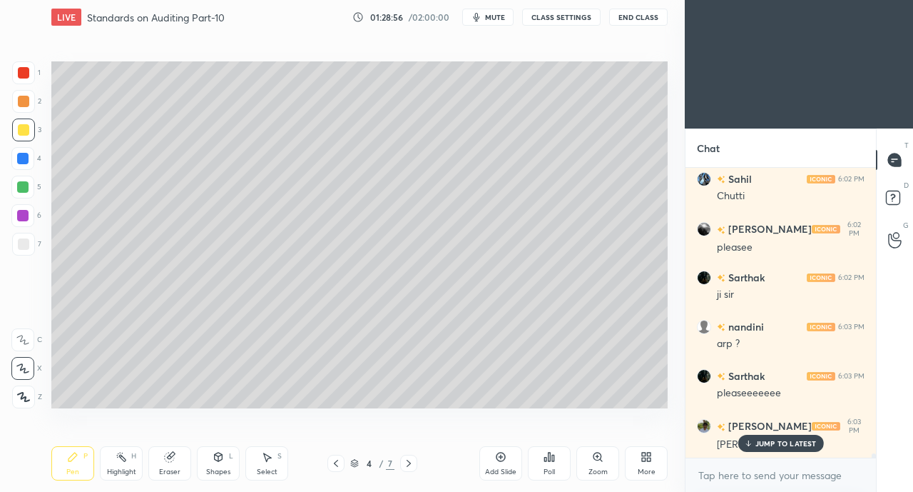
scroll to position [19839, 0]
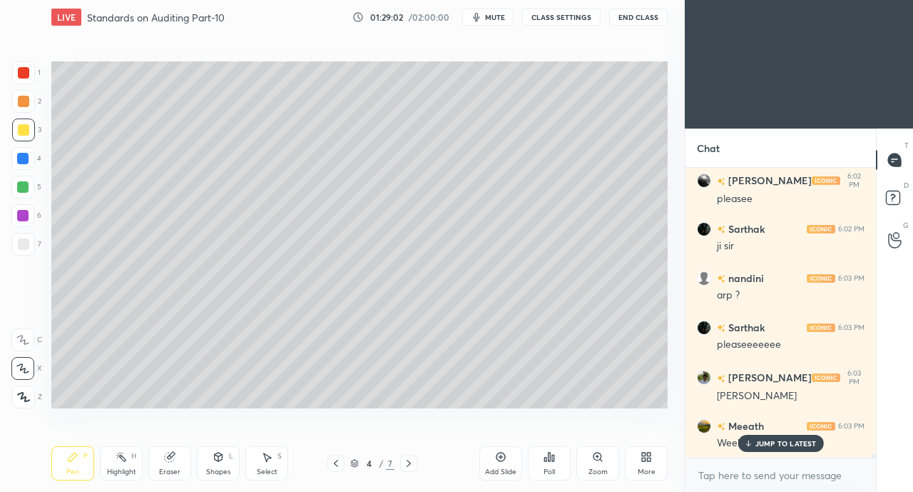
click at [546, 465] on div "Poll" at bounding box center [549, 463] width 43 height 34
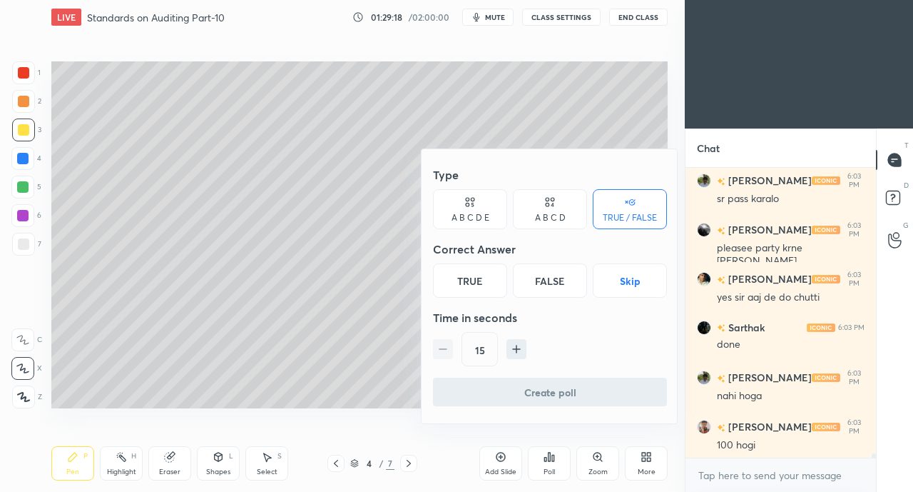
scroll to position [20283, 0]
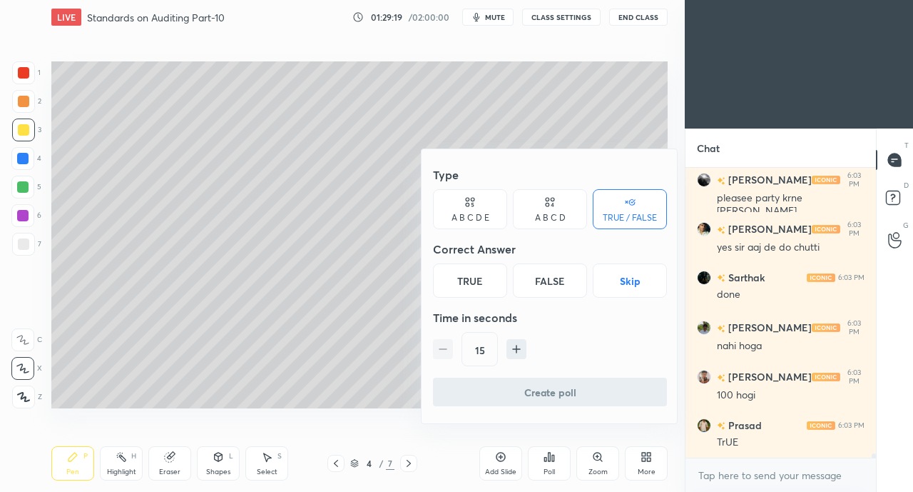
click at [472, 289] on div "True" at bounding box center [470, 280] width 74 height 34
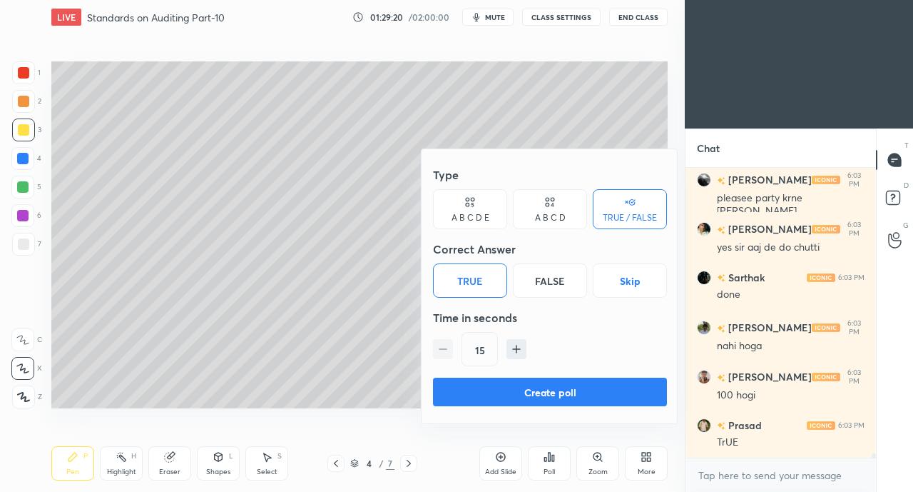
click at [541, 397] on button "Create poll" at bounding box center [550, 391] width 234 height 29
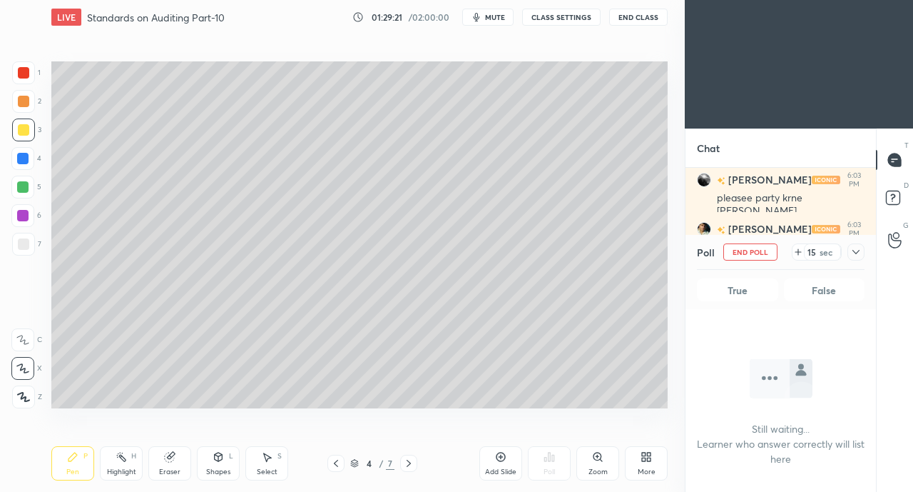
scroll to position [5, 4]
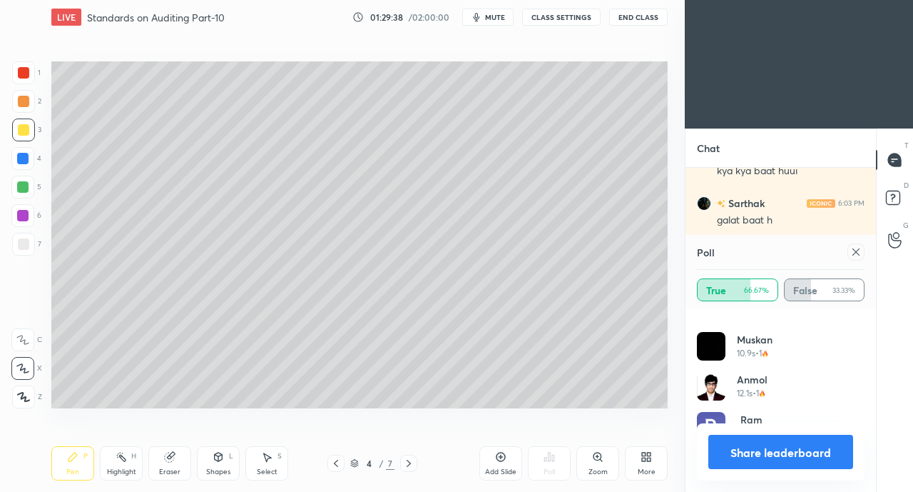
click at [793, 453] on button "Share leaderboard" at bounding box center [781, 452] width 145 height 34
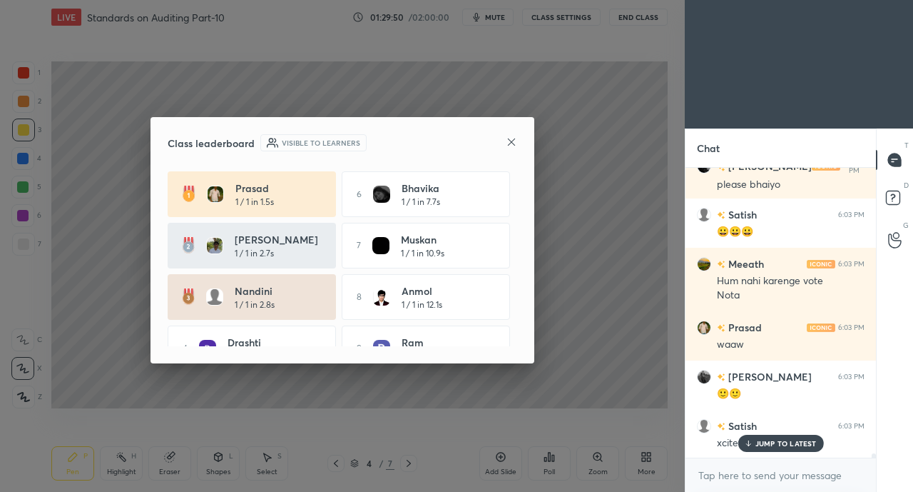
click at [779, 440] on p "JUMP TO LATEST" at bounding box center [786, 443] width 61 height 9
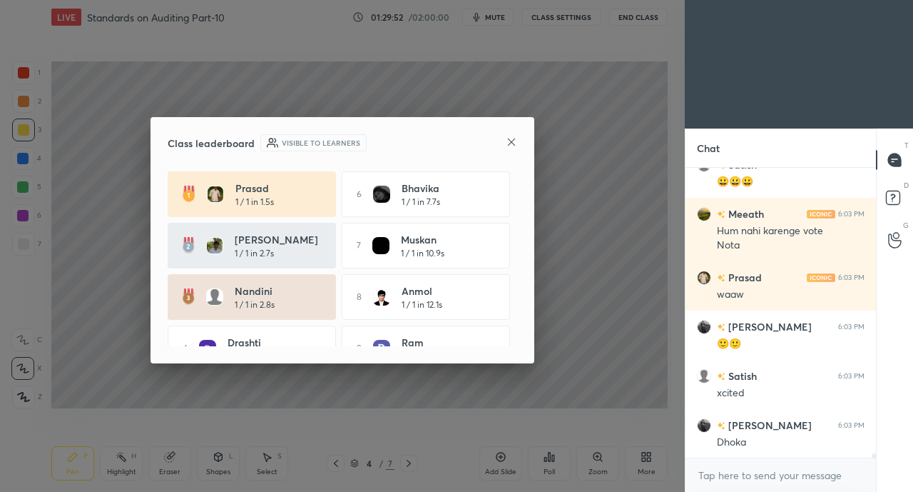
click at [511, 141] on icon at bounding box center [511, 141] width 7 height 7
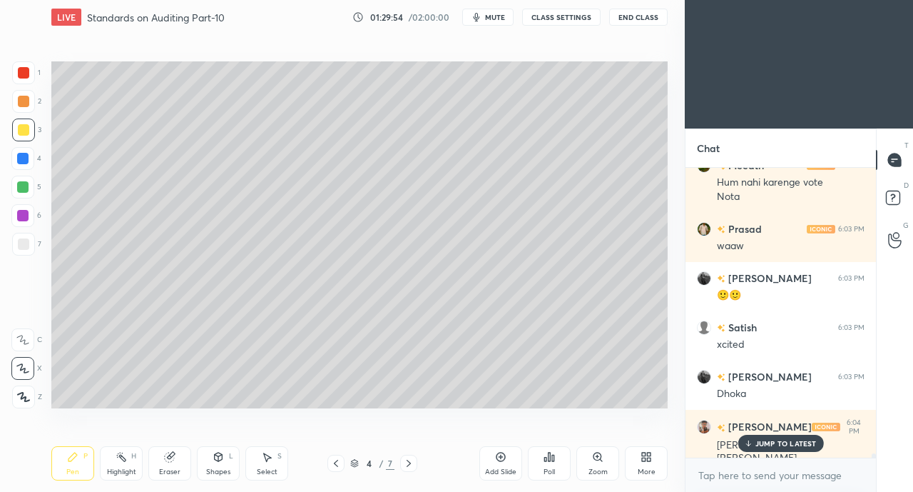
click at [773, 437] on div "JUMP TO LATEST" at bounding box center [781, 443] width 86 height 17
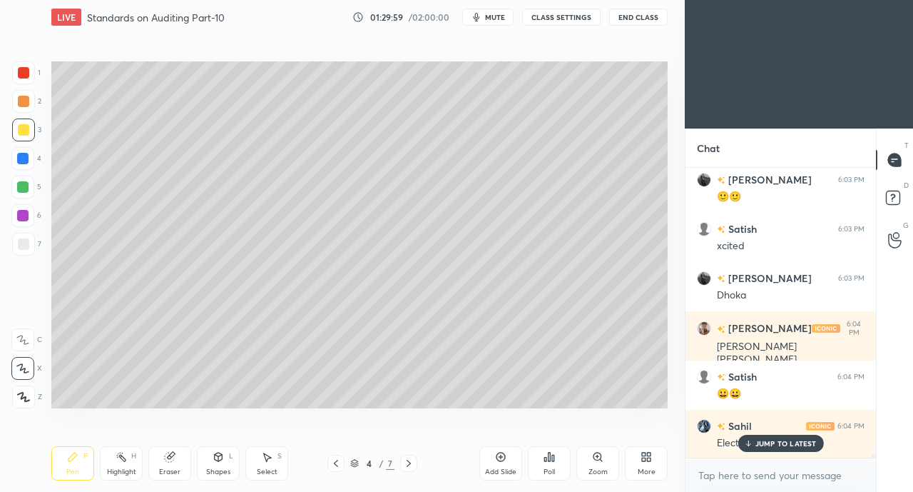
click at [762, 442] on p "JUMP TO LATEST" at bounding box center [786, 443] width 61 height 9
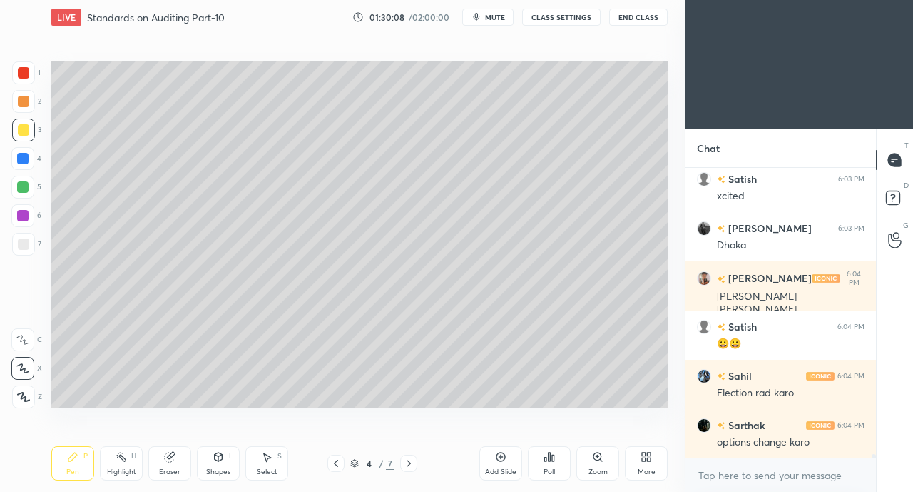
click at [550, 472] on div "Poll" at bounding box center [549, 471] width 11 height 7
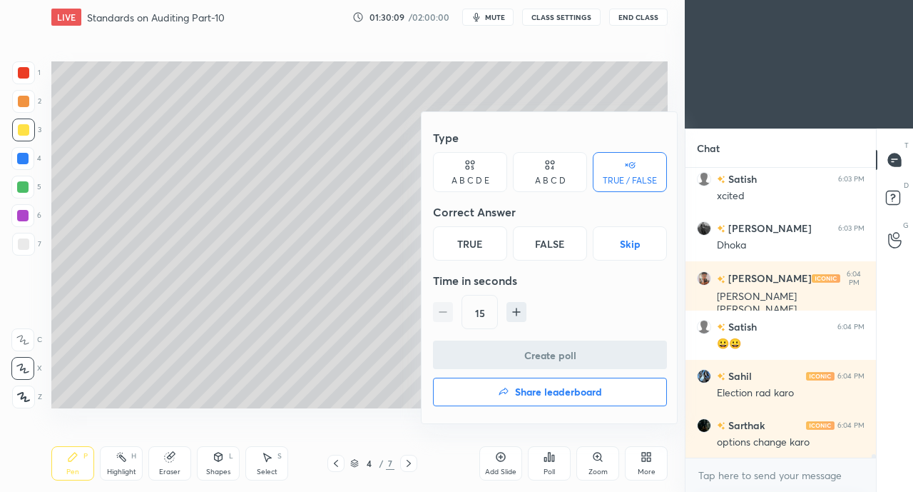
click at [628, 251] on button "Skip" at bounding box center [630, 243] width 74 height 34
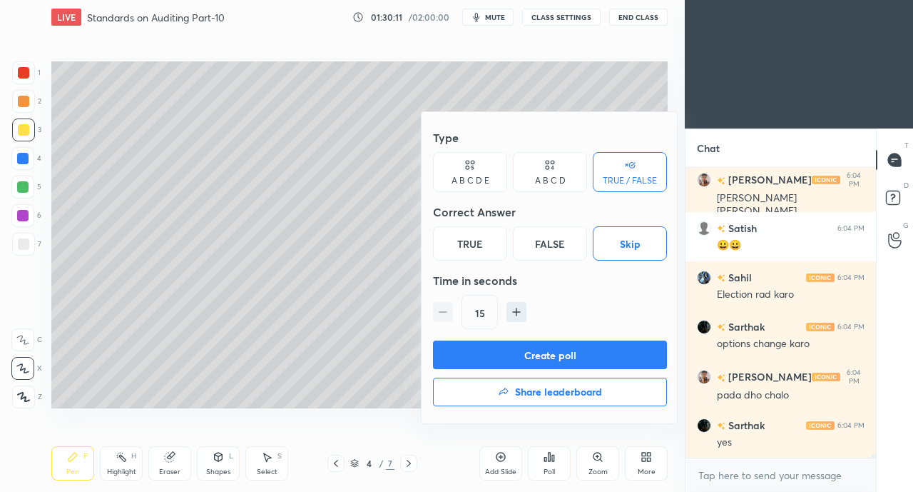
click at [473, 245] on div "True" at bounding box center [470, 243] width 74 height 34
click at [529, 350] on button "Create poll" at bounding box center [550, 354] width 234 height 29
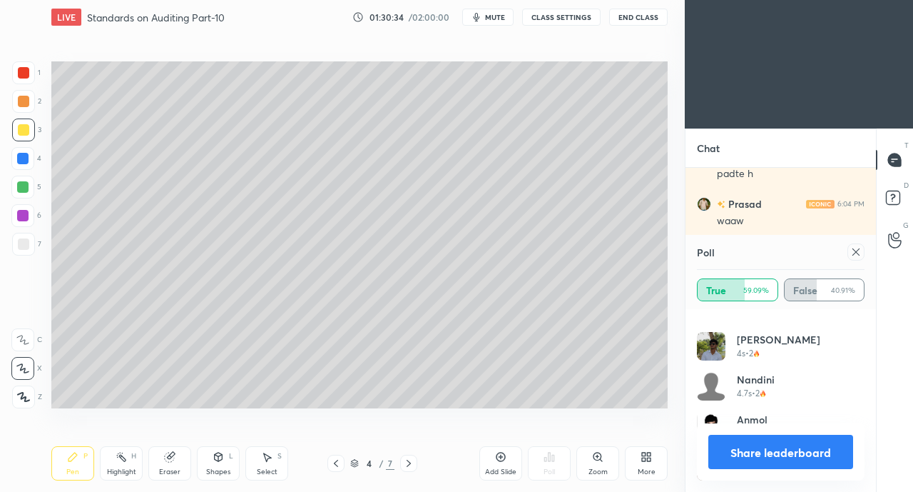
click at [851, 257] on icon at bounding box center [856, 251] width 11 height 11
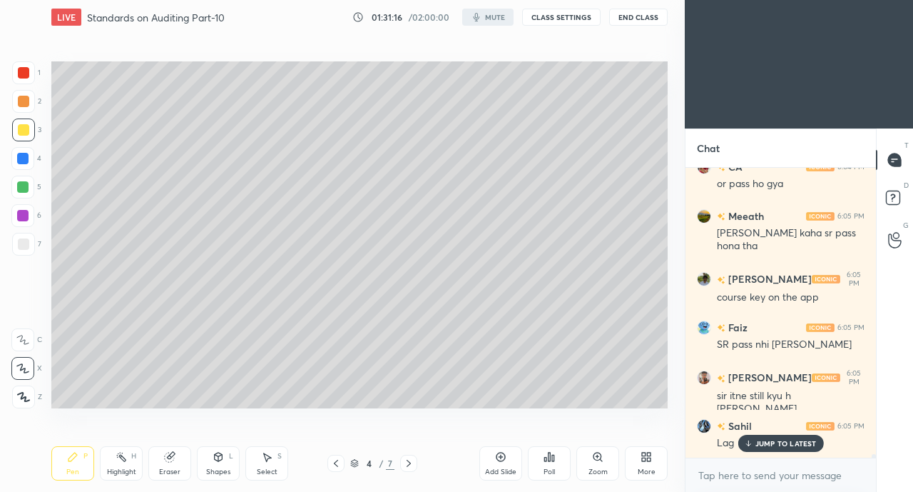
click at [761, 445] on p "JUMP TO LATEST" at bounding box center [786, 443] width 61 height 9
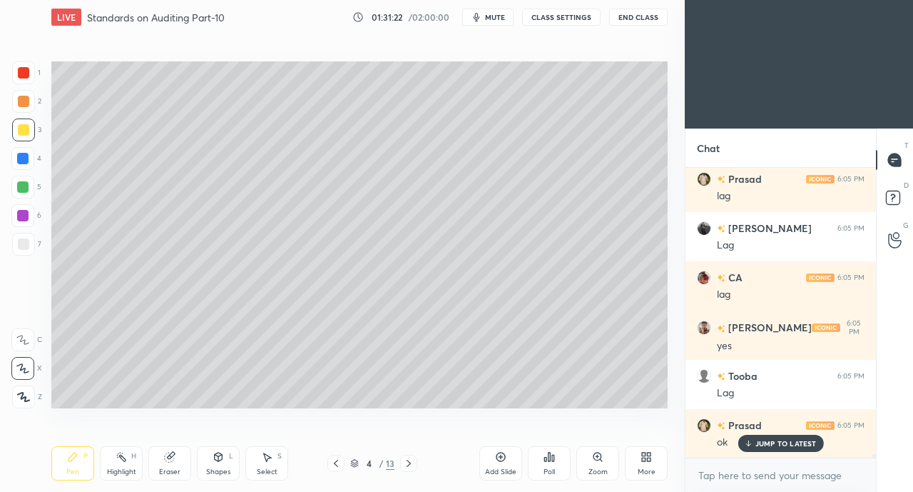
scroll to position [22623, 0]
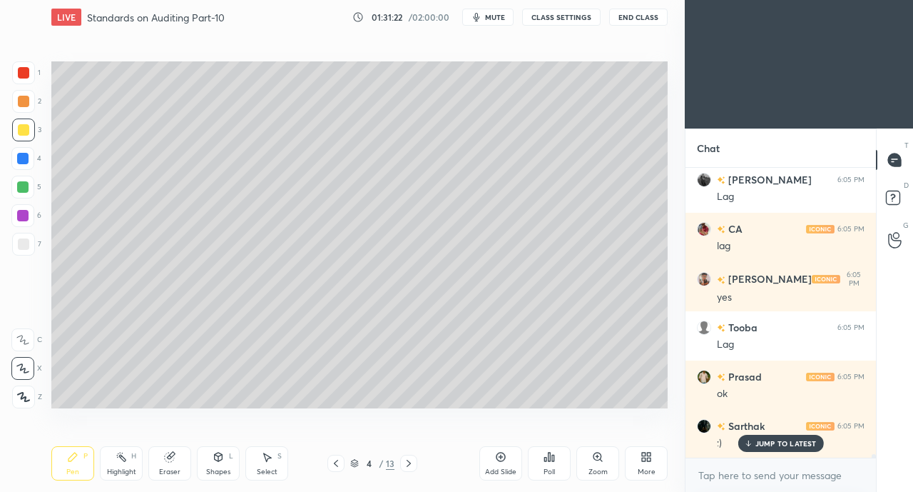
click at [409, 459] on icon at bounding box center [408, 462] width 11 height 11
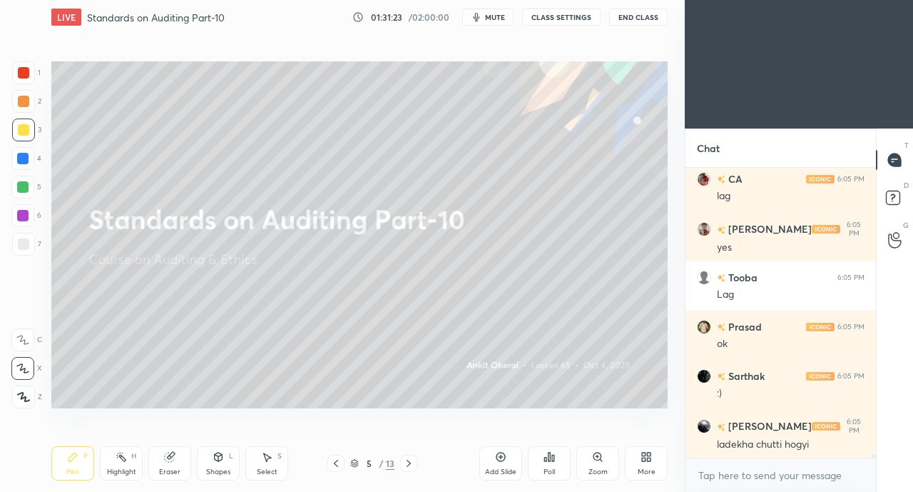
click at [329, 467] on div at bounding box center [336, 463] width 17 height 17
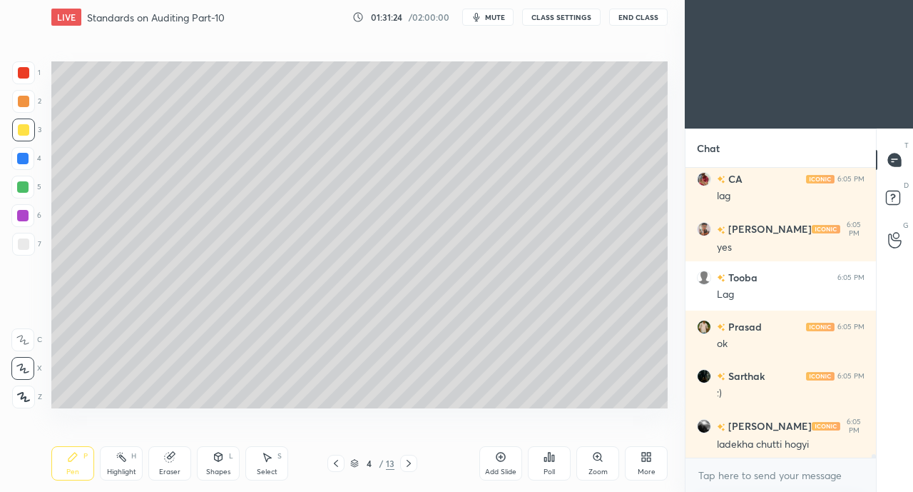
scroll to position [22722, 0]
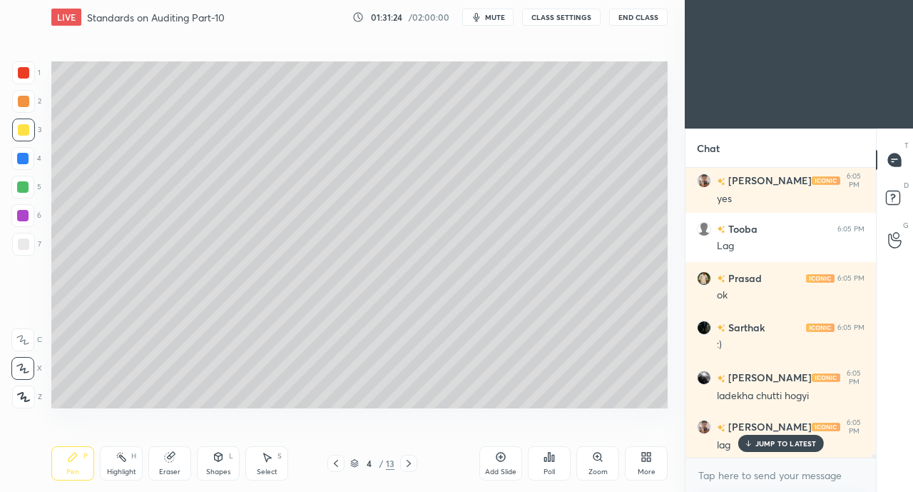
click at [490, 465] on div "Add Slide" at bounding box center [500, 463] width 43 height 34
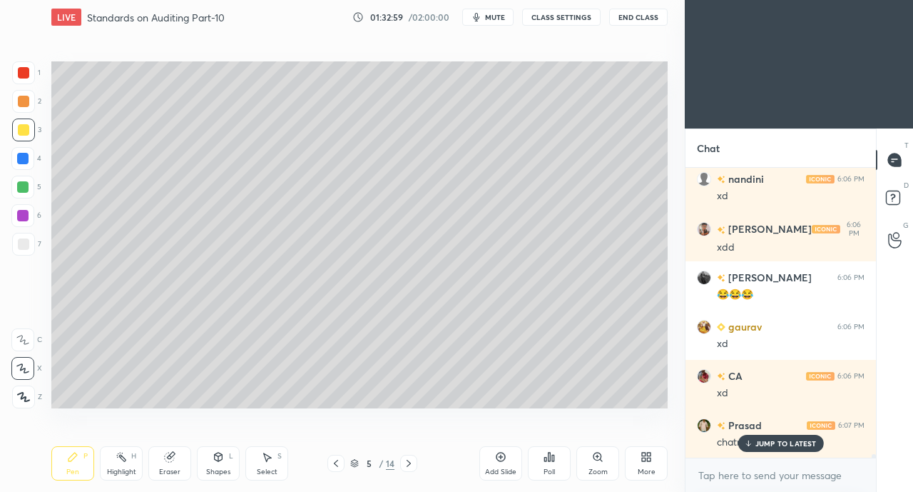
scroll to position [24768, 0]
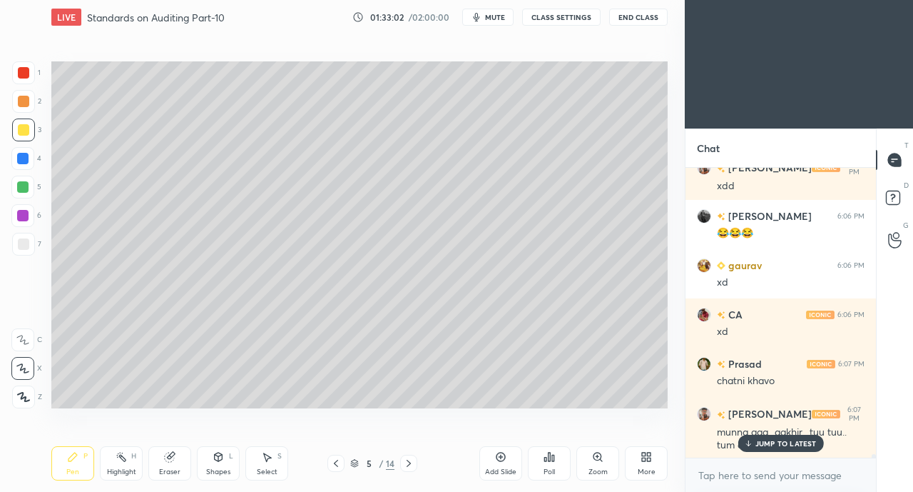
click at [776, 443] on p "JUMP TO LATEST" at bounding box center [786, 443] width 61 height 9
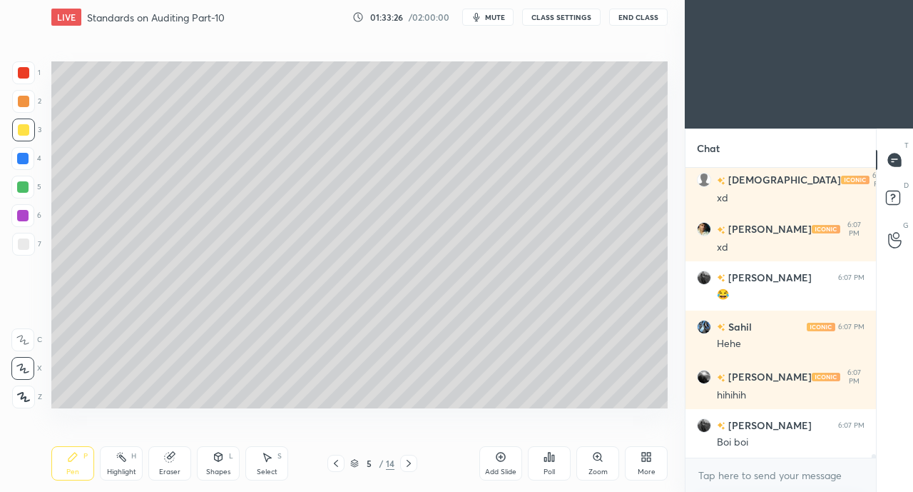
scroll to position [25457, 0]
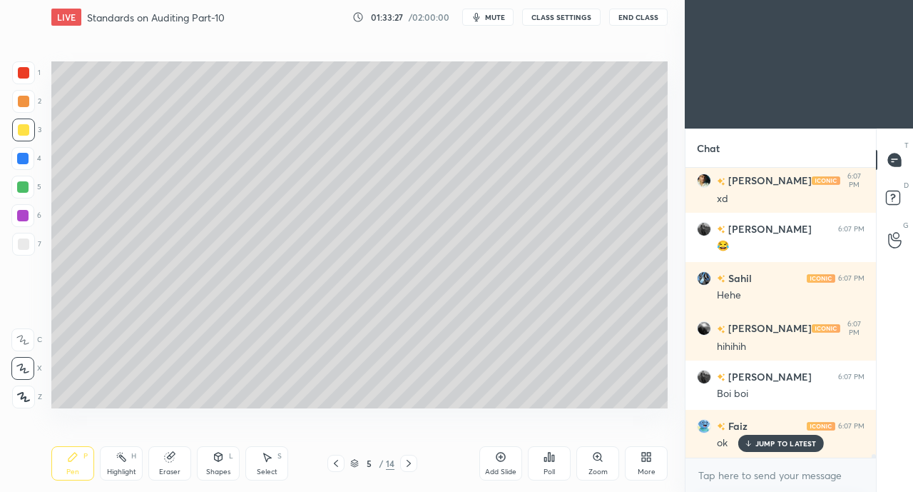
click at [631, 17] on button "End Class" at bounding box center [638, 17] width 59 height 17
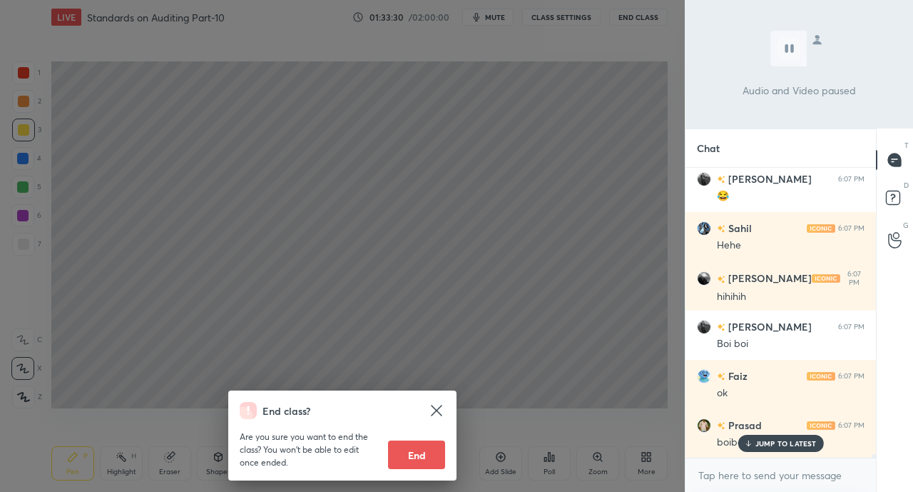
scroll to position [25556, 0]
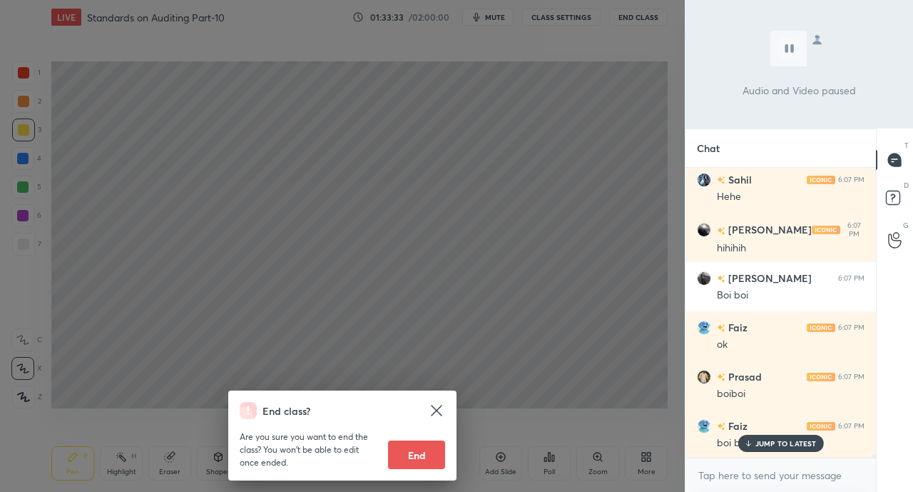
click at [396, 455] on button "End" at bounding box center [416, 454] width 57 height 29
type textarea "x"
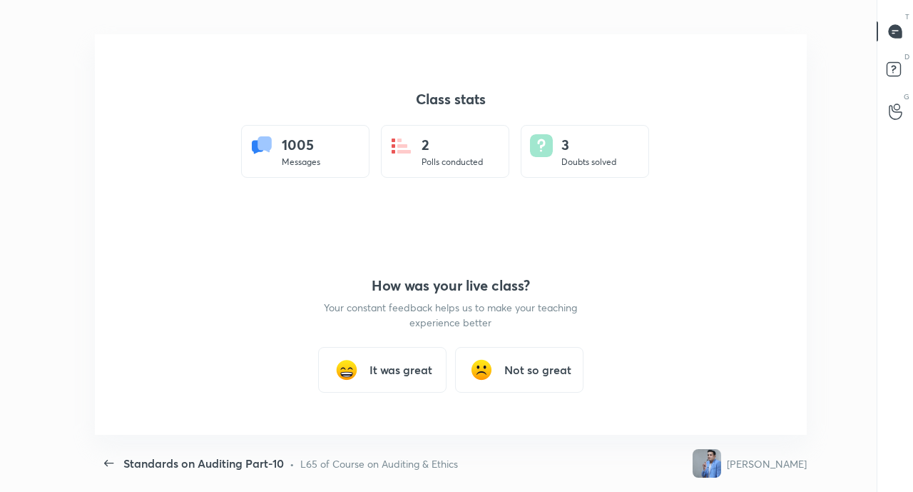
scroll to position [0, 0]
